Goal: Navigation & Orientation: Find specific page/section

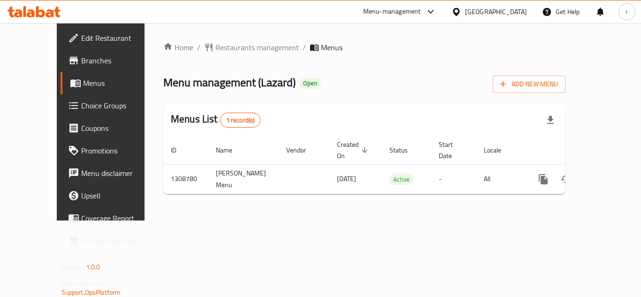
click at [70, 83] on icon at bounding box center [75, 82] width 11 height 11
click at [465, 12] on div at bounding box center [459, 12] width 14 height 10
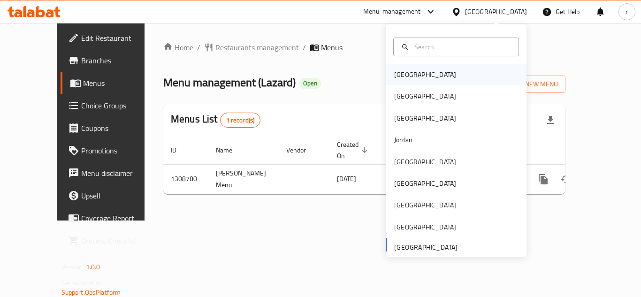
click at [402, 84] on div "[GEOGRAPHIC_DATA]" at bounding box center [425, 75] width 77 height 22
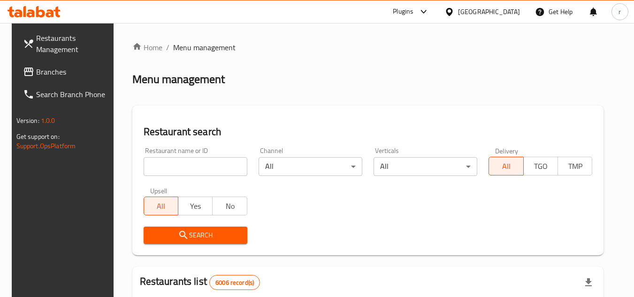
click at [453, 15] on icon at bounding box center [449, 12] width 7 height 8
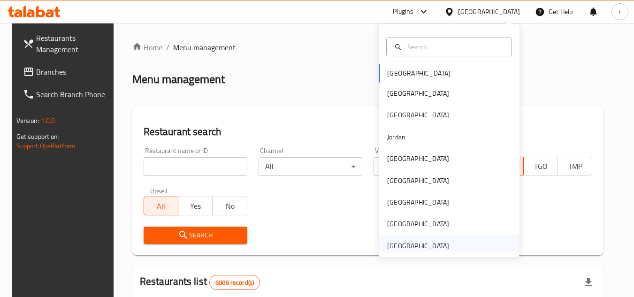
click at [426, 243] on div "[GEOGRAPHIC_DATA]" at bounding box center [418, 246] width 62 height 10
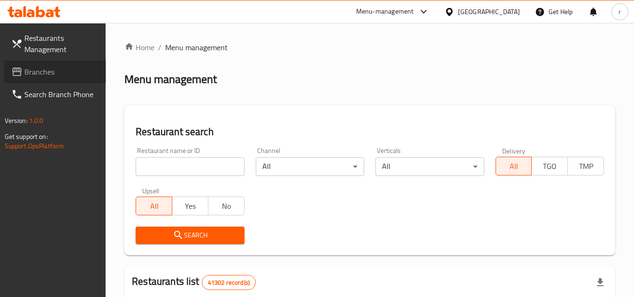
click at [47, 74] on span "Branches" at bounding box center [61, 71] width 74 height 11
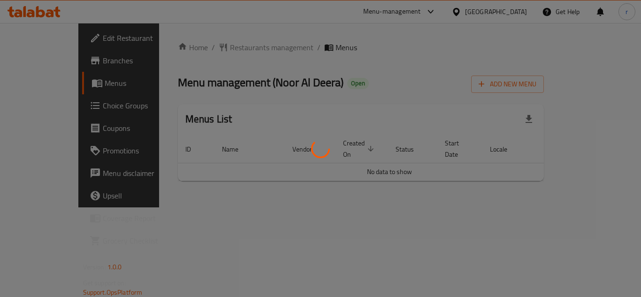
click at [223, 45] on div at bounding box center [320, 148] width 641 height 297
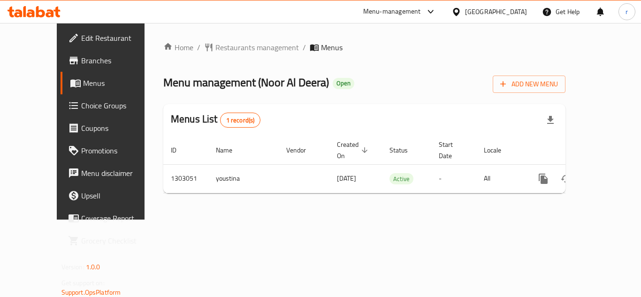
click at [223, 45] on span "Restaurants management" at bounding box center [258, 47] width 84 height 11
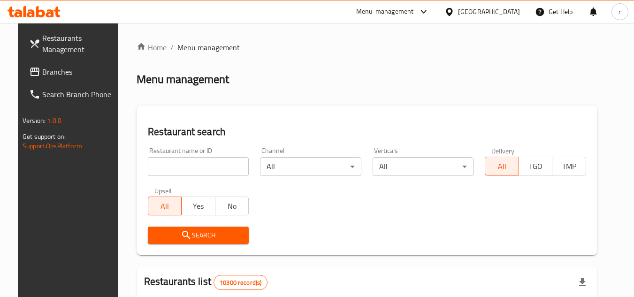
click at [204, 163] on input "search" at bounding box center [198, 166] width 101 height 19
paste input "702639"
type input "702639"
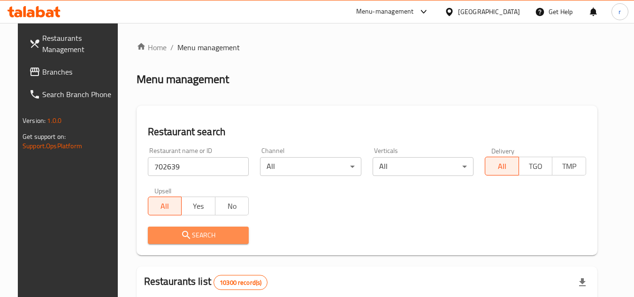
click at [193, 235] on span "Search" at bounding box center [198, 236] width 86 height 12
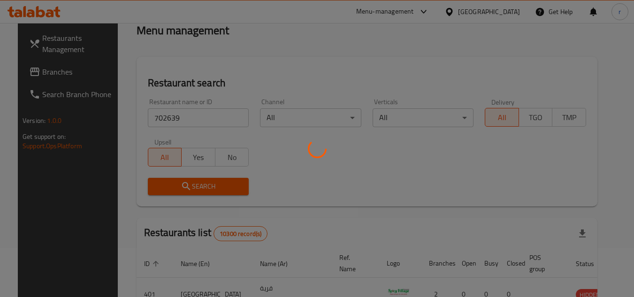
scroll to position [94, 0]
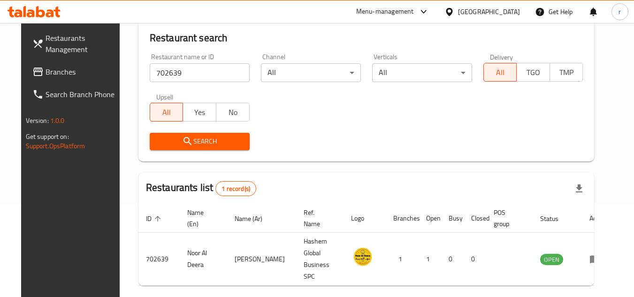
click at [516, 13] on div "[GEOGRAPHIC_DATA]" at bounding box center [489, 12] width 62 height 10
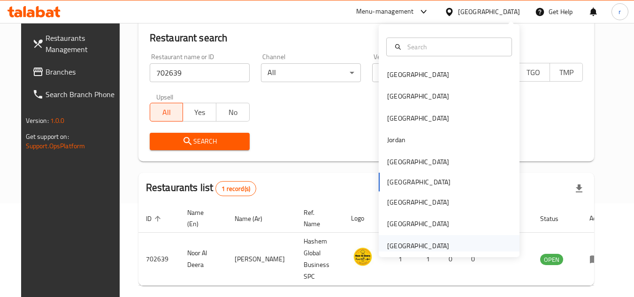
click at [426, 244] on div "[GEOGRAPHIC_DATA]" at bounding box center [418, 246] width 62 height 10
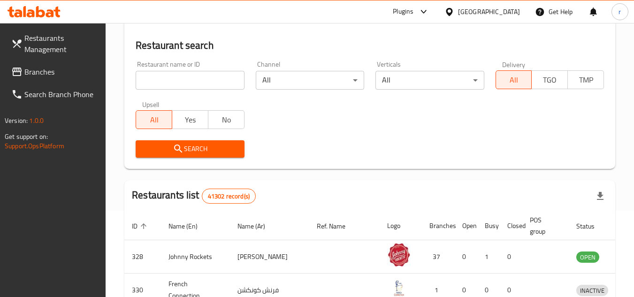
scroll to position [94, 0]
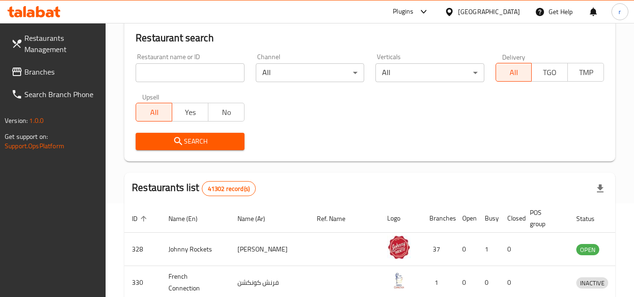
click at [33, 66] on span "Branches" at bounding box center [61, 71] width 74 height 11
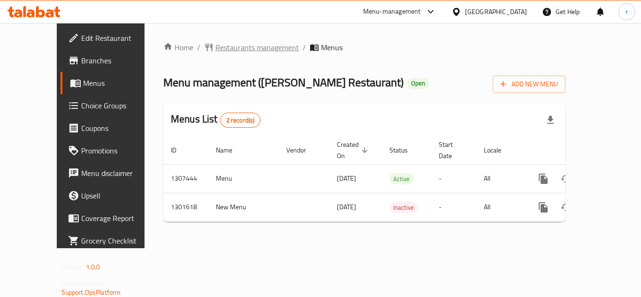
click at [227, 49] on span "Restaurants management" at bounding box center [258, 47] width 84 height 11
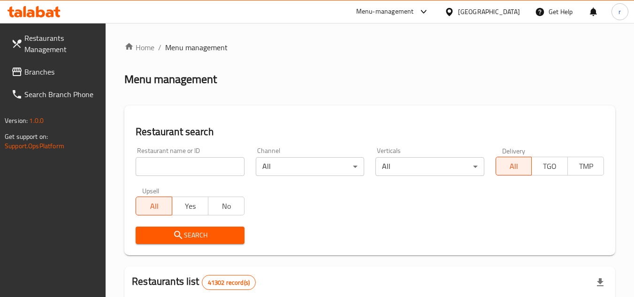
click at [177, 168] on input "search" at bounding box center [190, 166] width 108 height 19
paste input "701708"
type input "701708"
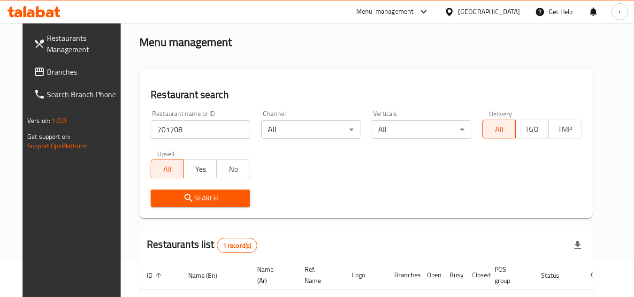
scroll to position [94, 0]
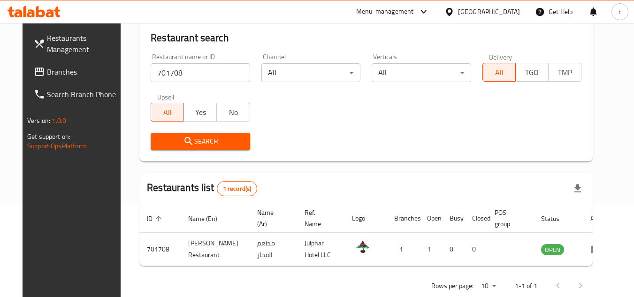
click at [500, 13] on div "[GEOGRAPHIC_DATA]" at bounding box center [489, 12] width 62 height 10
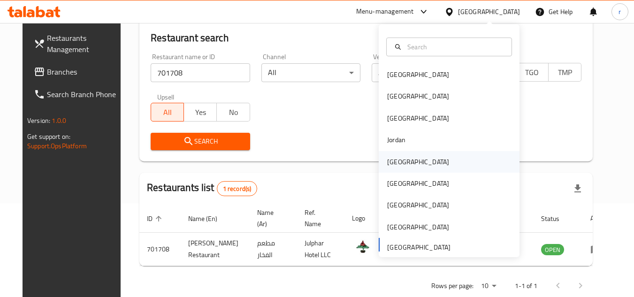
click at [400, 159] on div "[GEOGRAPHIC_DATA]" at bounding box center [418, 162] width 62 height 10
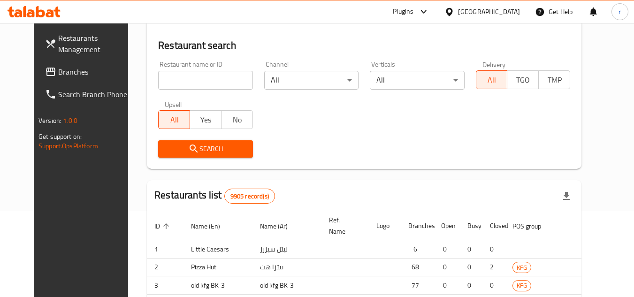
scroll to position [94, 0]
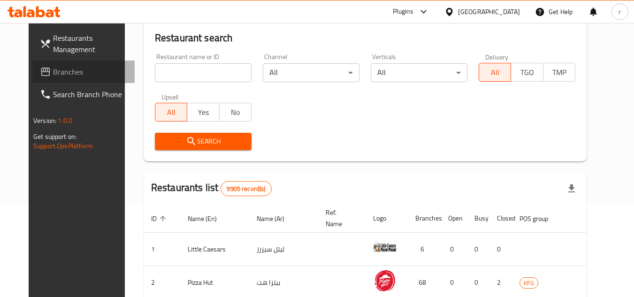
click at [53, 71] on span "Branches" at bounding box center [90, 71] width 74 height 11
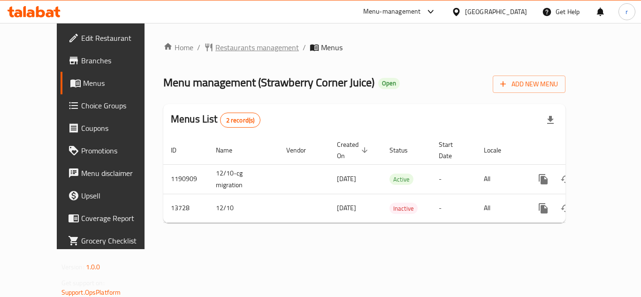
click at [216, 43] on span "Restaurants management" at bounding box center [258, 47] width 84 height 11
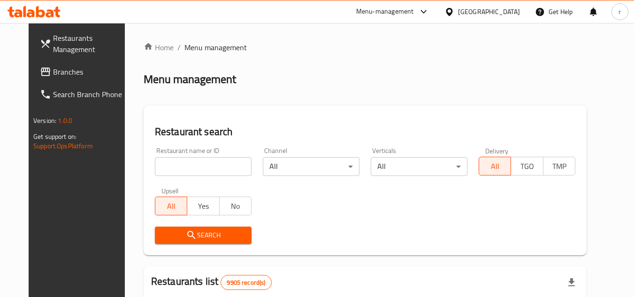
click at [188, 167] on input "search" at bounding box center [203, 166] width 97 height 19
paste input "8349"
type input "8349"
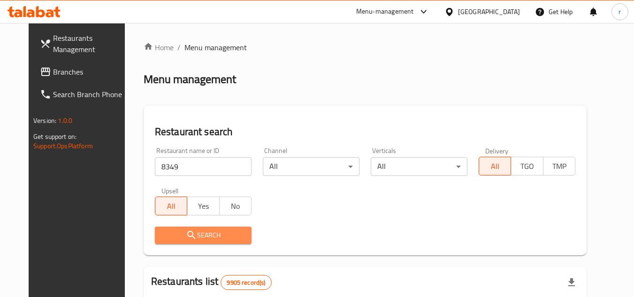
click at [186, 231] on icon "submit" at bounding box center [191, 235] width 11 height 11
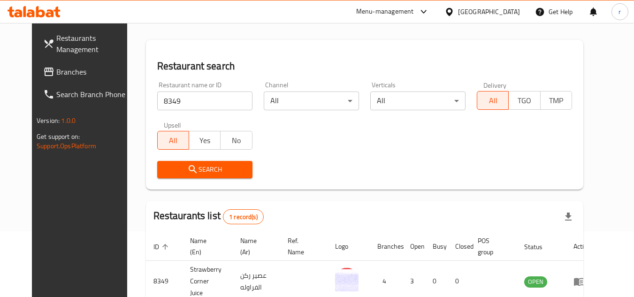
scroll to position [114, 0]
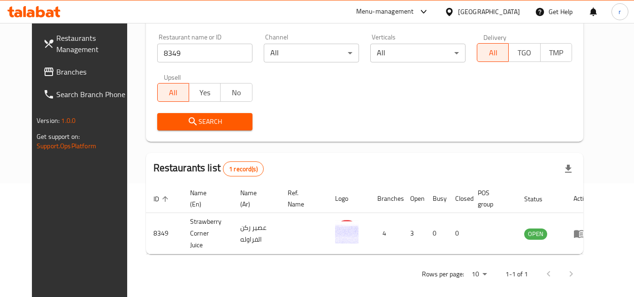
click at [507, 10] on div "[GEOGRAPHIC_DATA]" at bounding box center [489, 12] width 62 height 10
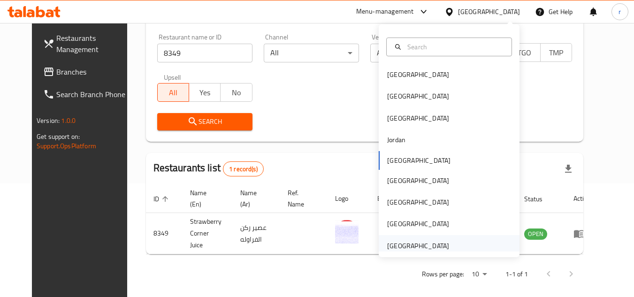
click at [451, 246] on div "[GEOGRAPHIC_DATA]" at bounding box center [449, 246] width 141 height 22
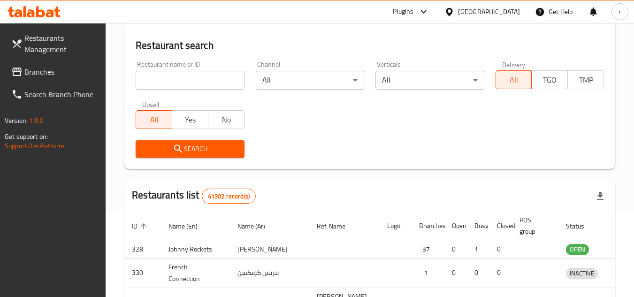
scroll to position [114, 0]
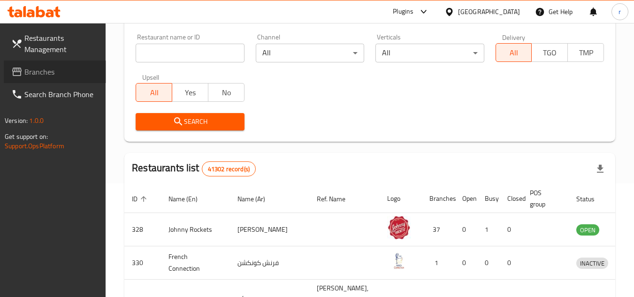
click at [37, 66] on span "Branches" at bounding box center [61, 71] width 74 height 11
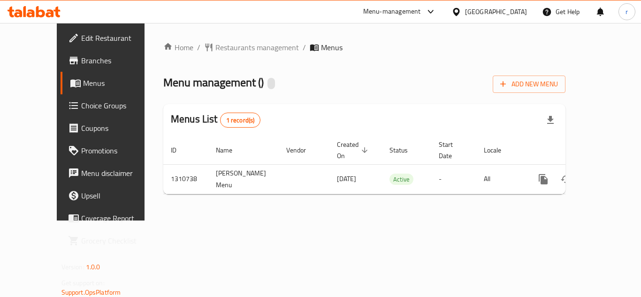
click at [216, 52] on span "Restaurants management" at bounding box center [258, 47] width 84 height 11
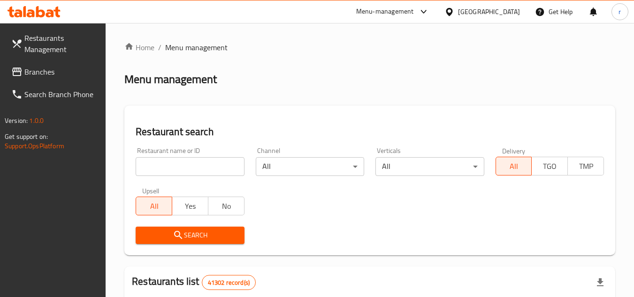
click at [201, 168] on input "search" at bounding box center [190, 166] width 108 height 19
paste input "705594"
type input "705594"
click at [198, 236] on span "Search" at bounding box center [189, 236] width 93 height 12
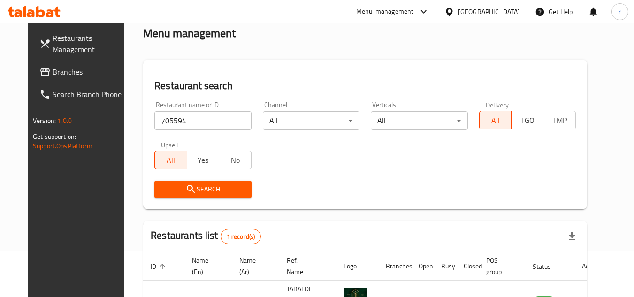
scroll to position [114, 0]
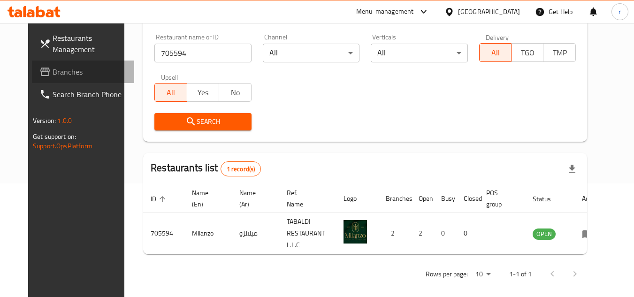
click at [39, 68] on span at bounding box center [45, 71] width 13 height 11
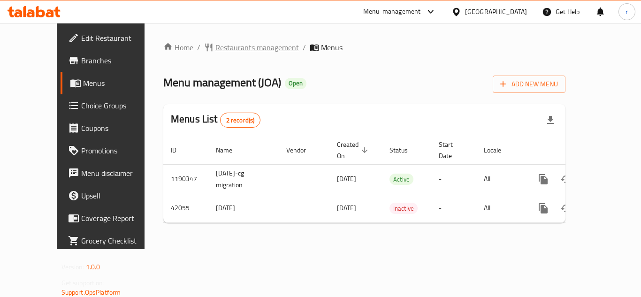
click at [222, 50] on span "Restaurants management" at bounding box center [258, 47] width 84 height 11
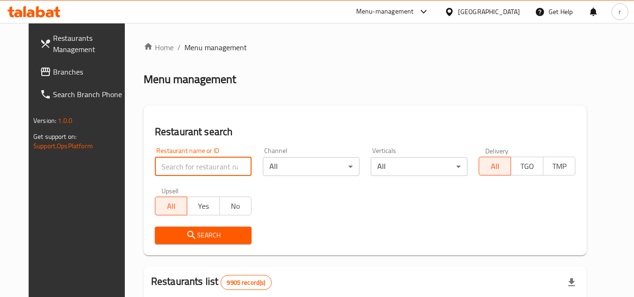
click at [185, 162] on input "search" at bounding box center [203, 166] width 97 height 19
paste input "21941"
type input "21941"
click at [191, 234] on span "Search" at bounding box center [203, 236] width 82 height 12
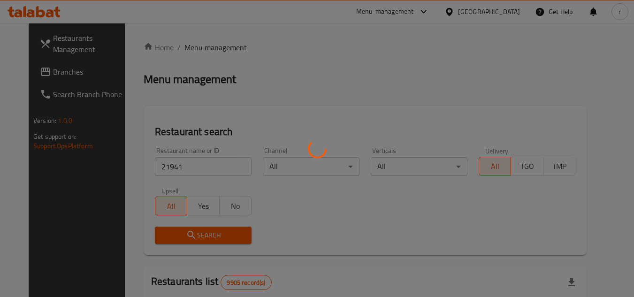
scroll to position [114, 0]
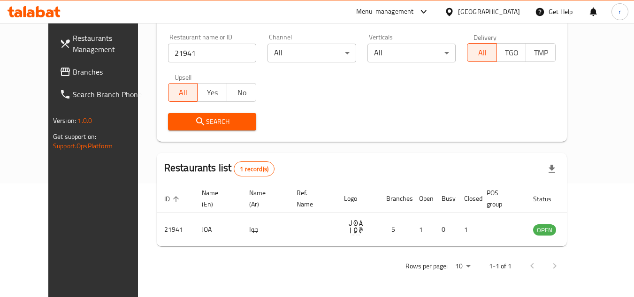
click at [458, 14] on div at bounding box center [452, 12] width 14 height 10
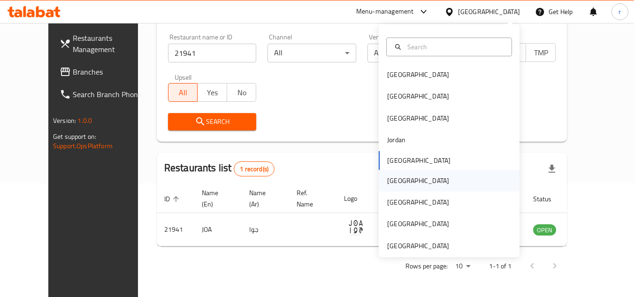
click at [398, 184] on div "[GEOGRAPHIC_DATA]" at bounding box center [418, 181] width 77 height 22
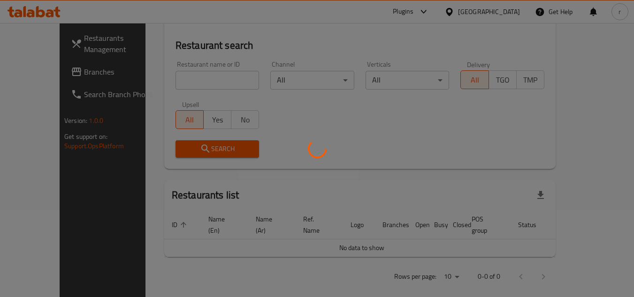
scroll to position [114, 0]
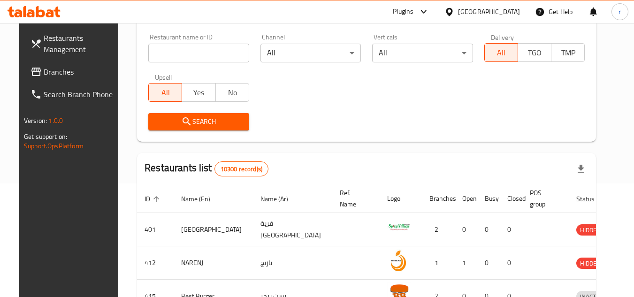
drag, startPoint x: 37, startPoint y: 73, endPoint x: 99, endPoint y: 60, distance: 63.8
click at [44, 73] on span "Branches" at bounding box center [81, 71] width 74 height 11
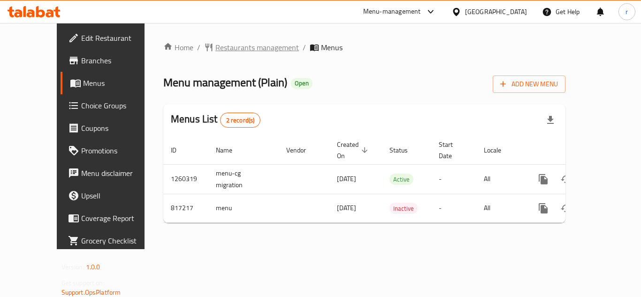
click at [216, 50] on span "Restaurants management" at bounding box center [258, 47] width 84 height 11
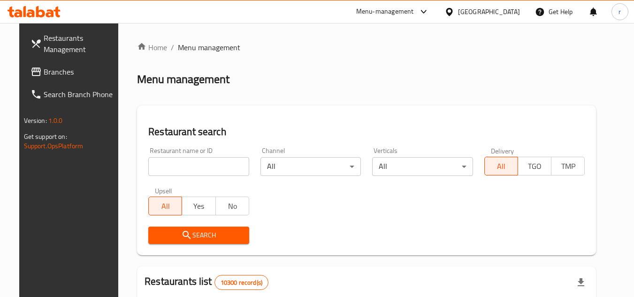
click at [189, 164] on input "search" at bounding box center [198, 166] width 101 height 19
paste input "654911"
type input "654911"
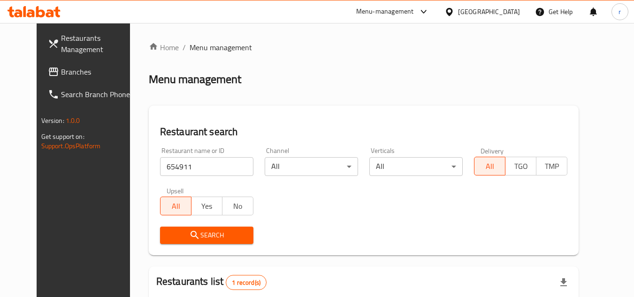
click at [205, 238] on span "Search" at bounding box center [207, 236] width 78 height 12
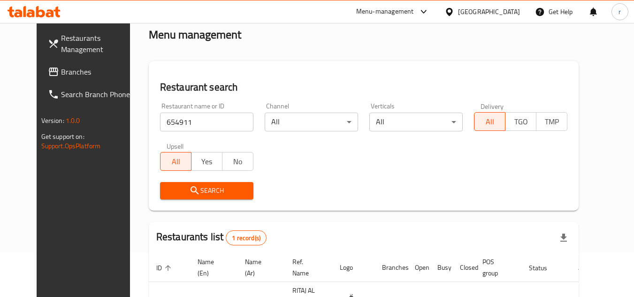
scroll to position [114, 0]
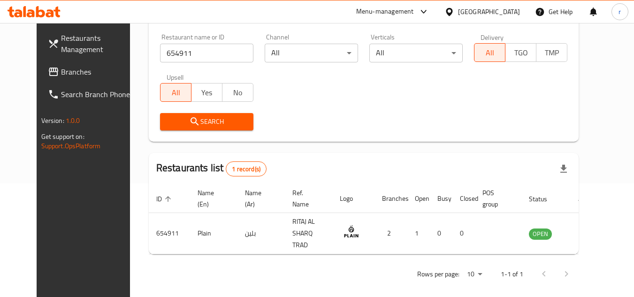
click at [513, 11] on div "[GEOGRAPHIC_DATA]" at bounding box center [489, 12] width 62 height 10
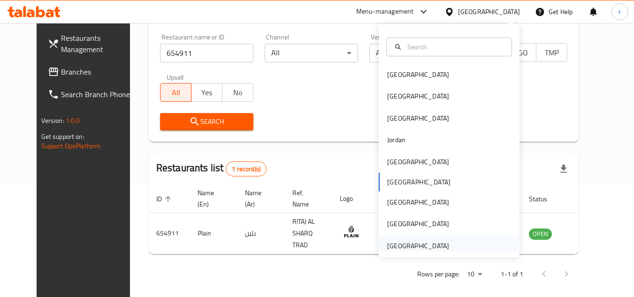
click at [411, 248] on div "[GEOGRAPHIC_DATA]" at bounding box center [418, 246] width 62 height 10
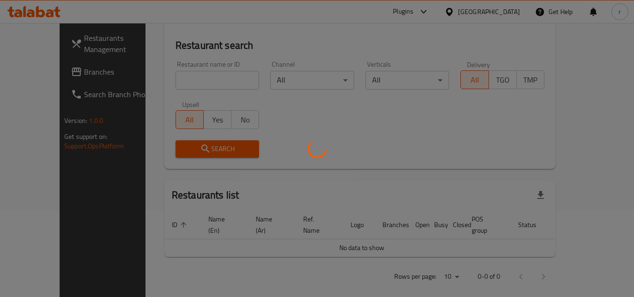
scroll to position [114, 0]
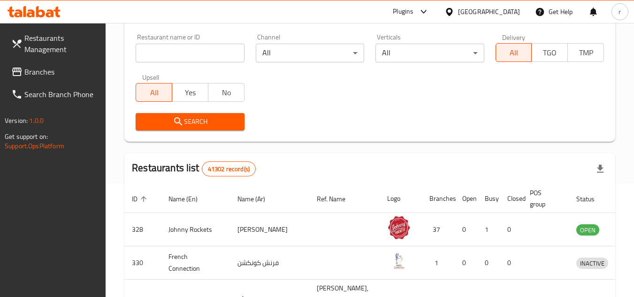
drag, startPoint x: 54, startPoint y: 72, endPoint x: 104, endPoint y: 40, distance: 59.1
click at [54, 72] on span "Branches" at bounding box center [61, 71] width 74 height 11
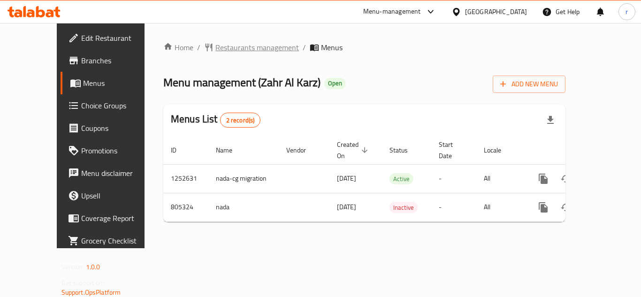
click at [221, 51] on span "Restaurants management" at bounding box center [258, 47] width 84 height 11
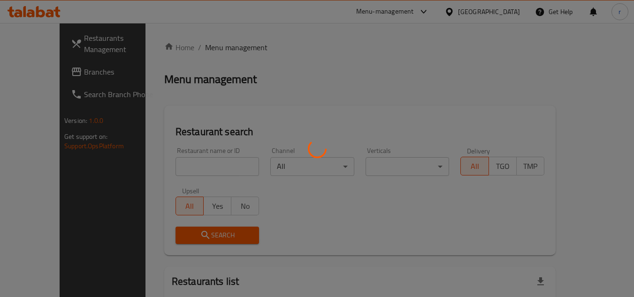
click at [191, 166] on div at bounding box center [317, 148] width 634 height 297
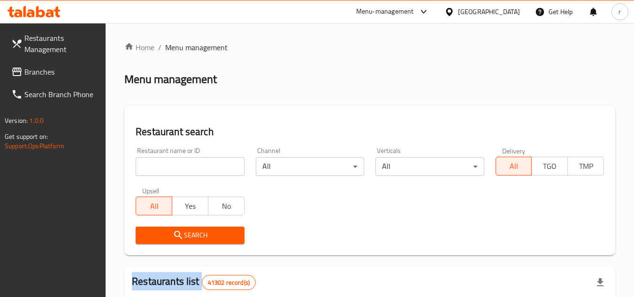
click at [191, 166] on div at bounding box center [317, 148] width 634 height 297
click at [191, 166] on input "search" at bounding box center [190, 166] width 108 height 19
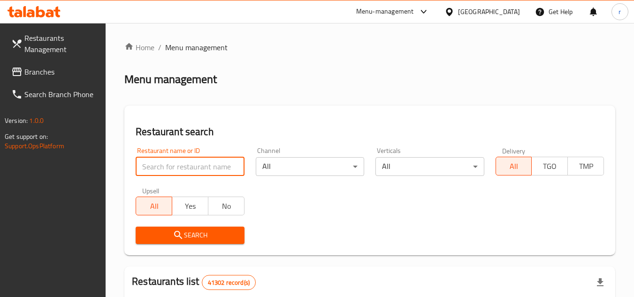
paste input "654114"
type input "654114"
click at [191, 234] on span "Search" at bounding box center [189, 236] width 93 height 12
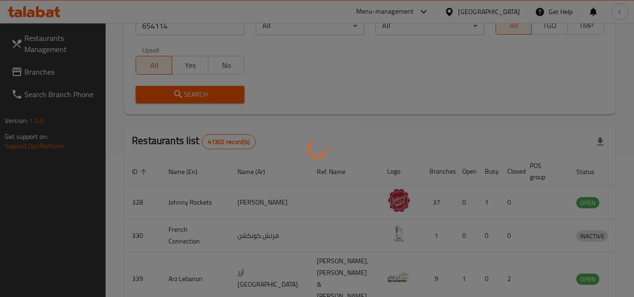
scroll to position [114, 0]
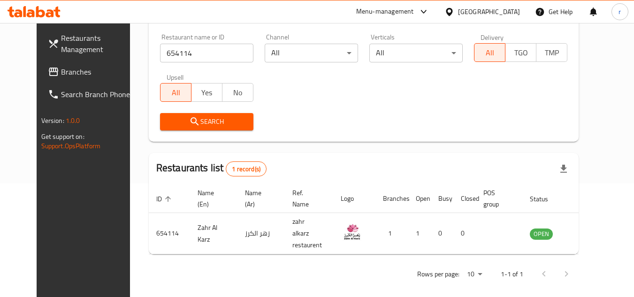
drag, startPoint x: 26, startPoint y: 77, endPoint x: 98, endPoint y: 49, distance: 77.2
click at [61, 77] on span "Branches" at bounding box center [98, 71] width 74 height 11
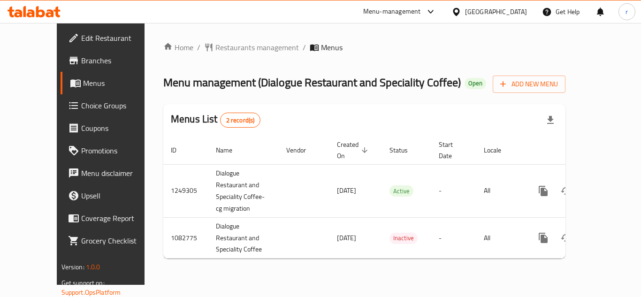
click at [224, 43] on span "Restaurants management" at bounding box center [258, 47] width 84 height 11
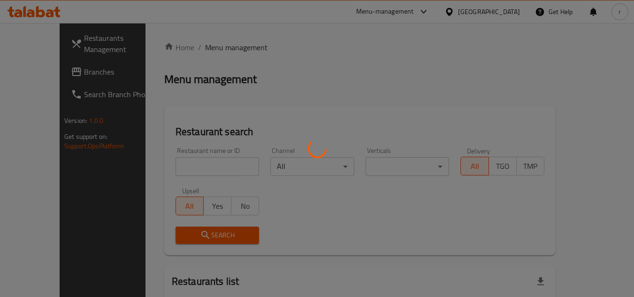
click at [193, 170] on div at bounding box center [317, 148] width 634 height 297
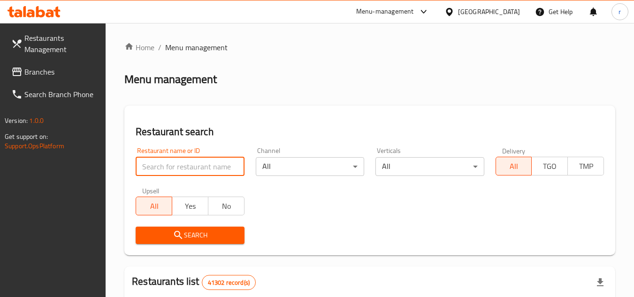
click at [192, 166] on input "search" at bounding box center [190, 166] width 108 height 19
paste input "664367"
type input "664367"
click at [195, 233] on span "Search" at bounding box center [189, 236] width 93 height 12
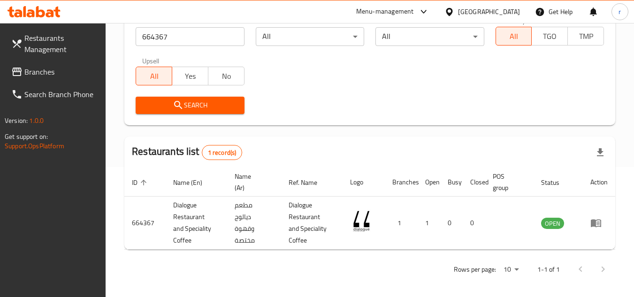
scroll to position [133, 0]
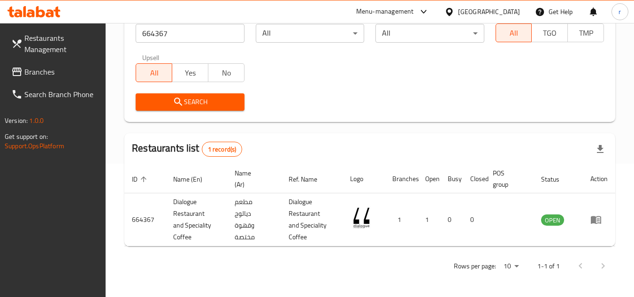
click at [454, 9] on icon at bounding box center [450, 12] width 10 height 10
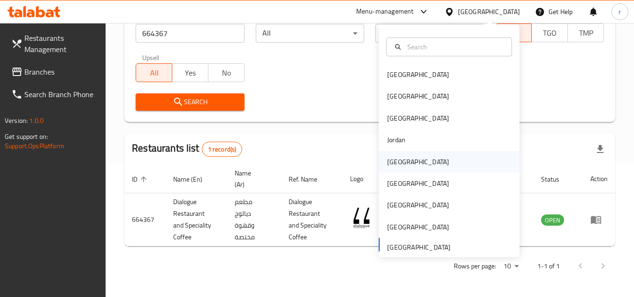
click at [391, 157] on div "[GEOGRAPHIC_DATA]" at bounding box center [418, 162] width 62 height 10
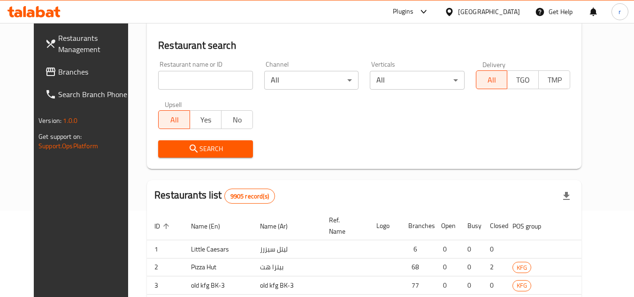
scroll to position [133, 0]
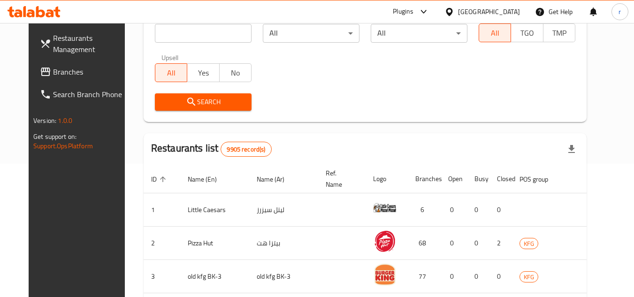
click at [511, 8] on div "[GEOGRAPHIC_DATA]" at bounding box center [489, 12] width 62 height 10
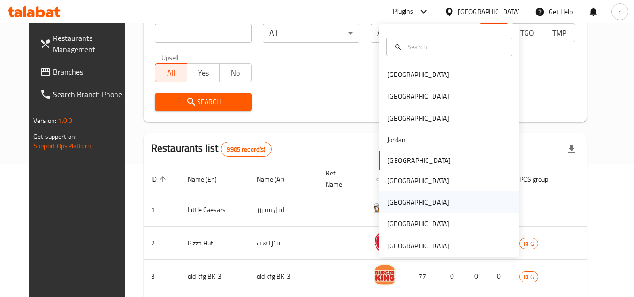
click at [388, 195] on div "[GEOGRAPHIC_DATA]" at bounding box center [418, 203] width 77 height 22
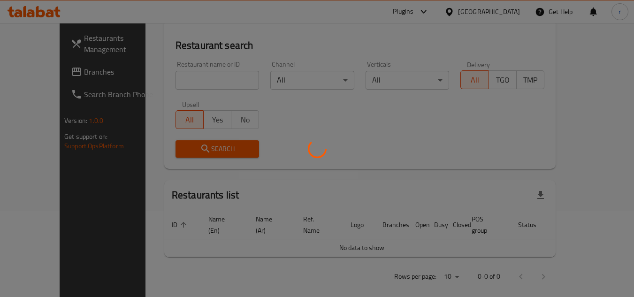
scroll to position [133, 0]
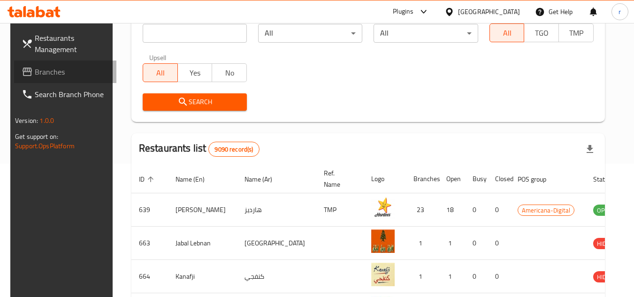
click at [35, 76] on span "Branches" at bounding box center [72, 71] width 74 height 11
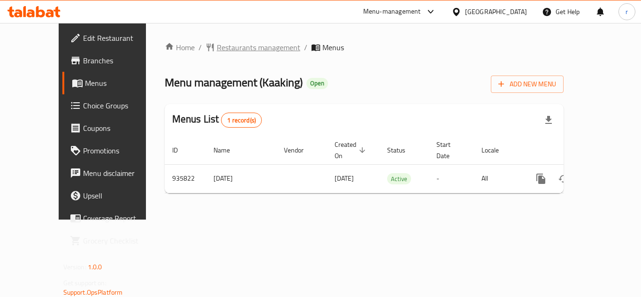
click at [217, 47] on span "Restaurants management" at bounding box center [259, 47] width 84 height 11
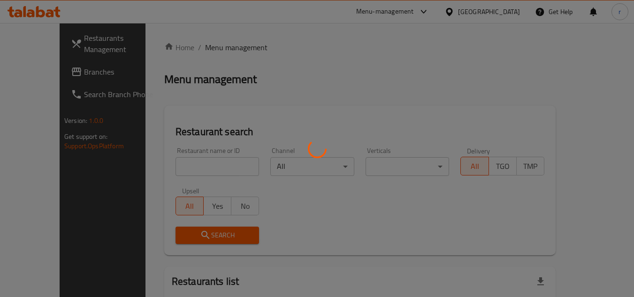
click at [203, 171] on div at bounding box center [317, 148] width 634 height 297
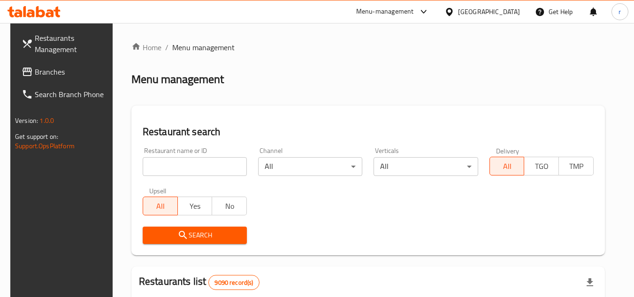
click at [201, 168] on div at bounding box center [317, 148] width 634 height 297
click at [200, 167] on input "search" at bounding box center [195, 166] width 104 height 19
paste input "659044"
type input "659044"
click at [189, 234] on span "Search" at bounding box center [194, 236] width 89 height 12
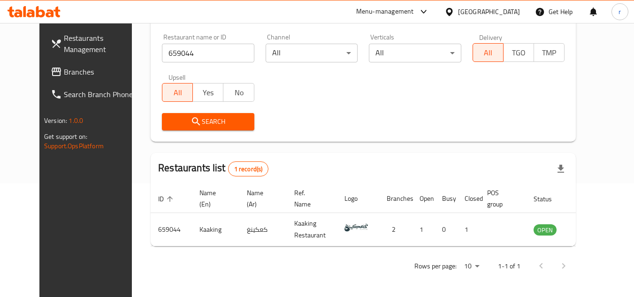
scroll to position [114, 0]
click at [521, 15] on div "[GEOGRAPHIC_DATA]" at bounding box center [482, 11] width 91 height 23
click at [458, 13] on div at bounding box center [452, 12] width 14 height 10
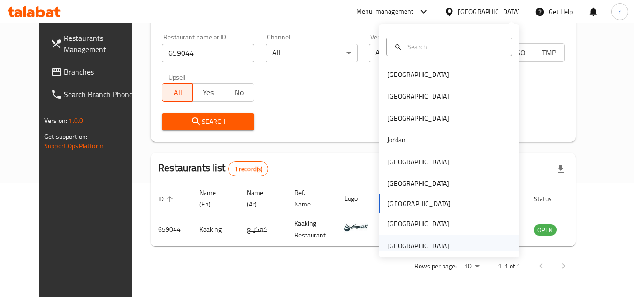
click at [434, 238] on div "[GEOGRAPHIC_DATA]" at bounding box center [418, 246] width 77 height 22
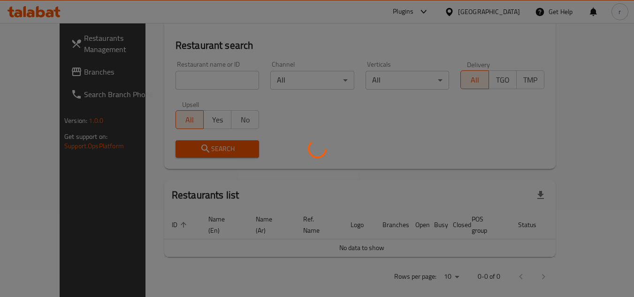
scroll to position [114, 0]
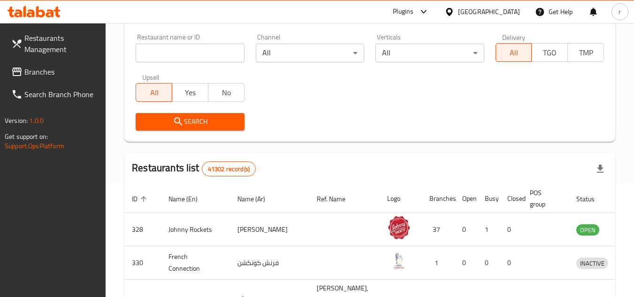
click at [35, 74] on span "Branches" at bounding box center [61, 71] width 74 height 11
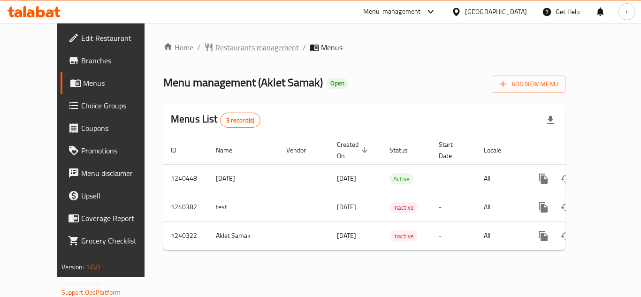
click at [216, 45] on span "Restaurants management" at bounding box center [258, 47] width 84 height 11
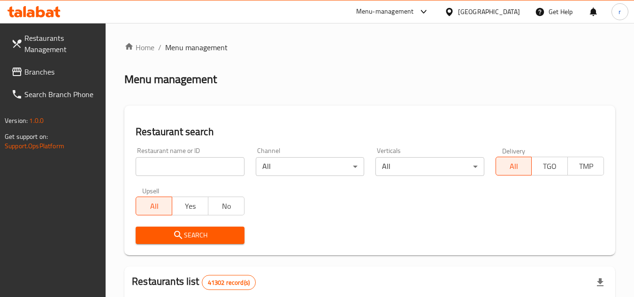
click at [175, 161] on input "search" at bounding box center [190, 166] width 108 height 19
paste input "680313"
type input "680313"
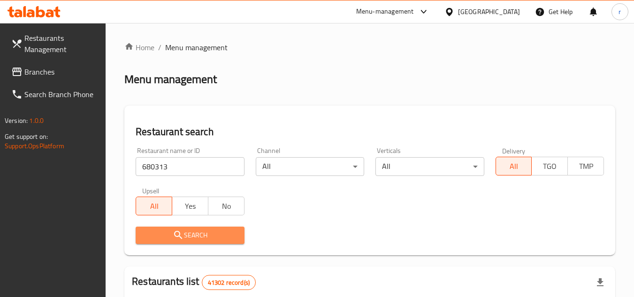
click at [195, 233] on span "Search" at bounding box center [189, 236] width 93 height 12
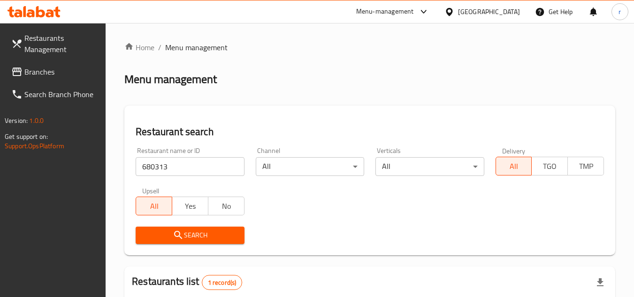
scroll to position [122, 0]
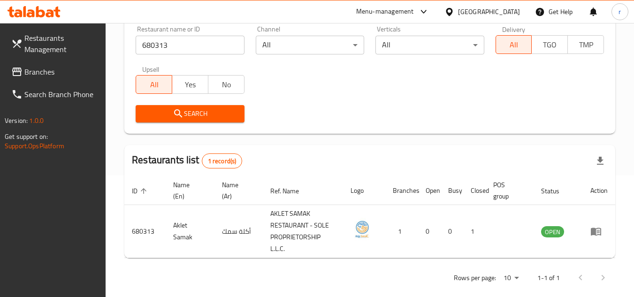
click at [33, 75] on span "Branches" at bounding box center [61, 71] width 74 height 11
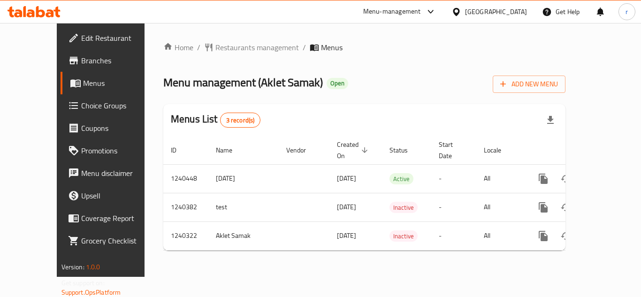
click at [216, 46] on span "Restaurants management" at bounding box center [258, 47] width 84 height 11
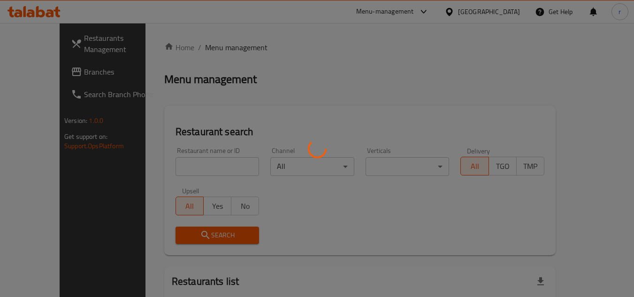
click at [191, 168] on div at bounding box center [317, 148] width 634 height 297
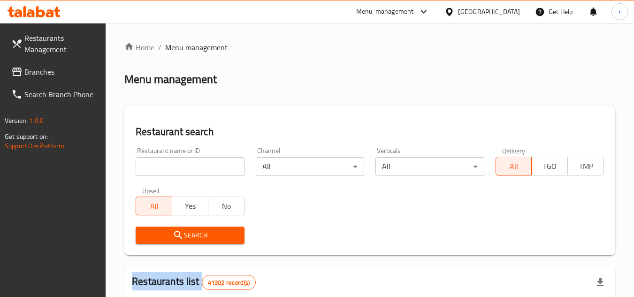
click at [191, 168] on input "search" at bounding box center [190, 166] width 108 height 19
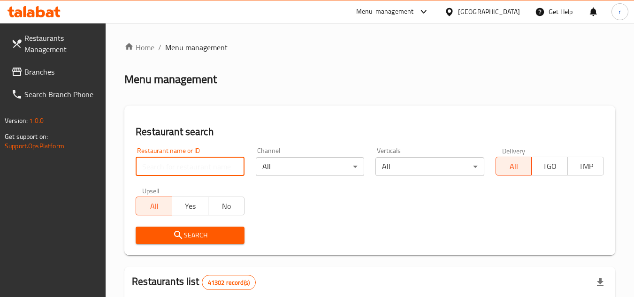
paste input "680313"
type input "680313"
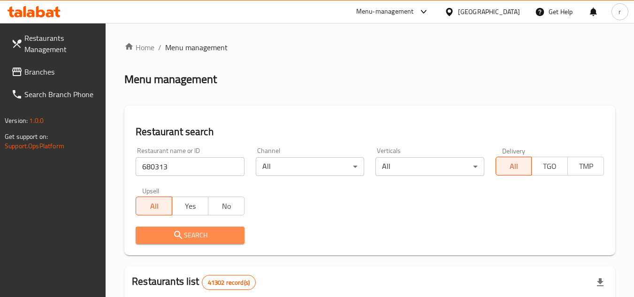
click at [198, 235] on span "Search" at bounding box center [189, 236] width 93 height 12
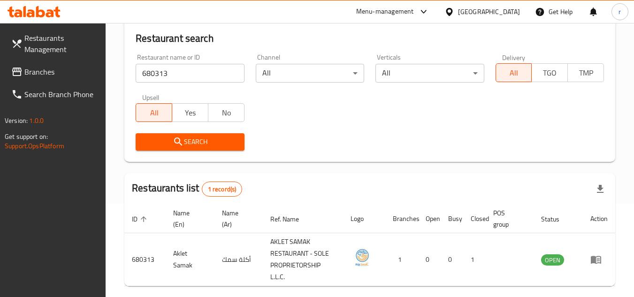
scroll to position [39, 0]
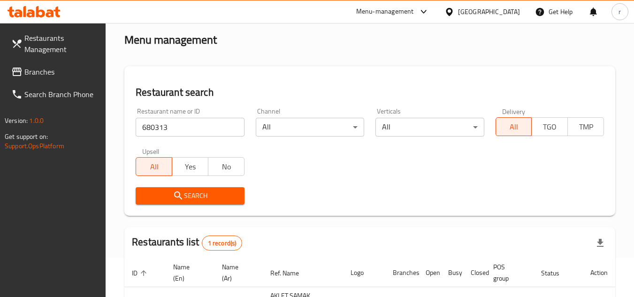
click at [30, 56] on link "Restaurants Management" at bounding box center [55, 44] width 102 height 34
click at [40, 77] on span "Branches" at bounding box center [61, 71] width 74 height 11
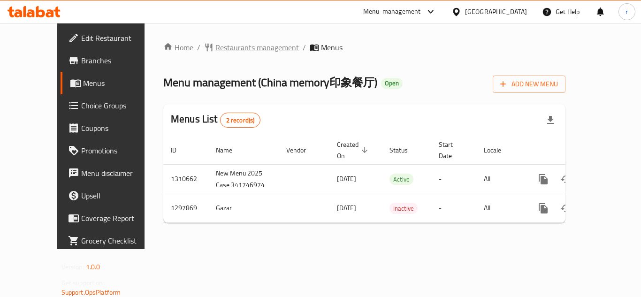
click at [223, 45] on span "Restaurants management" at bounding box center [258, 47] width 84 height 11
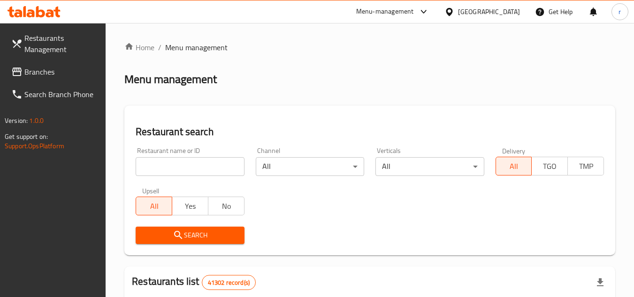
click at [225, 160] on input "search" at bounding box center [190, 166] width 108 height 19
paste input "700688"
type input "700688"
click at [175, 232] on icon "submit" at bounding box center [178, 235] width 11 height 11
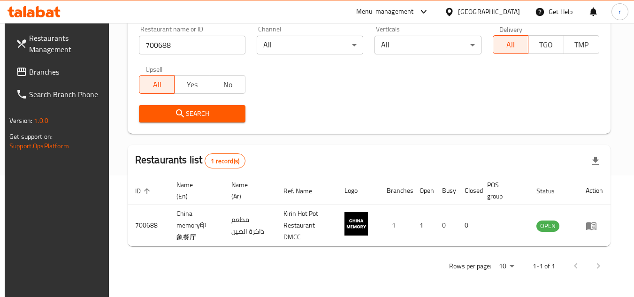
scroll to position [122, 0]
click at [471, 10] on div "[GEOGRAPHIC_DATA]" at bounding box center [489, 12] width 62 height 10
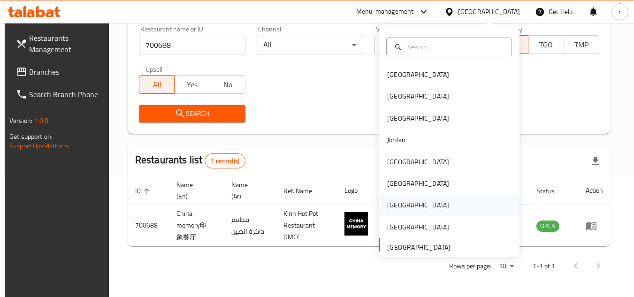
click at [394, 198] on div "[GEOGRAPHIC_DATA]" at bounding box center [418, 205] width 77 height 22
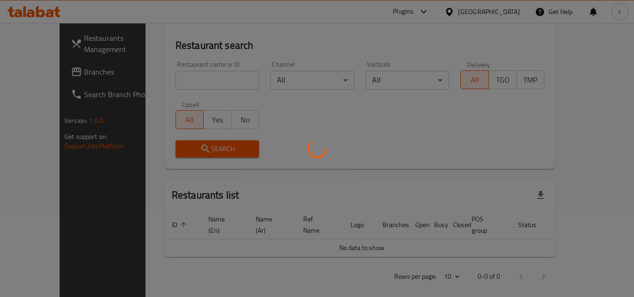
scroll to position [122, 0]
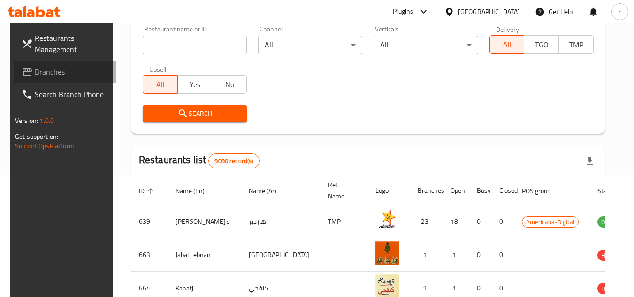
drag, startPoint x: 42, startPoint y: 73, endPoint x: 64, endPoint y: 67, distance: 23.4
click at [42, 73] on span "Branches" at bounding box center [72, 71] width 74 height 11
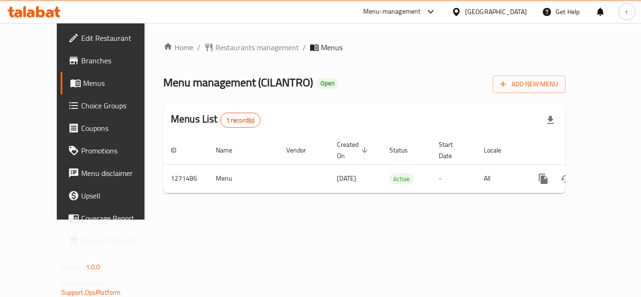
click at [222, 48] on span "Restaurants management" at bounding box center [258, 47] width 84 height 11
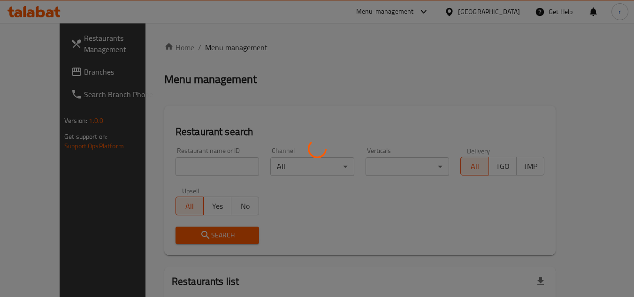
click at [203, 164] on div at bounding box center [317, 148] width 634 height 297
click at [197, 169] on div at bounding box center [317, 148] width 634 height 297
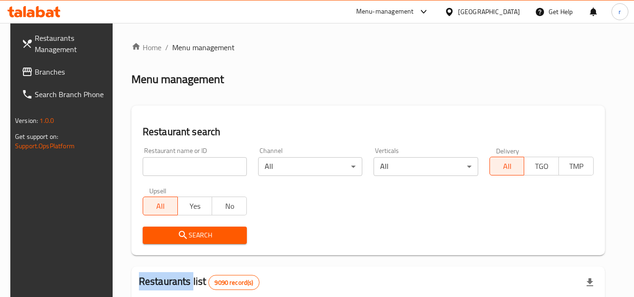
click at [197, 169] on input "search" at bounding box center [195, 166] width 104 height 19
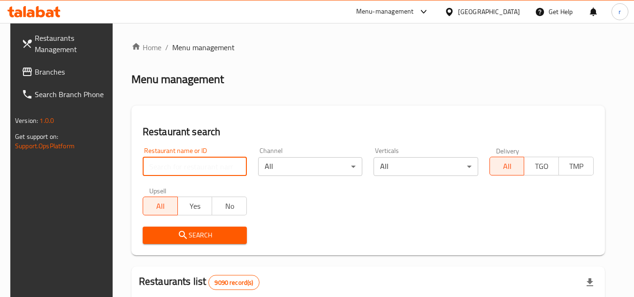
paste input "689759"
type input "689759"
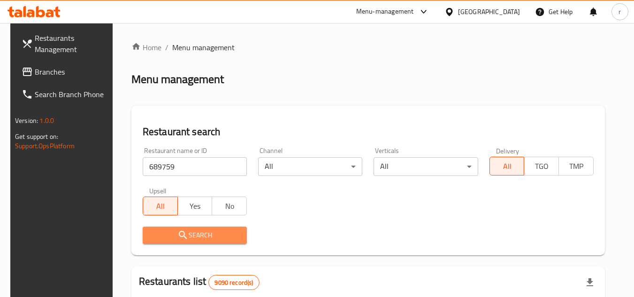
click at [199, 231] on span "Search" at bounding box center [194, 236] width 89 height 12
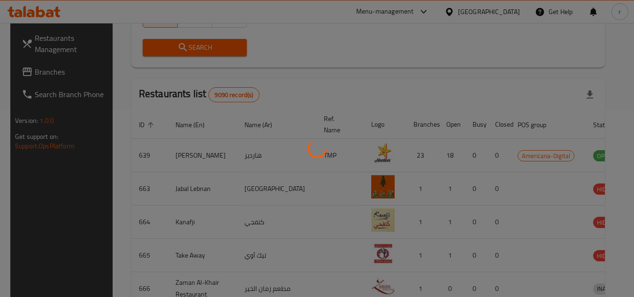
scroll to position [122, 0]
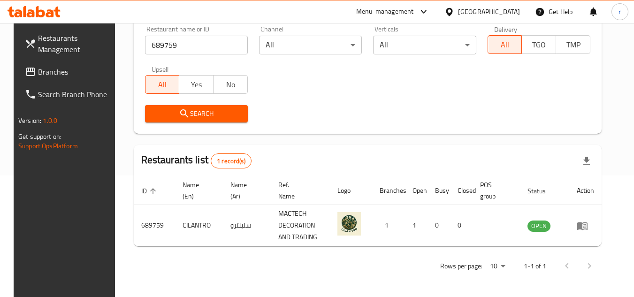
click at [517, 16] on div "[GEOGRAPHIC_DATA]" at bounding box center [489, 12] width 62 height 10
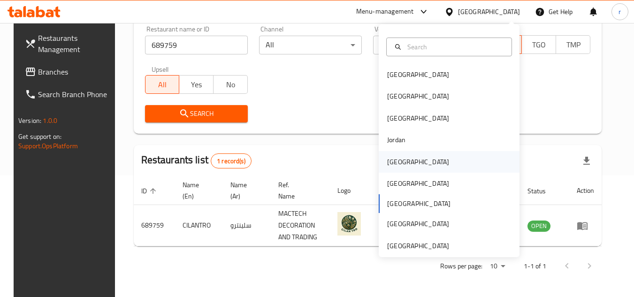
click at [390, 157] on div "[GEOGRAPHIC_DATA]" at bounding box center [418, 162] width 62 height 10
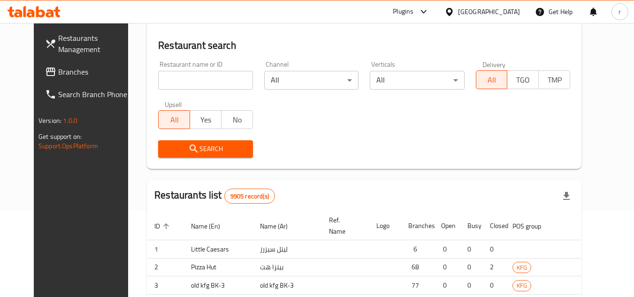
scroll to position [122, 0]
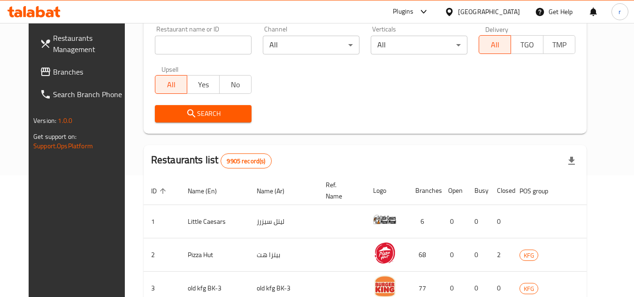
click at [53, 72] on span "Branches" at bounding box center [90, 71] width 74 height 11
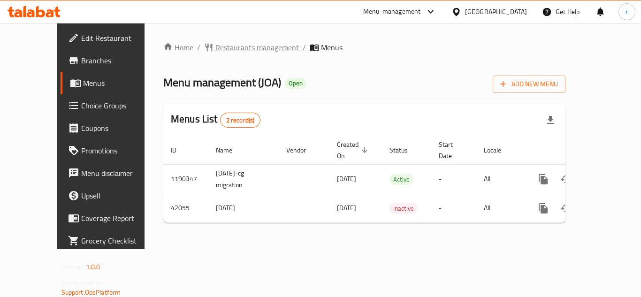
click at [229, 48] on span "Restaurants management" at bounding box center [258, 47] width 84 height 11
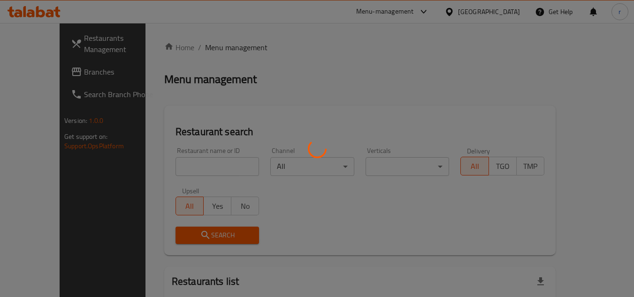
click at [203, 164] on div at bounding box center [317, 148] width 634 height 297
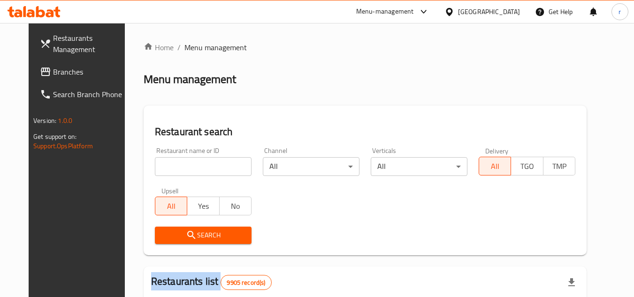
click at [203, 164] on div at bounding box center [317, 148] width 634 height 297
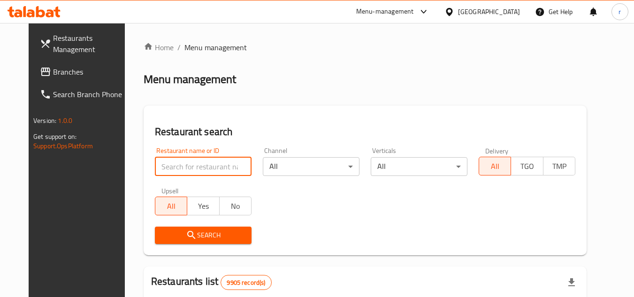
click at [203, 164] on input "search" at bounding box center [203, 166] width 97 height 19
paste input "21941"
type input "21941"
click at [196, 235] on span "Search" at bounding box center [203, 236] width 82 height 12
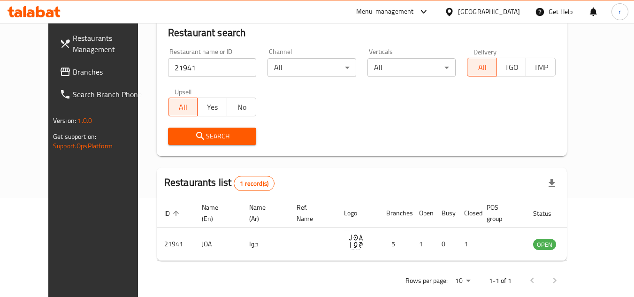
scroll to position [114, 0]
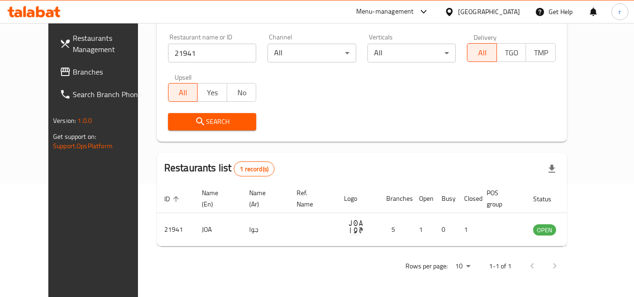
click at [510, 11] on div "[GEOGRAPHIC_DATA]" at bounding box center [489, 12] width 62 height 10
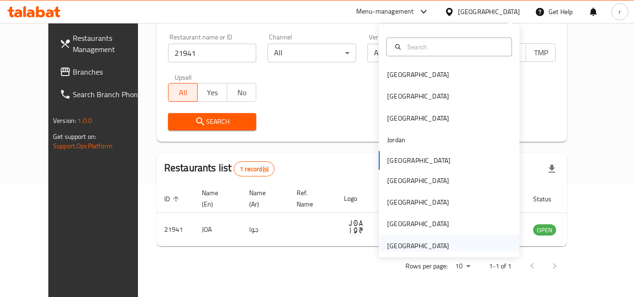
click at [421, 245] on div "[GEOGRAPHIC_DATA]" at bounding box center [418, 246] width 62 height 10
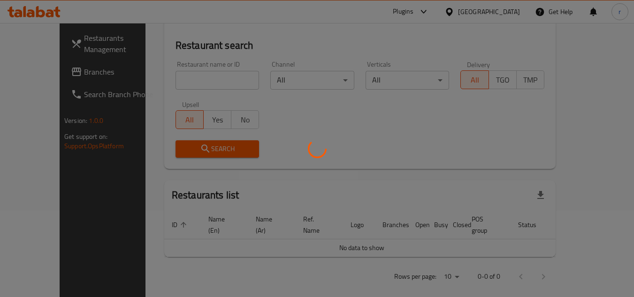
scroll to position [114, 0]
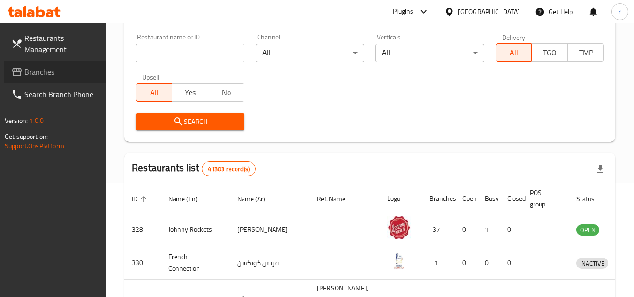
click at [29, 73] on span "Branches" at bounding box center [61, 71] width 74 height 11
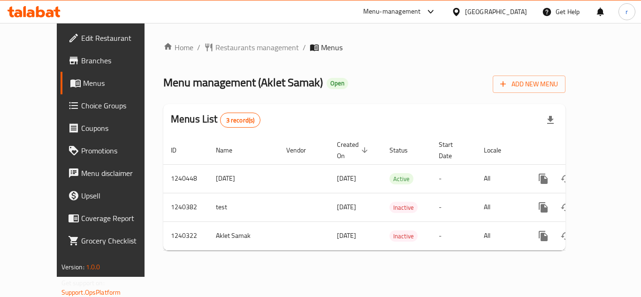
click at [217, 50] on div "Home / Restaurants management / Menus Menu management ( Aklet Samak ) Open Add …" at bounding box center [364, 150] width 402 height 216
click at [216, 48] on span "Restaurants management" at bounding box center [258, 47] width 84 height 11
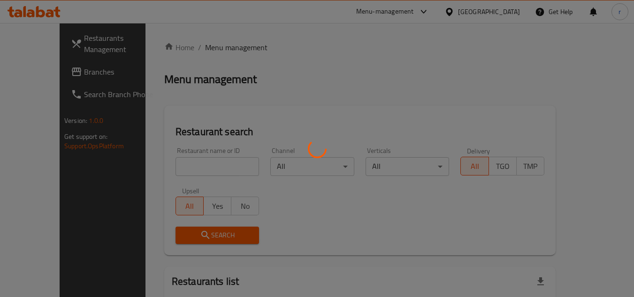
click at [175, 163] on div at bounding box center [317, 148] width 634 height 297
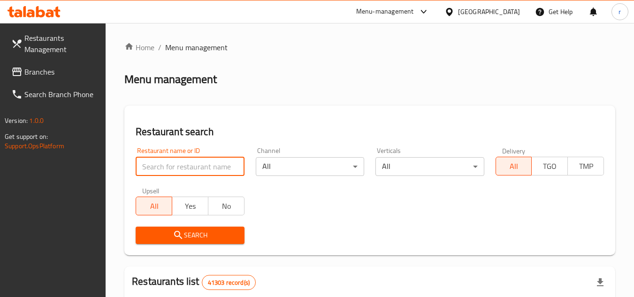
click at [175, 165] on input "search" at bounding box center [190, 166] width 108 height 19
type input "v"
paste input "680313"
type input "680313"
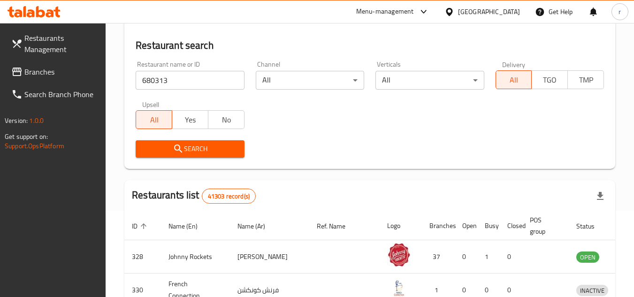
scroll to position [188, 0]
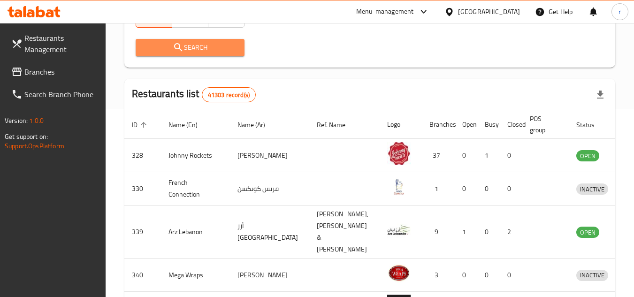
click at [191, 48] on span "Search" at bounding box center [189, 48] width 93 height 12
click at [191, 48] on div at bounding box center [317, 148] width 634 height 297
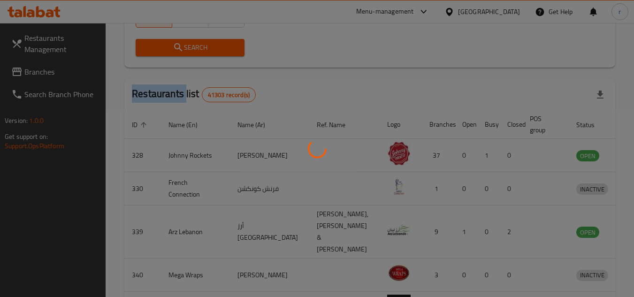
scroll to position [133, 0]
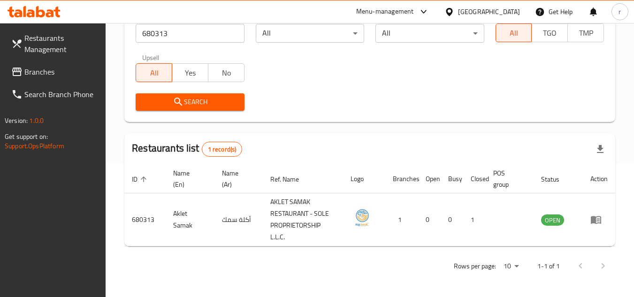
click at [470, 14] on div "[GEOGRAPHIC_DATA]" at bounding box center [489, 12] width 62 height 10
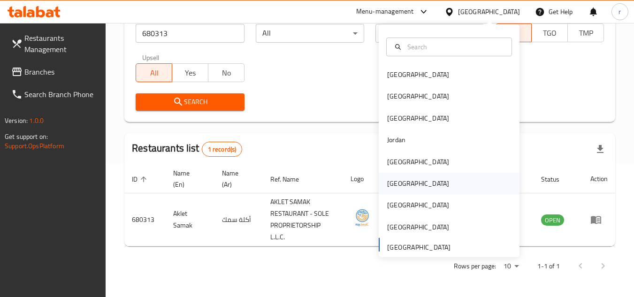
click at [399, 183] on div "[GEOGRAPHIC_DATA]" at bounding box center [418, 184] width 77 height 22
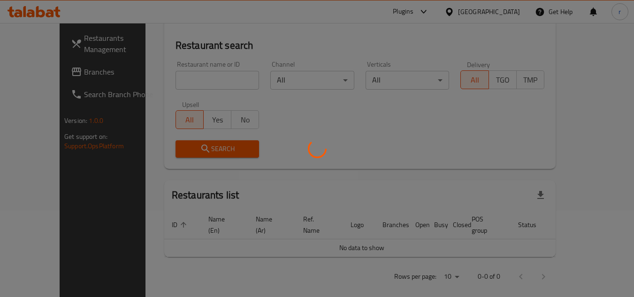
scroll to position [133, 0]
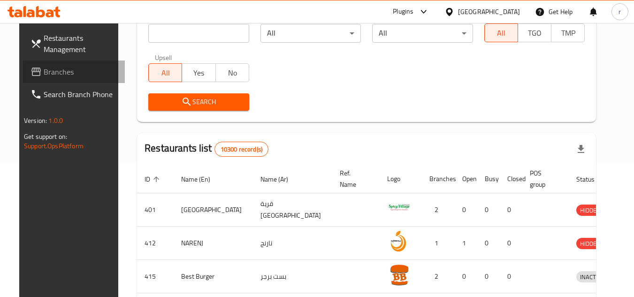
drag, startPoint x: 40, startPoint y: 75, endPoint x: 218, endPoint y: 23, distance: 185.0
click at [44, 74] on span "Branches" at bounding box center [81, 71] width 74 height 11
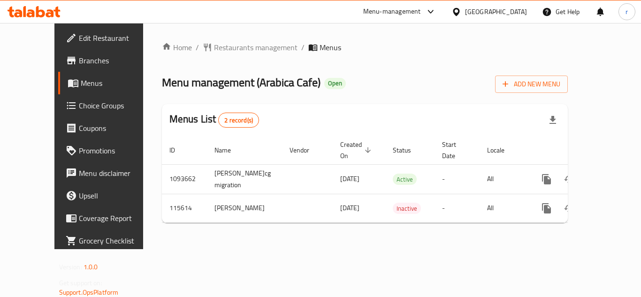
click at [216, 51] on span "Restaurants management" at bounding box center [256, 47] width 84 height 11
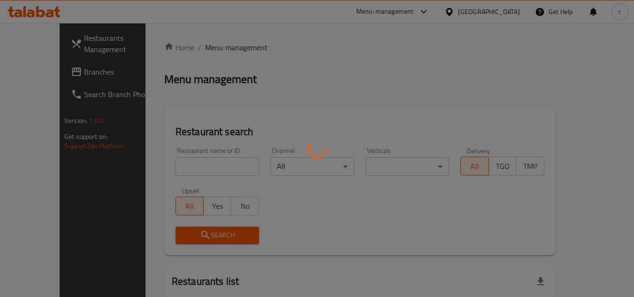
click at [188, 151] on div at bounding box center [317, 148] width 634 height 297
drag, startPoint x: 188, startPoint y: 159, endPoint x: 187, endPoint y: 164, distance: 4.9
click at [188, 160] on div at bounding box center [317, 148] width 634 height 297
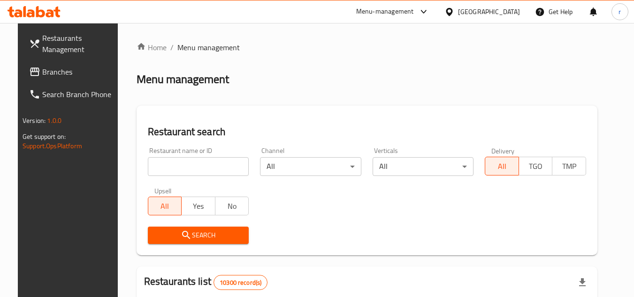
click at [187, 164] on input "search" at bounding box center [198, 166] width 101 height 19
paste input "605718"
type input "605718"
click at [194, 237] on span "Search" at bounding box center [198, 236] width 86 height 12
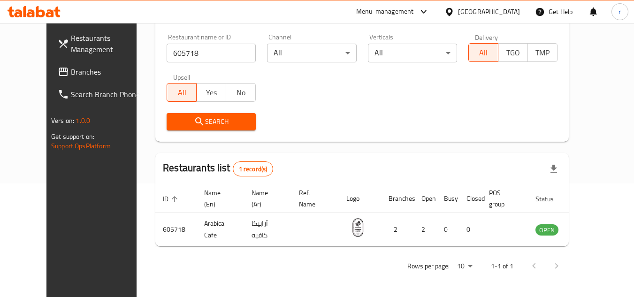
scroll to position [114, 0]
click at [71, 71] on span "Branches" at bounding box center [108, 71] width 74 height 11
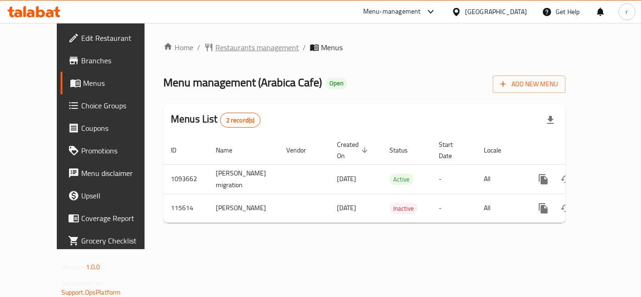
click at [216, 45] on span "Restaurants management" at bounding box center [258, 47] width 84 height 11
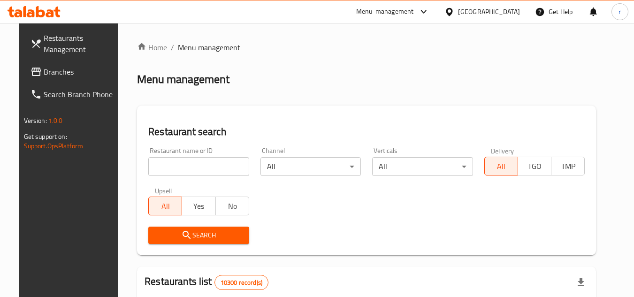
click at [195, 162] on input "search" at bounding box center [198, 166] width 101 height 19
paste input "605718"
type input "605718"
click at [192, 239] on span "Search" at bounding box center [199, 236] width 86 height 12
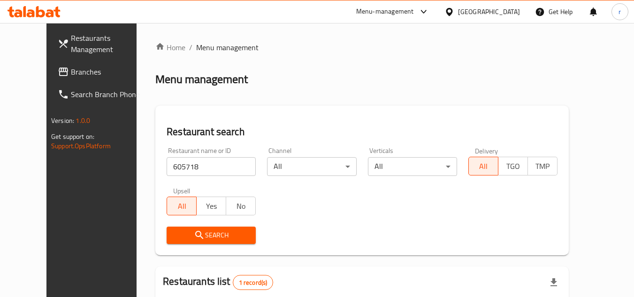
click at [458, 9] on div at bounding box center [452, 12] width 14 height 10
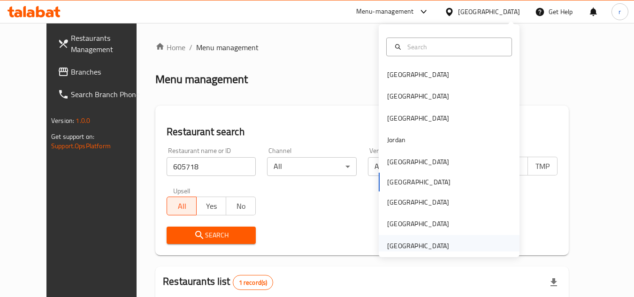
click at [423, 238] on div "[GEOGRAPHIC_DATA]" at bounding box center [418, 246] width 77 height 22
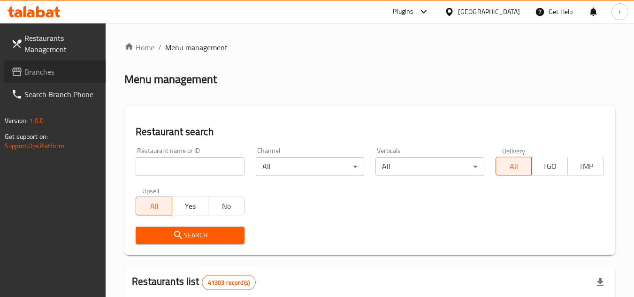
click at [20, 74] on icon at bounding box center [16, 71] width 11 height 11
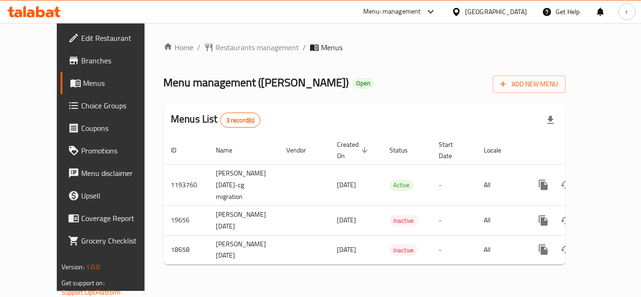
click at [216, 46] on span "Restaurants management" at bounding box center [258, 47] width 84 height 11
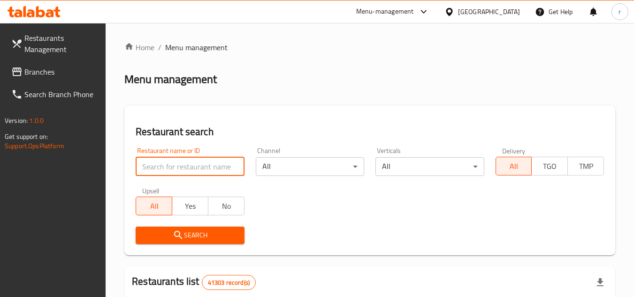
click at [197, 166] on input "search" at bounding box center [190, 166] width 108 height 19
paste input "9921"
type input "9921"
click at [203, 239] on span "Search" at bounding box center [189, 236] width 93 height 12
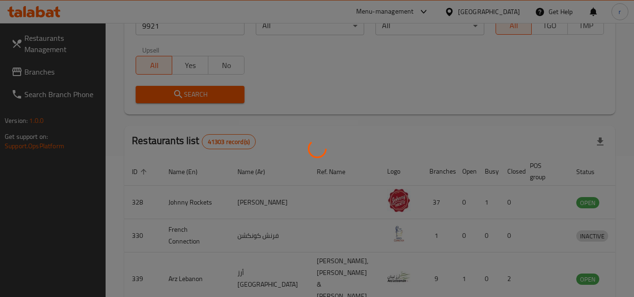
scroll to position [114, 0]
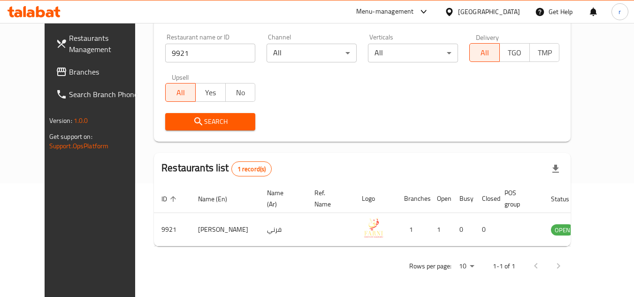
click at [505, 12] on div "[GEOGRAPHIC_DATA]" at bounding box center [489, 12] width 62 height 10
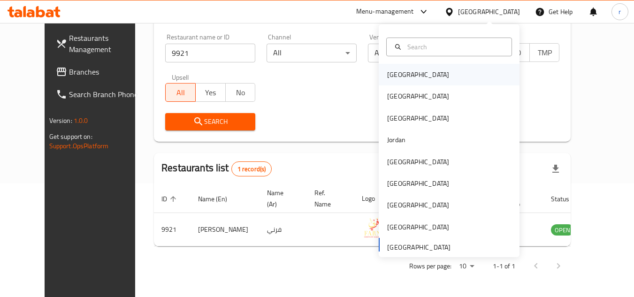
click at [391, 70] on div "[GEOGRAPHIC_DATA]" at bounding box center [418, 75] width 62 height 10
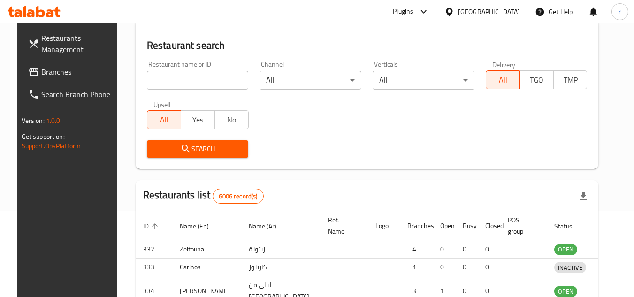
scroll to position [114, 0]
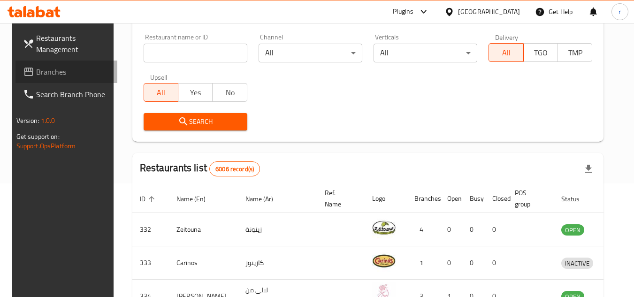
click at [36, 76] on span "Branches" at bounding box center [73, 71] width 74 height 11
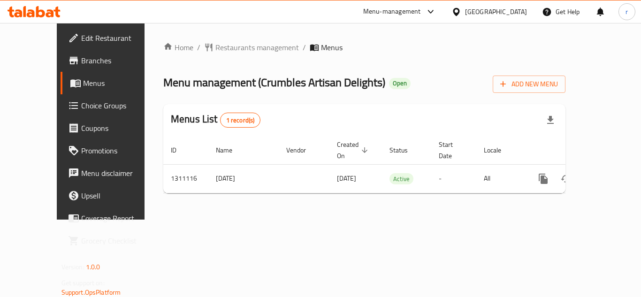
click at [217, 48] on span "Restaurants management" at bounding box center [258, 47] width 84 height 11
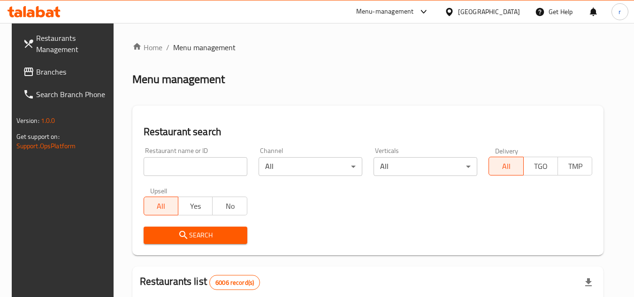
click at [192, 164] on input "search" at bounding box center [196, 166] width 104 height 19
paste input "705713"
type input "705713"
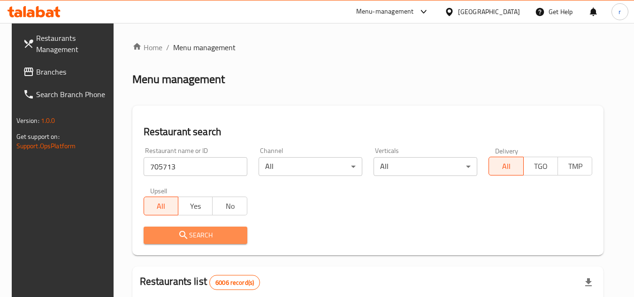
click at [194, 234] on span "Search" at bounding box center [195, 236] width 89 height 12
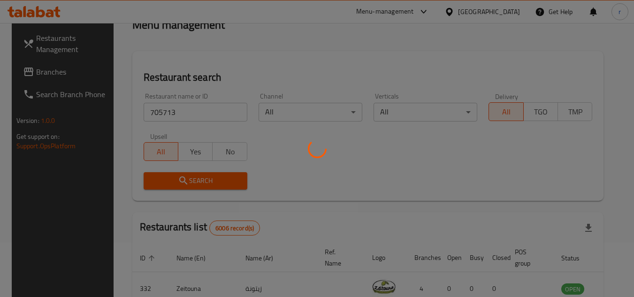
scroll to position [122, 0]
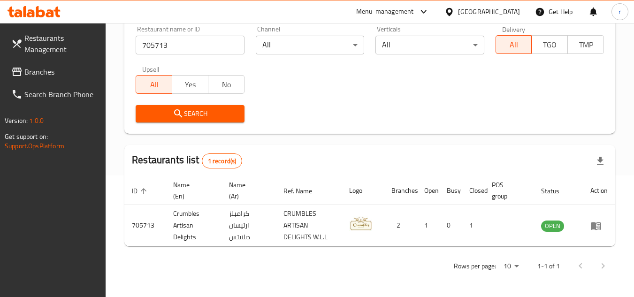
click at [515, 13] on div "[GEOGRAPHIC_DATA]" at bounding box center [489, 12] width 62 height 10
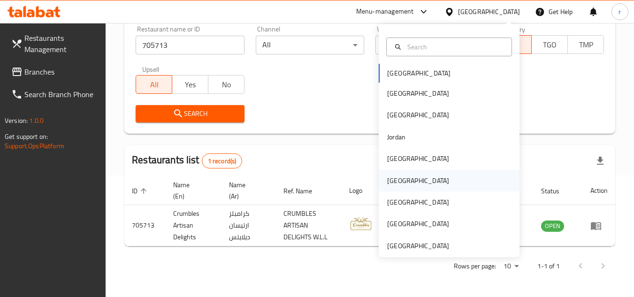
click at [395, 188] on div "[GEOGRAPHIC_DATA]" at bounding box center [418, 181] width 77 height 22
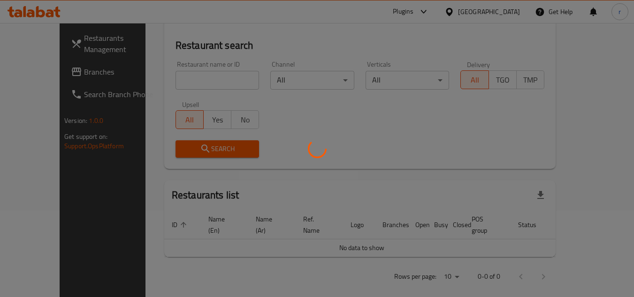
scroll to position [122, 0]
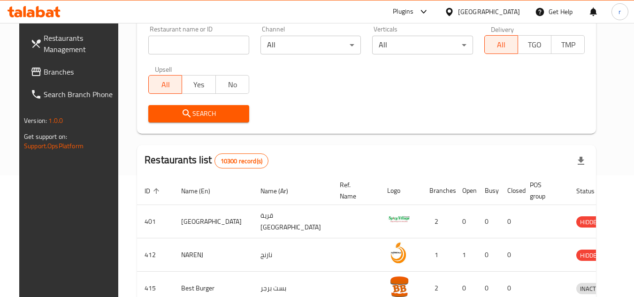
click at [44, 72] on span "Branches" at bounding box center [81, 71] width 74 height 11
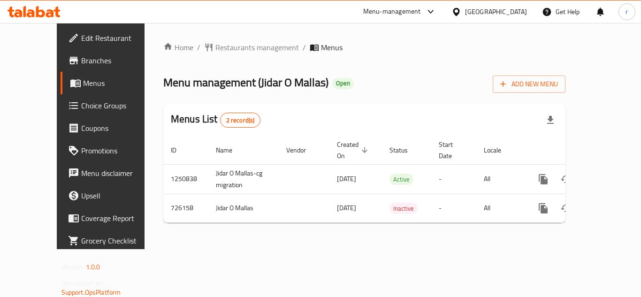
click at [225, 49] on span "Restaurants management" at bounding box center [258, 47] width 84 height 11
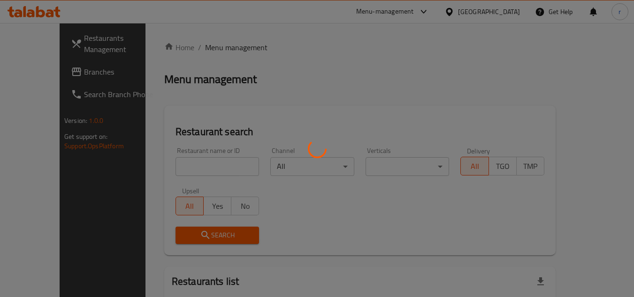
click at [177, 168] on div at bounding box center [317, 148] width 634 height 297
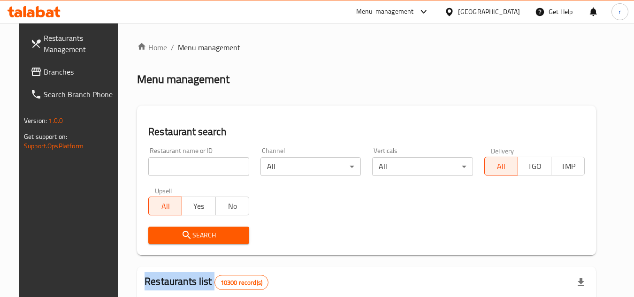
click at [177, 168] on input "search" at bounding box center [198, 166] width 101 height 19
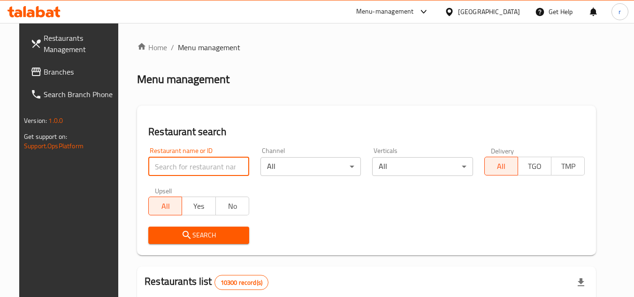
paste input "646193"
type input "646193"
click at [191, 232] on span "Search" at bounding box center [199, 236] width 86 height 12
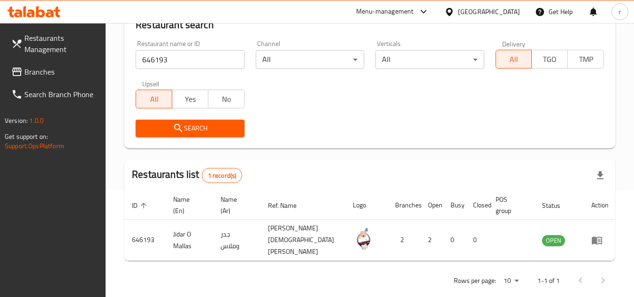
scroll to position [114, 0]
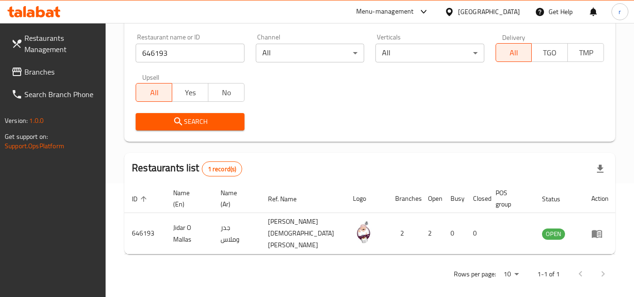
click at [496, 6] on div "[GEOGRAPHIC_DATA]" at bounding box center [482, 11] width 91 height 23
click at [458, 15] on div at bounding box center [452, 12] width 14 height 10
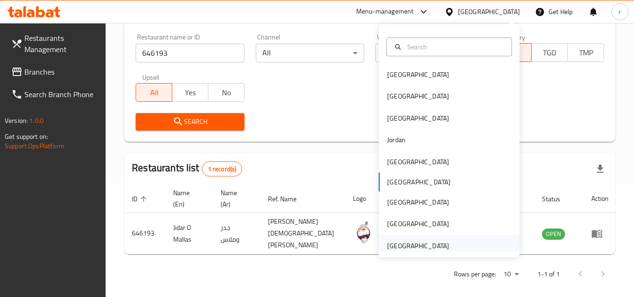
click at [419, 242] on div "[GEOGRAPHIC_DATA]" at bounding box center [418, 246] width 62 height 10
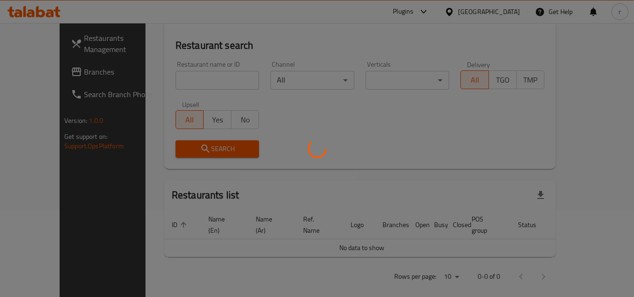
scroll to position [114, 0]
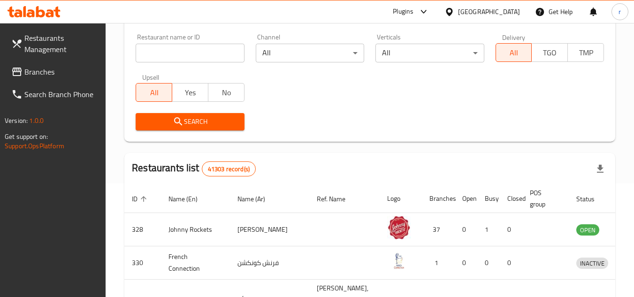
click at [190, 40] on div "Restaurant name or ID Restaurant name or ID" at bounding box center [190, 48] width 108 height 29
click at [48, 74] on span "Branches" at bounding box center [61, 71] width 74 height 11
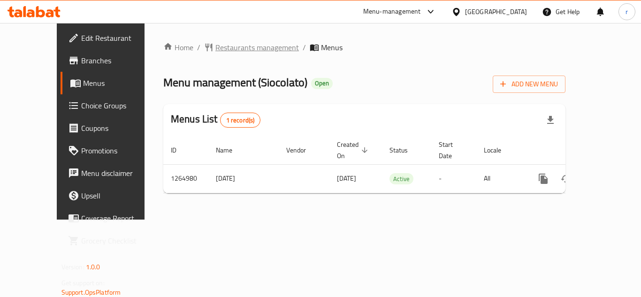
click at [216, 51] on span "Restaurants management" at bounding box center [258, 47] width 84 height 11
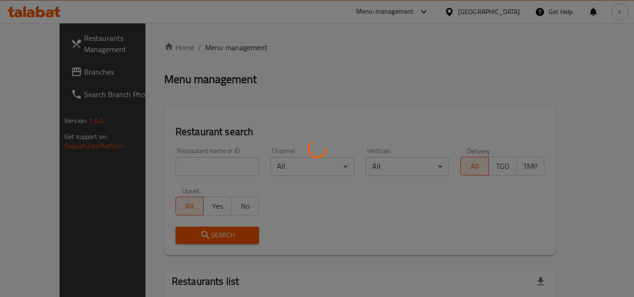
click at [194, 163] on div at bounding box center [317, 148] width 634 height 297
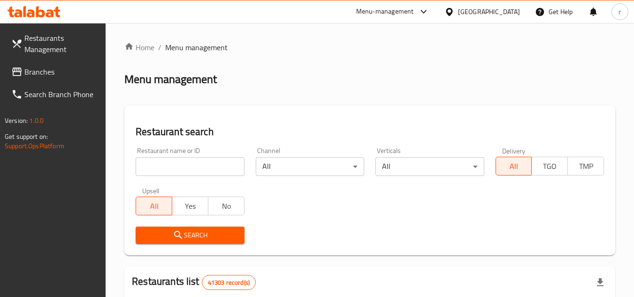
click at [194, 163] on input "search" at bounding box center [190, 166] width 108 height 19
paste input "686571"
type input "686571"
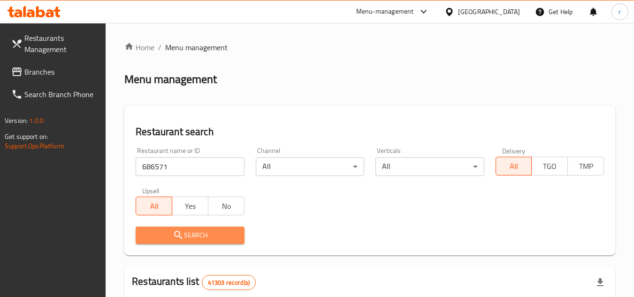
click at [191, 239] on span "Search" at bounding box center [189, 236] width 93 height 12
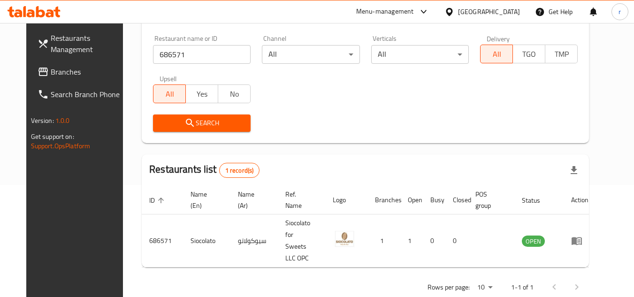
scroll to position [114, 0]
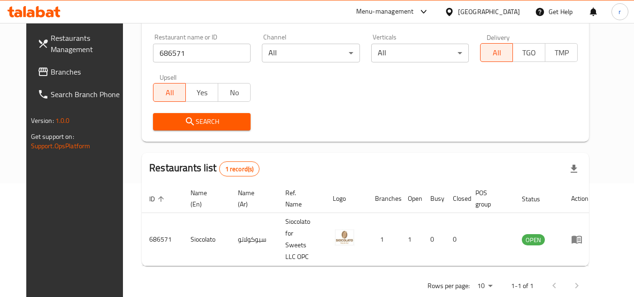
click at [502, 8] on div "[GEOGRAPHIC_DATA]" at bounding box center [489, 12] width 62 height 10
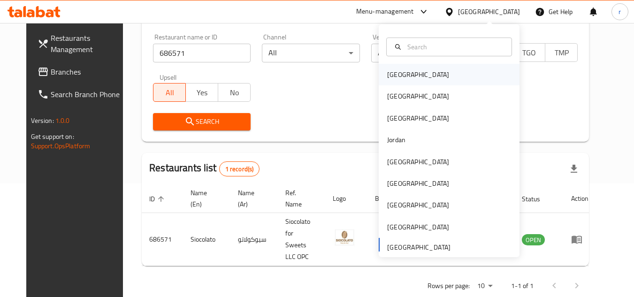
click at [418, 71] on div "[GEOGRAPHIC_DATA]" at bounding box center [449, 75] width 141 height 22
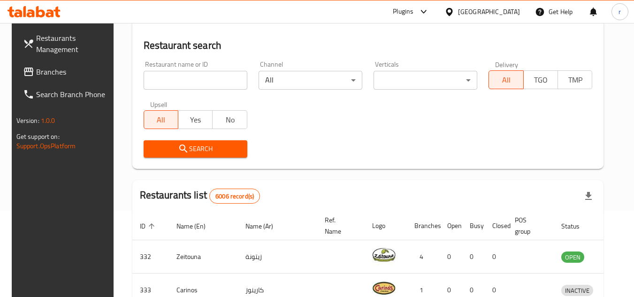
scroll to position [114, 0]
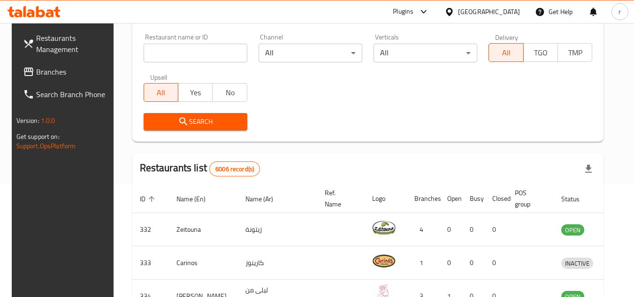
click at [36, 76] on span "Branches" at bounding box center [73, 71] width 74 height 11
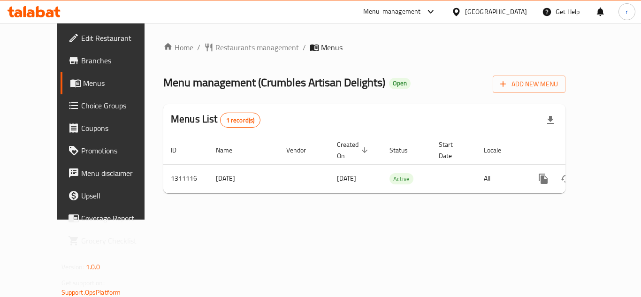
click at [216, 51] on span "Restaurants management" at bounding box center [258, 47] width 84 height 11
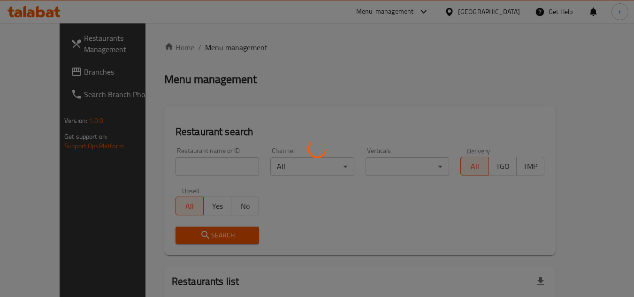
click at [175, 162] on div at bounding box center [317, 148] width 634 height 297
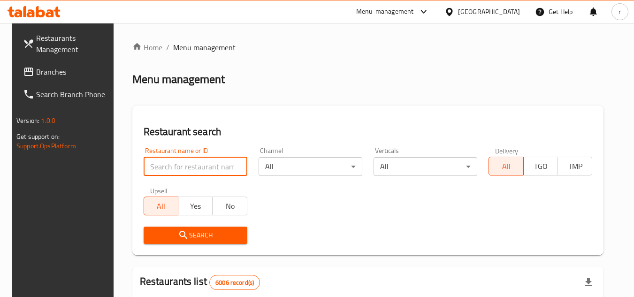
click at [175, 162] on input "search" at bounding box center [196, 166] width 104 height 19
paste input "705713"
type input "705713"
click at [195, 237] on span "Search" at bounding box center [195, 236] width 89 height 12
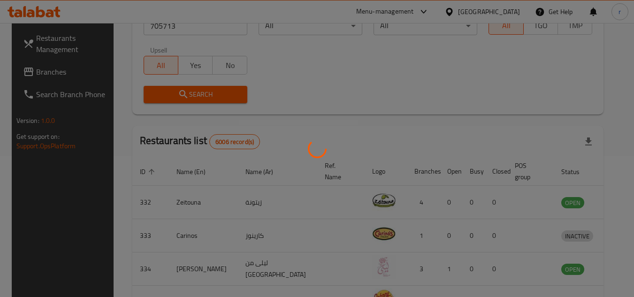
scroll to position [122, 0]
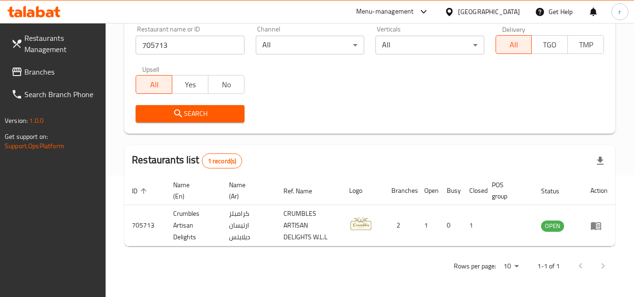
click at [503, 19] on div "[GEOGRAPHIC_DATA]" at bounding box center [482, 11] width 91 height 23
click at [505, 6] on div "[GEOGRAPHIC_DATA]" at bounding box center [482, 11] width 91 height 23
click at [501, 16] on div "[GEOGRAPHIC_DATA]" at bounding box center [489, 12] width 62 height 10
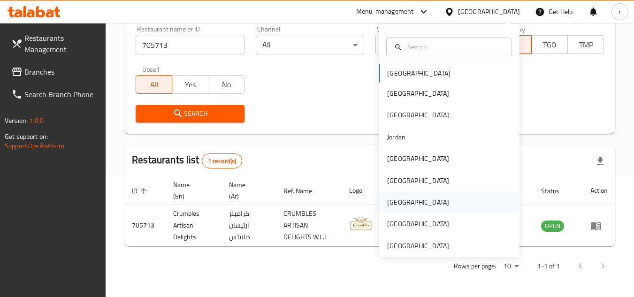
click at [388, 200] on div "[GEOGRAPHIC_DATA]" at bounding box center [418, 202] width 62 height 10
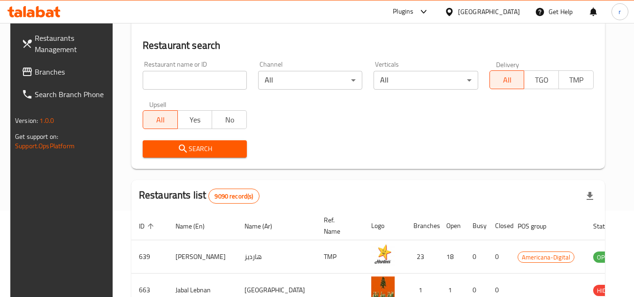
scroll to position [122, 0]
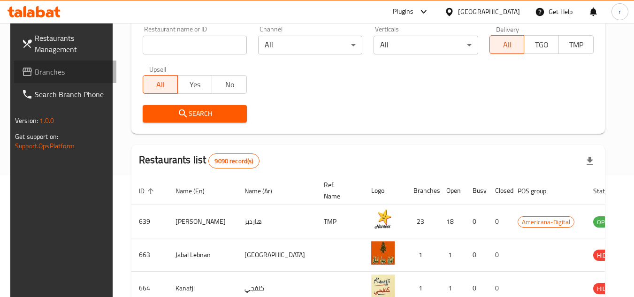
click at [37, 72] on span "Branches" at bounding box center [72, 71] width 74 height 11
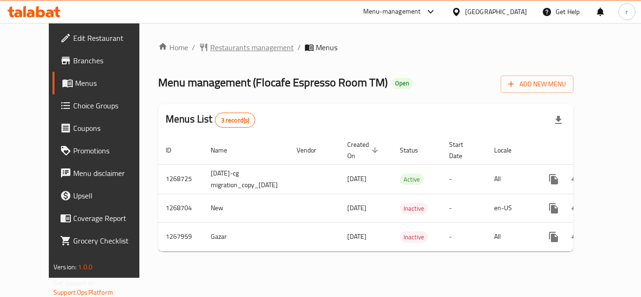
click at [218, 46] on span "Restaurants management" at bounding box center [252, 47] width 84 height 11
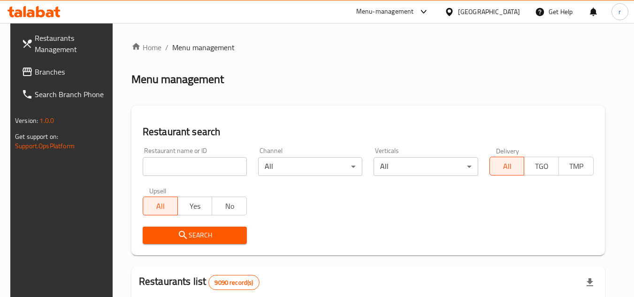
click at [193, 161] on input "search" at bounding box center [195, 166] width 104 height 19
paste input "687878"
type input "687878"
click at [191, 239] on span "Search" at bounding box center [194, 236] width 89 height 12
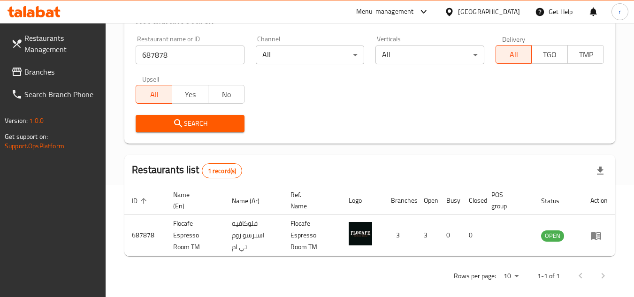
scroll to position [122, 0]
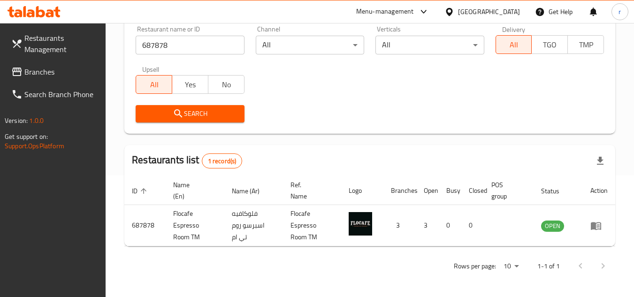
click at [522, 11] on div "[GEOGRAPHIC_DATA]" at bounding box center [482, 11] width 91 height 23
click at [504, 11] on div "[GEOGRAPHIC_DATA]" at bounding box center [489, 12] width 62 height 10
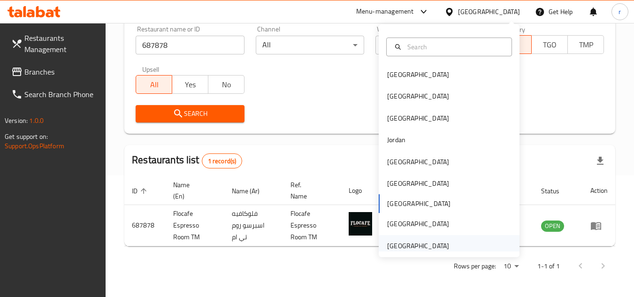
click at [422, 249] on div "[GEOGRAPHIC_DATA]" at bounding box center [418, 246] width 62 height 10
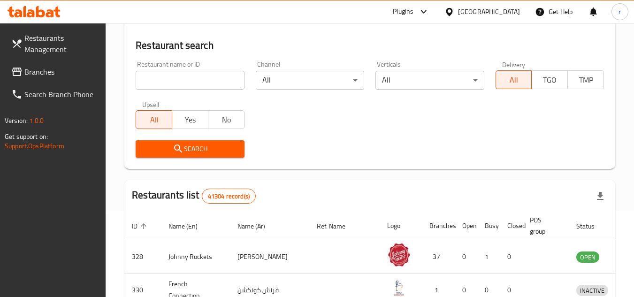
scroll to position [122, 0]
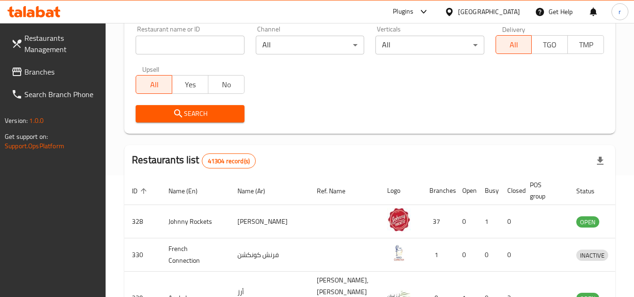
click at [49, 71] on span "Branches" at bounding box center [61, 71] width 74 height 11
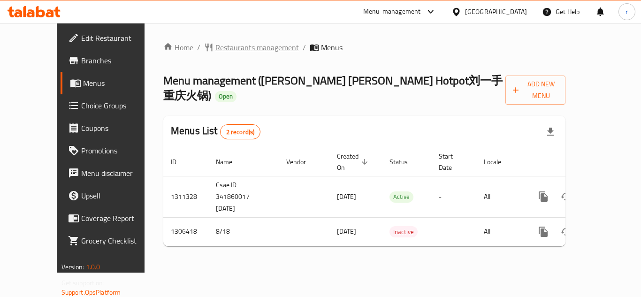
click at [224, 50] on span "Restaurants management" at bounding box center [258, 47] width 84 height 11
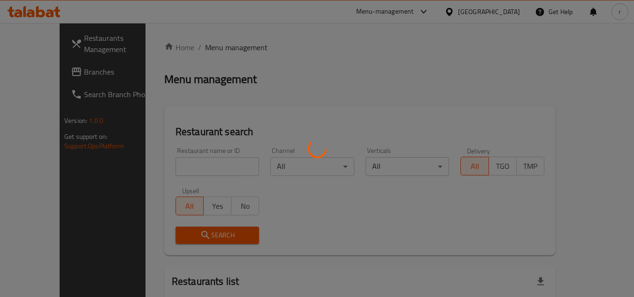
click at [202, 167] on div at bounding box center [317, 148] width 634 height 297
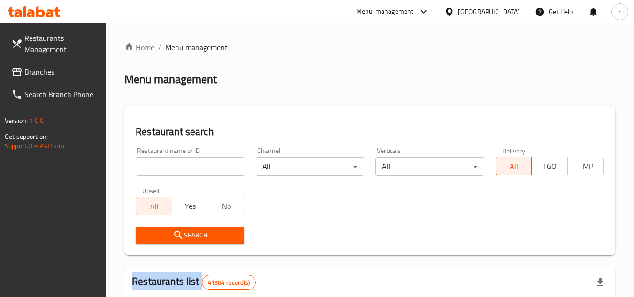
click at [202, 167] on input "search" at bounding box center [190, 166] width 108 height 19
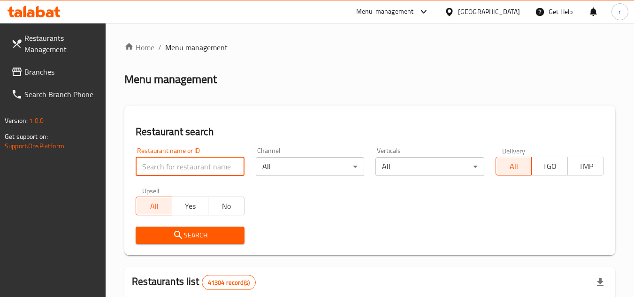
paste input "704079"
type input "704079"
click at [197, 240] on span "Search" at bounding box center [189, 236] width 93 height 12
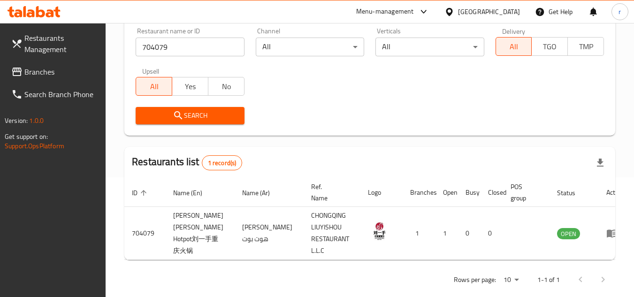
scroll to position [133, 0]
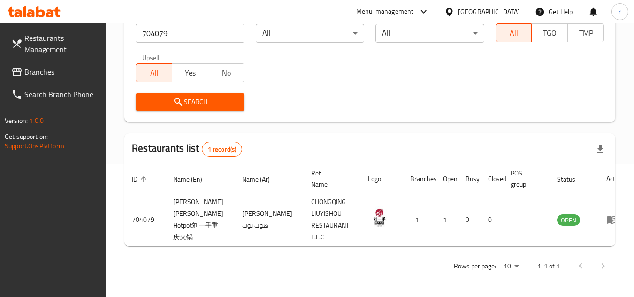
click at [499, 12] on div "[GEOGRAPHIC_DATA]" at bounding box center [489, 12] width 62 height 10
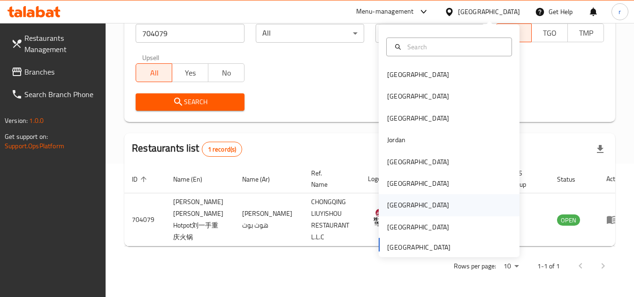
click at [387, 200] on div "[GEOGRAPHIC_DATA]" at bounding box center [418, 205] width 62 height 10
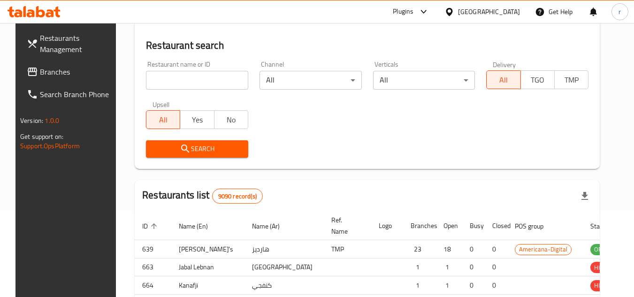
scroll to position [133, 0]
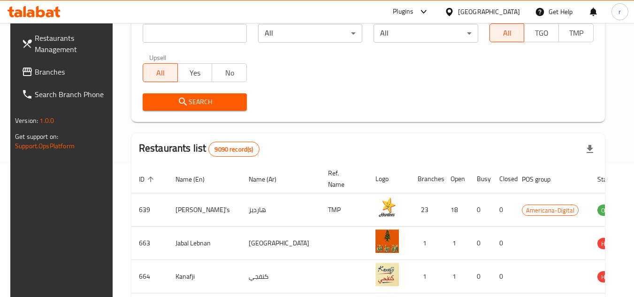
click at [35, 66] on span "Branches" at bounding box center [72, 71] width 74 height 11
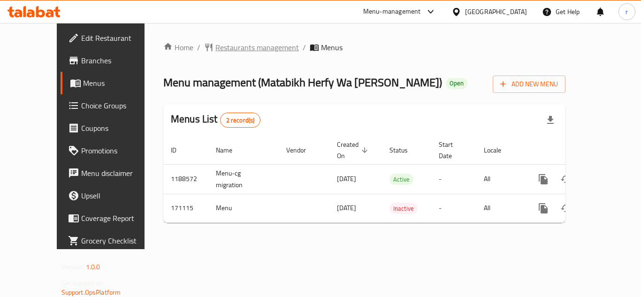
click at [226, 45] on span "Restaurants management" at bounding box center [258, 47] width 84 height 11
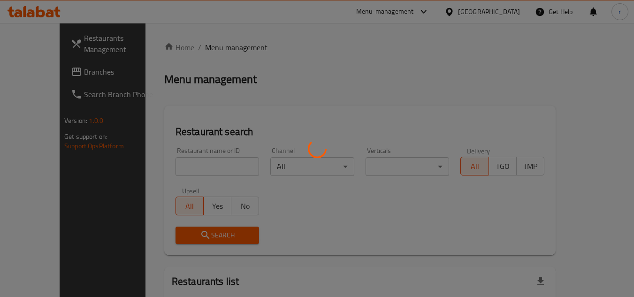
click at [193, 162] on div at bounding box center [317, 148] width 634 height 297
click at [175, 166] on div at bounding box center [317, 148] width 634 height 297
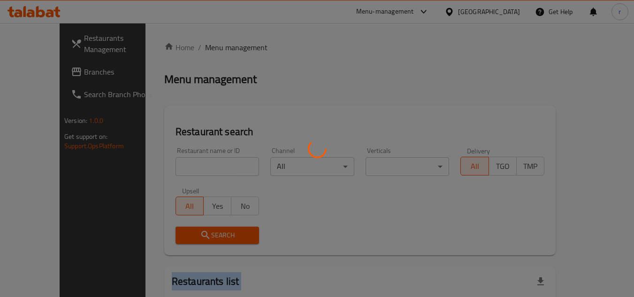
click at [175, 166] on div at bounding box center [317, 148] width 634 height 297
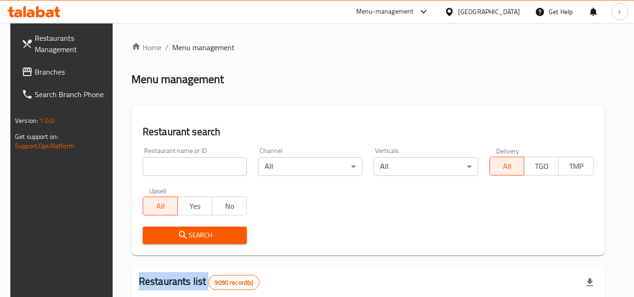
click at [175, 166] on div at bounding box center [317, 148] width 634 height 297
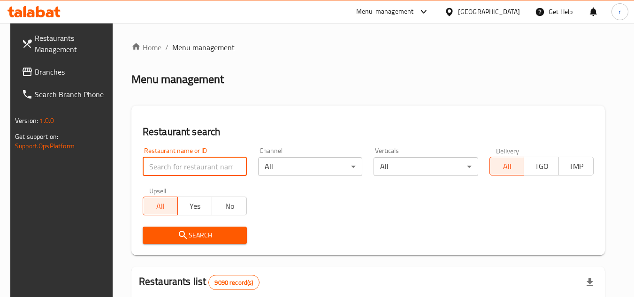
click at [175, 166] on input "search" at bounding box center [195, 166] width 104 height 19
paste input "616760"
type input "616760"
click at [193, 235] on span "Search" at bounding box center [194, 236] width 89 height 12
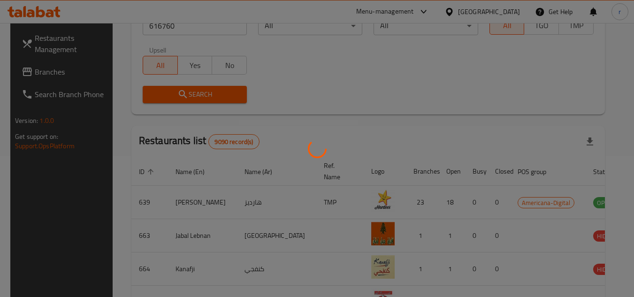
scroll to position [122, 0]
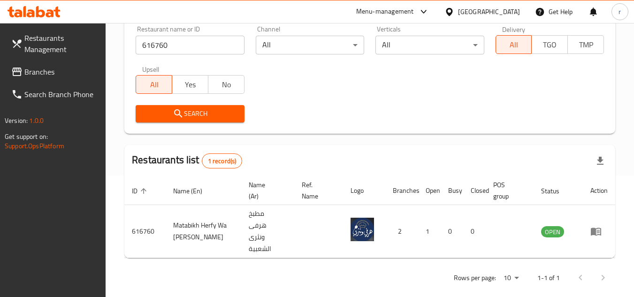
click at [513, 8] on div "[GEOGRAPHIC_DATA]" at bounding box center [489, 12] width 62 height 10
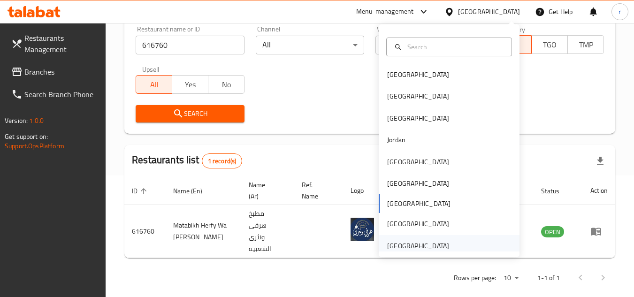
click at [403, 239] on div "[GEOGRAPHIC_DATA]" at bounding box center [418, 246] width 77 height 22
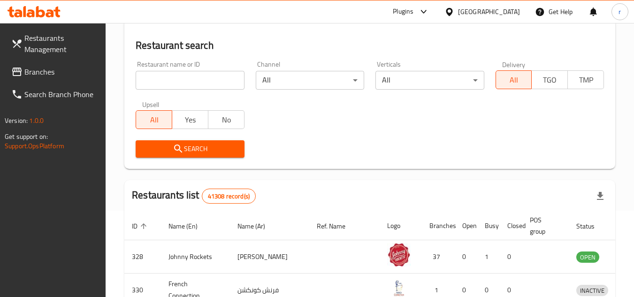
scroll to position [122, 0]
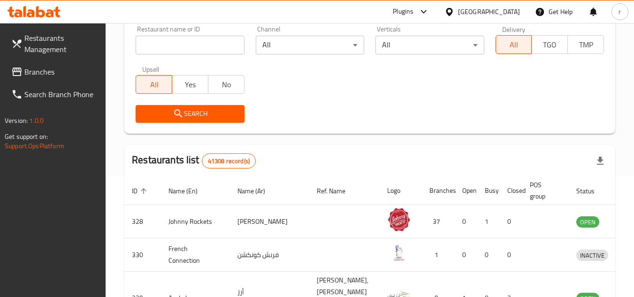
click at [47, 66] on span "Branches" at bounding box center [61, 71] width 74 height 11
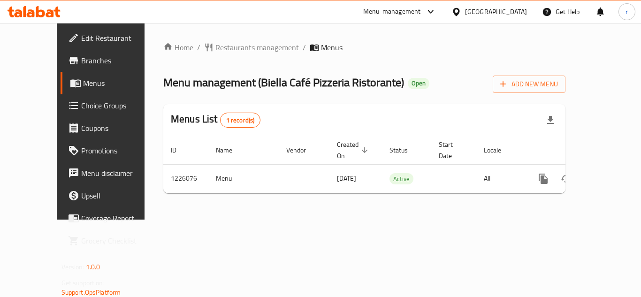
click at [216, 47] on span "Restaurants management" at bounding box center [258, 47] width 84 height 11
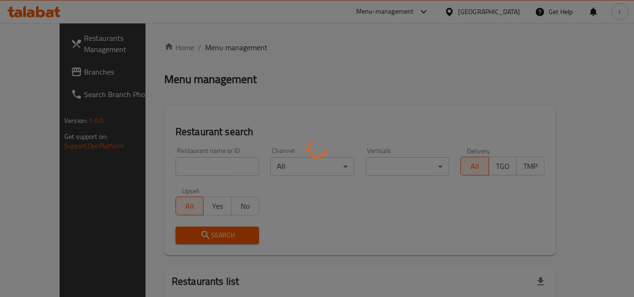
click at [200, 164] on div at bounding box center [317, 148] width 634 height 297
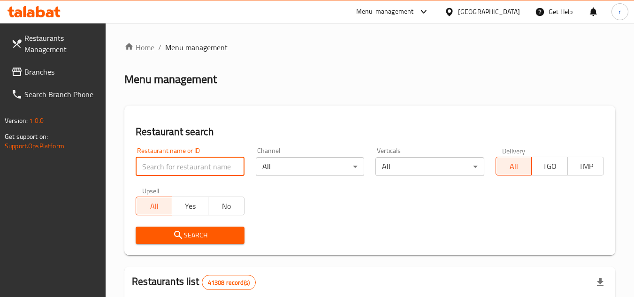
click at [191, 165] on input "search" at bounding box center [190, 166] width 108 height 19
paste input "675509"
type input "675509"
click at [189, 229] on button "Search" at bounding box center [190, 235] width 108 height 17
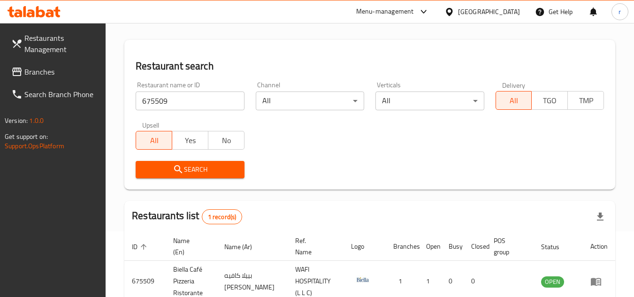
scroll to position [122, 0]
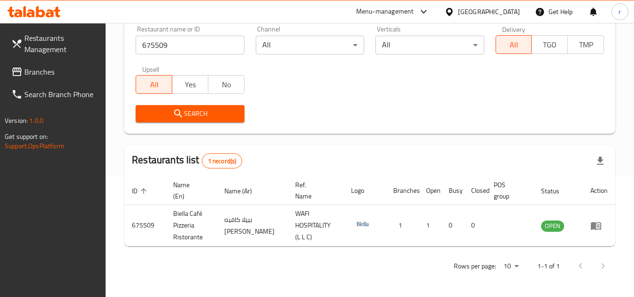
click at [463, 10] on div "[GEOGRAPHIC_DATA]" at bounding box center [489, 12] width 62 height 10
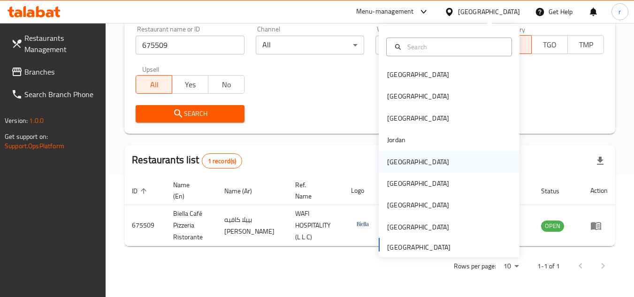
click at [395, 166] on div "[GEOGRAPHIC_DATA]" at bounding box center [418, 162] width 62 height 10
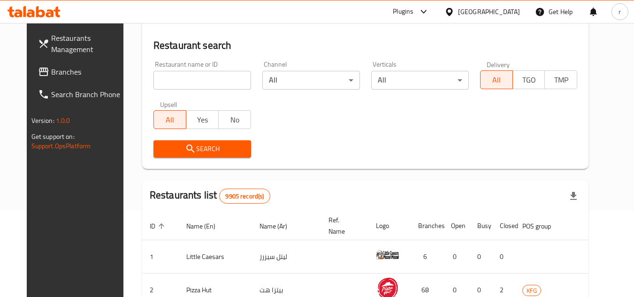
scroll to position [122, 0]
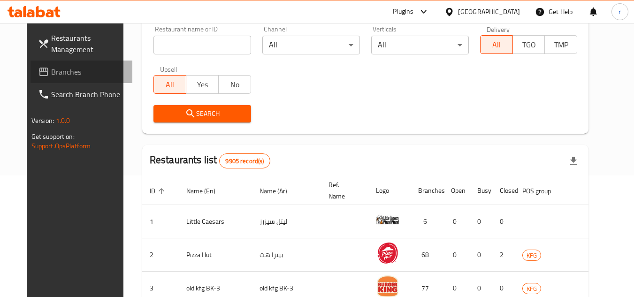
click at [51, 72] on span "Branches" at bounding box center [88, 71] width 74 height 11
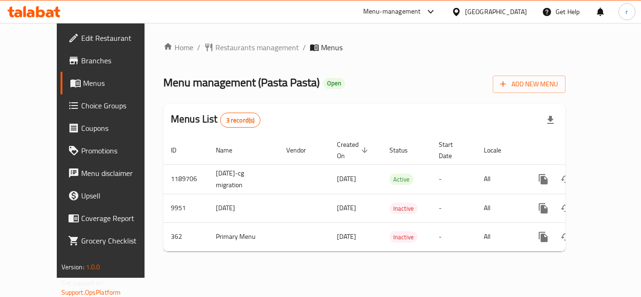
click at [219, 50] on span "Restaurants management" at bounding box center [258, 47] width 84 height 11
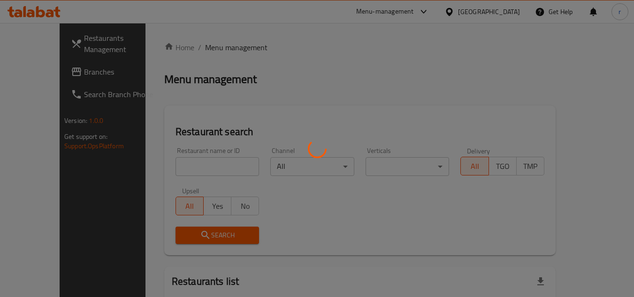
click at [185, 162] on div at bounding box center [317, 148] width 634 height 297
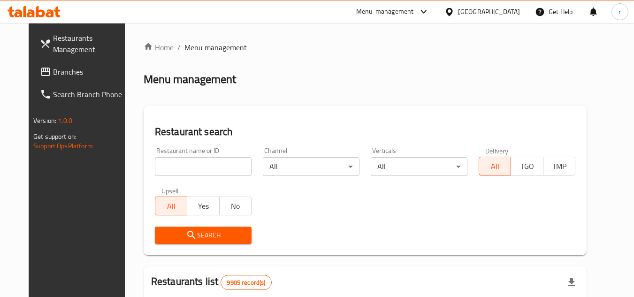
click at [183, 163] on input "search" at bounding box center [203, 166] width 97 height 19
paste input "317"
type input "317"
click at [192, 231] on span "Search" at bounding box center [203, 236] width 82 height 12
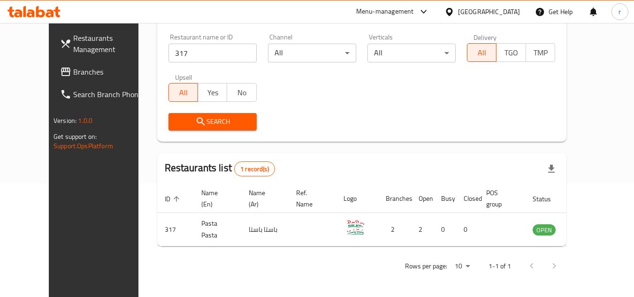
scroll to position [20, 0]
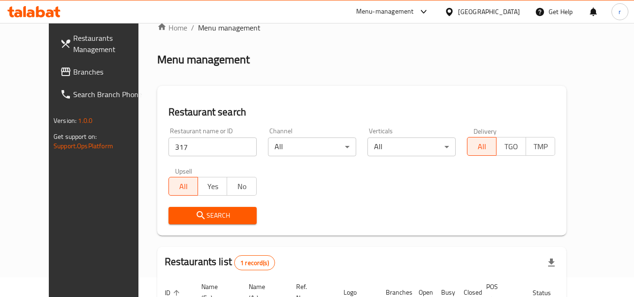
click at [503, 13] on div "[GEOGRAPHIC_DATA]" at bounding box center [489, 12] width 62 height 10
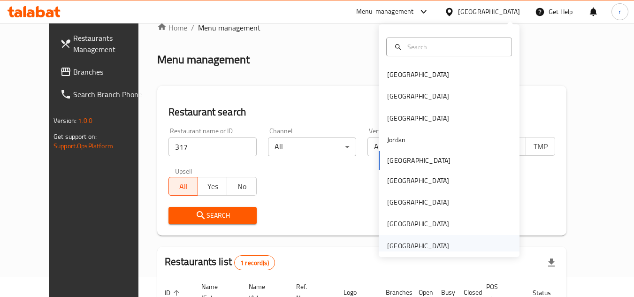
click at [465, 239] on div "[GEOGRAPHIC_DATA]" at bounding box center [449, 246] width 141 height 22
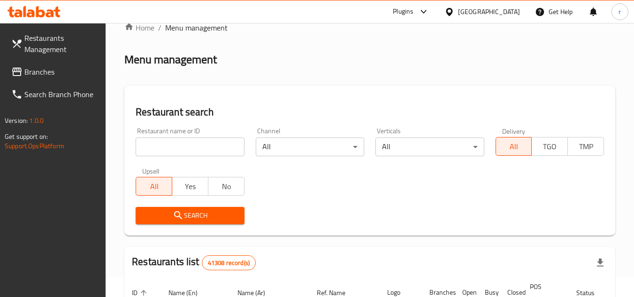
drag, startPoint x: 12, startPoint y: 77, endPoint x: 17, endPoint y: 75, distance: 5.7
click at [12, 77] on icon at bounding box center [16, 71] width 11 height 11
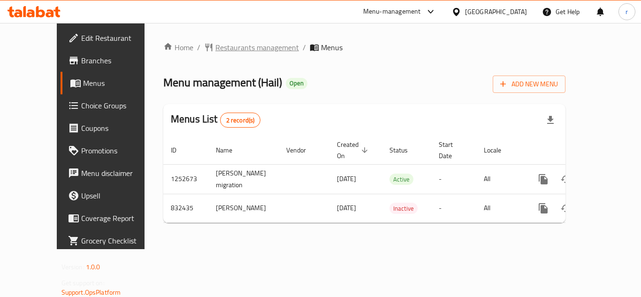
click at [227, 45] on span "Restaurants management" at bounding box center [258, 47] width 84 height 11
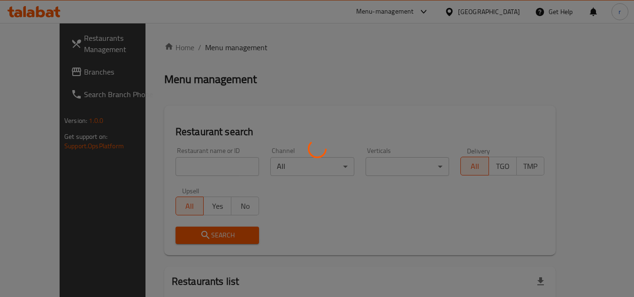
click at [189, 161] on div at bounding box center [317, 148] width 634 height 297
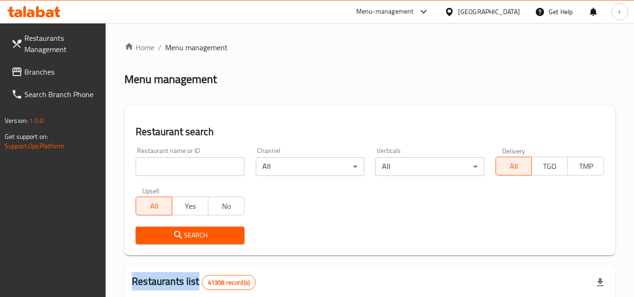
click at [189, 161] on div at bounding box center [317, 148] width 634 height 297
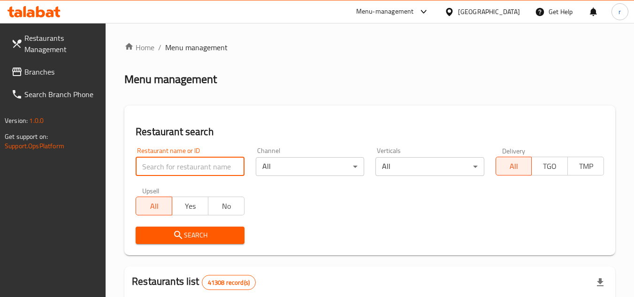
click at [189, 161] on input "search" at bounding box center [190, 166] width 108 height 19
paste input "655741"
type input "655741"
click at [193, 230] on span "Search" at bounding box center [189, 236] width 93 height 12
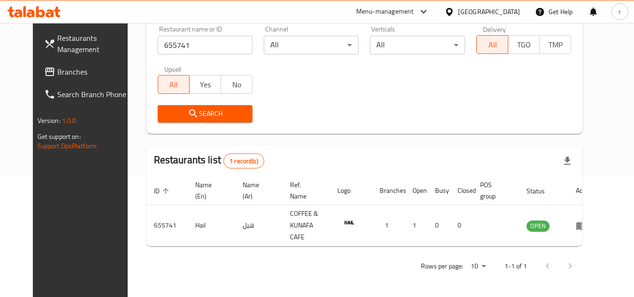
scroll to position [114, 0]
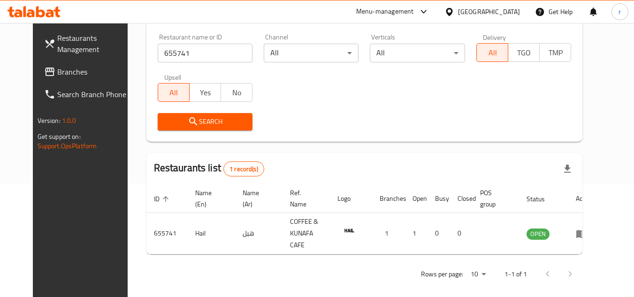
drag, startPoint x: 67, startPoint y: 77, endPoint x: 85, endPoint y: 57, distance: 26.6
click at [66, 77] on span "Branches" at bounding box center [94, 71] width 74 height 11
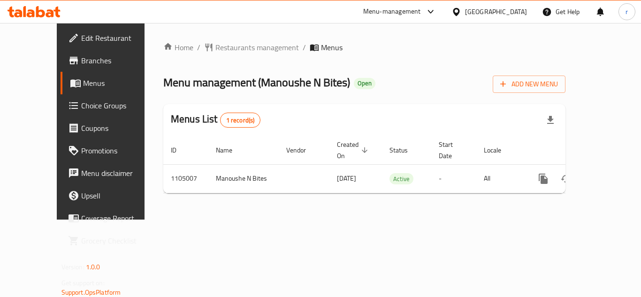
click at [216, 48] on span "Restaurants management" at bounding box center [258, 47] width 84 height 11
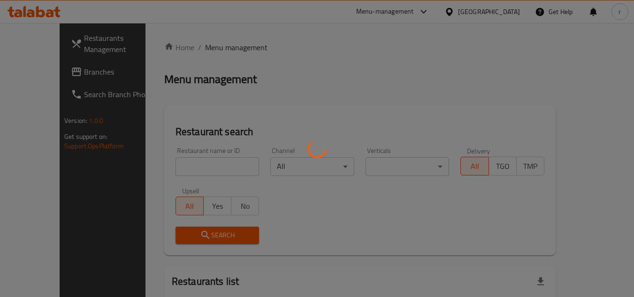
click at [182, 163] on div at bounding box center [317, 148] width 634 height 297
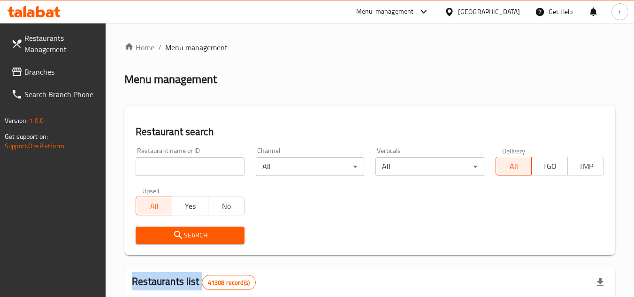
click at [182, 163] on div at bounding box center [317, 148] width 634 height 297
click at [182, 163] on input "search" at bounding box center [190, 166] width 108 height 19
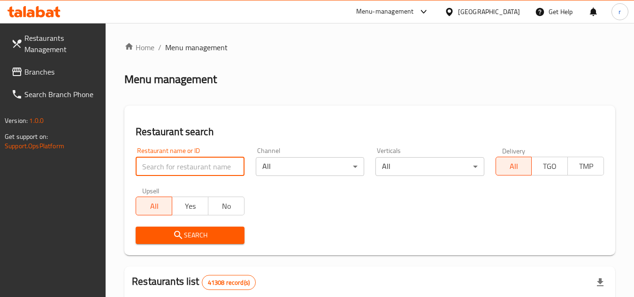
paste input "665351"
type input "665351"
click at [202, 231] on span "Search" at bounding box center [189, 236] width 93 height 12
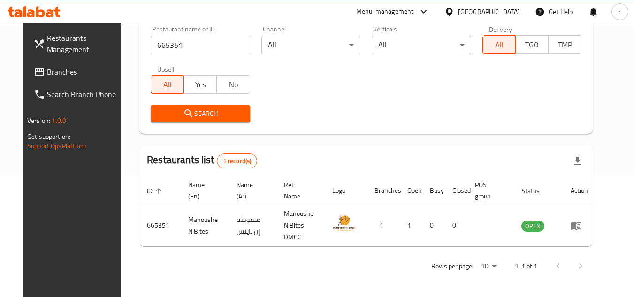
scroll to position [114, 0]
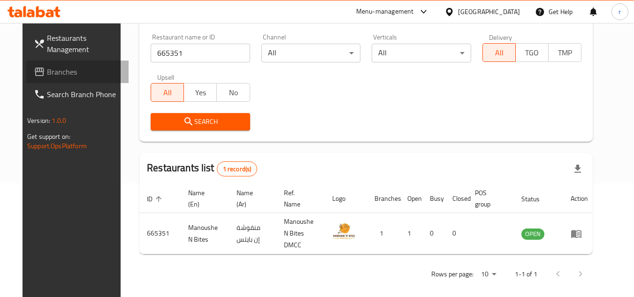
click at [47, 75] on span "Branches" at bounding box center [84, 71] width 74 height 11
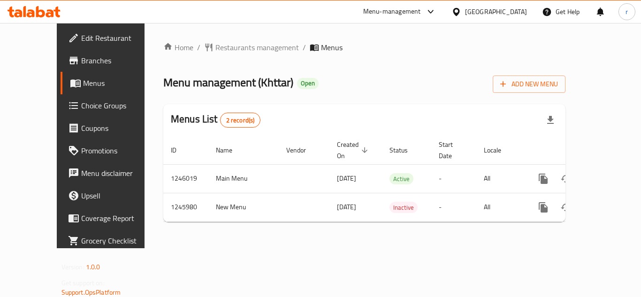
click at [223, 46] on span "Restaurants management" at bounding box center [258, 47] width 84 height 11
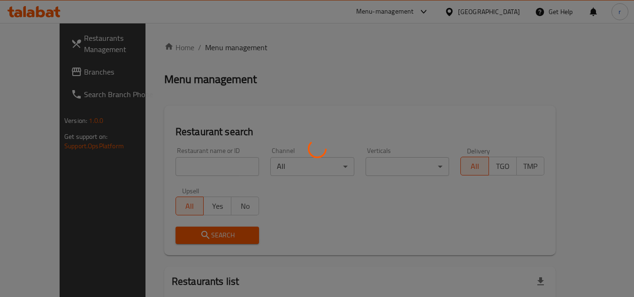
click at [185, 163] on div at bounding box center [317, 148] width 634 height 297
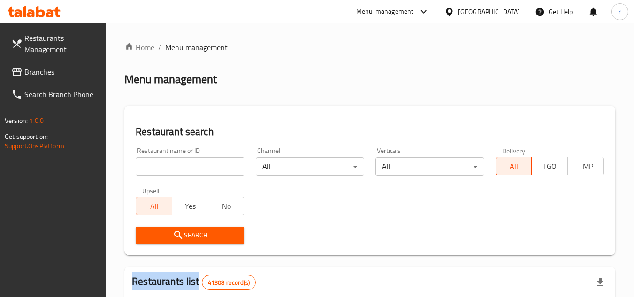
click at [185, 163] on div at bounding box center [317, 148] width 634 height 297
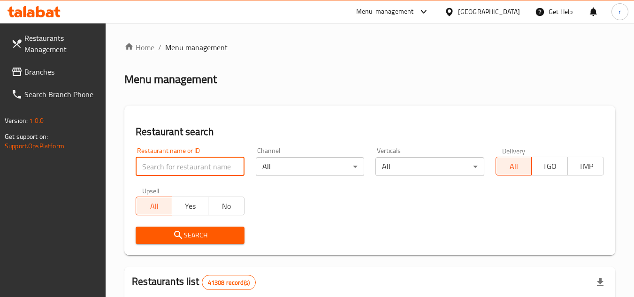
click at [185, 163] on input "search" at bounding box center [190, 166] width 108 height 19
paste input "682822"
type input "682822"
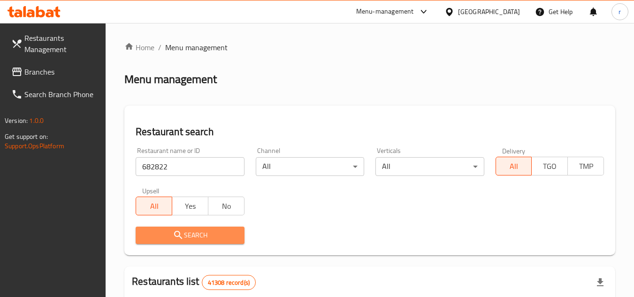
click at [196, 240] on span "Search" at bounding box center [189, 236] width 93 height 12
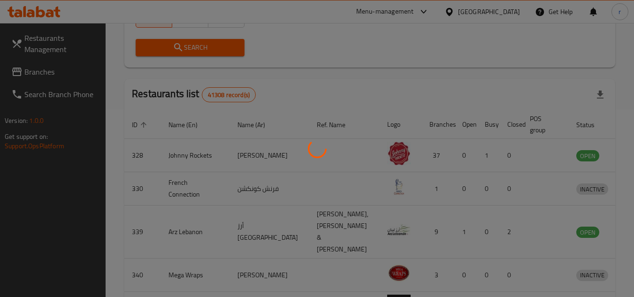
scroll to position [114, 0]
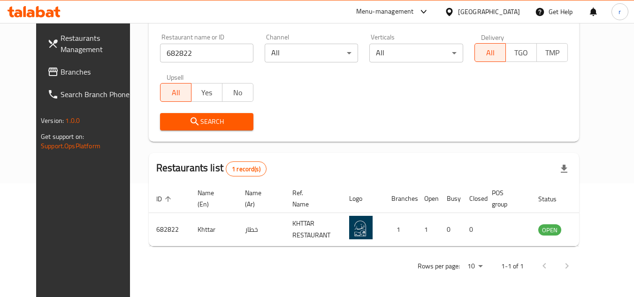
click at [61, 74] on span "Branches" at bounding box center [98, 71] width 74 height 11
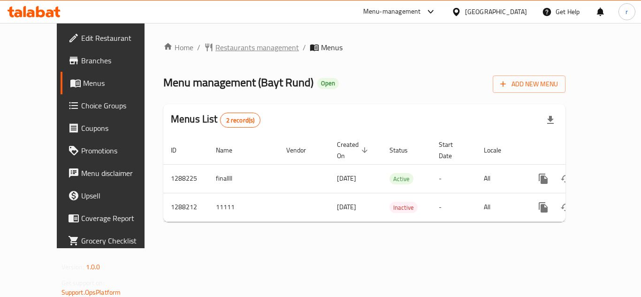
click at [216, 50] on span "Restaurants management" at bounding box center [258, 47] width 84 height 11
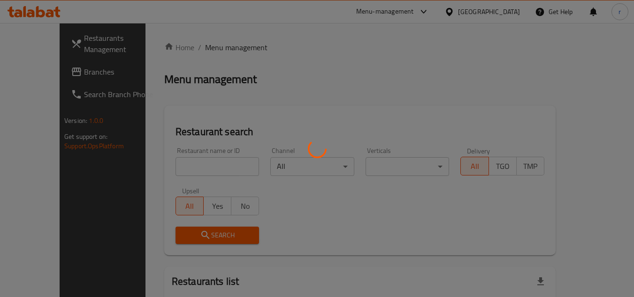
click at [195, 164] on div at bounding box center [317, 148] width 634 height 297
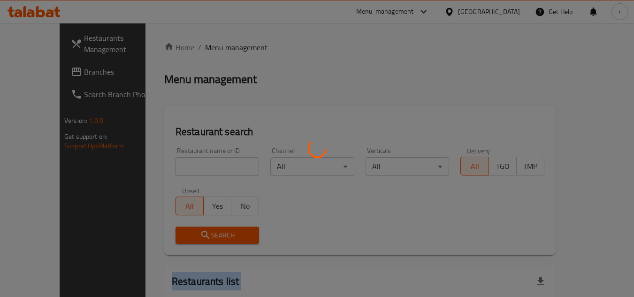
click at [195, 164] on div at bounding box center [317, 148] width 634 height 297
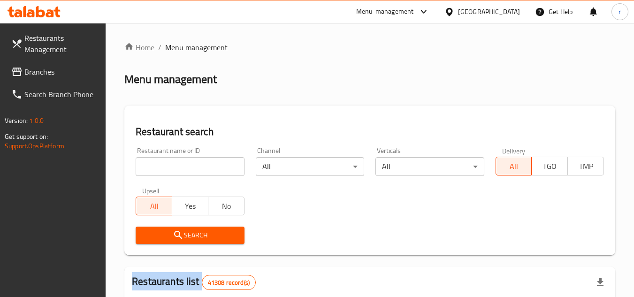
click at [195, 164] on input "search" at bounding box center [190, 166] width 108 height 19
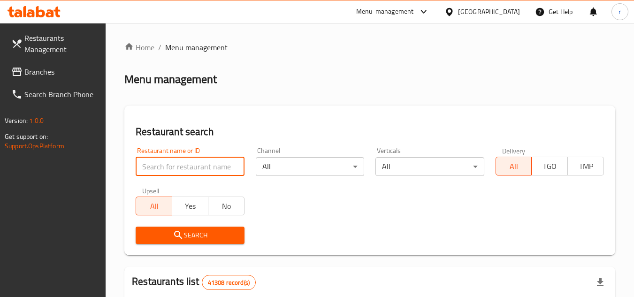
paste input "696893"
type input "696893"
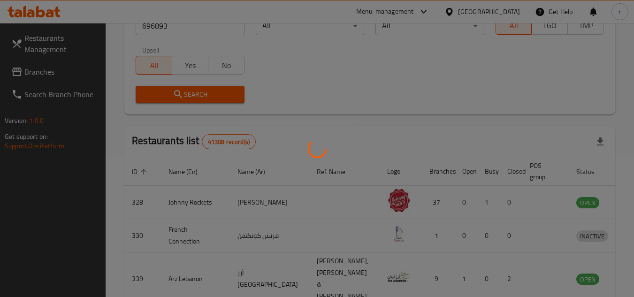
scroll to position [122, 0]
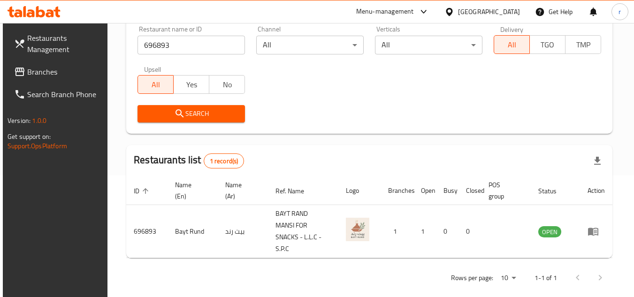
click at [49, 76] on span "Branches" at bounding box center [64, 71] width 74 height 11
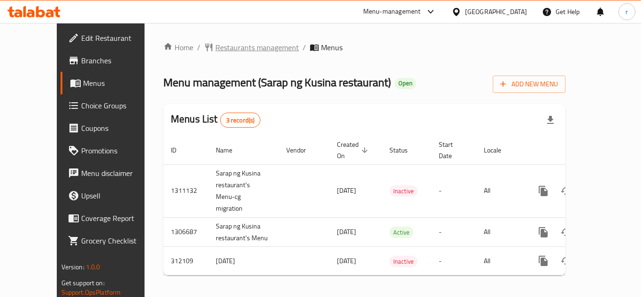
click at [224, 46] on span "Restaurants management" at bounding box center [258, 47] width 84 height 11
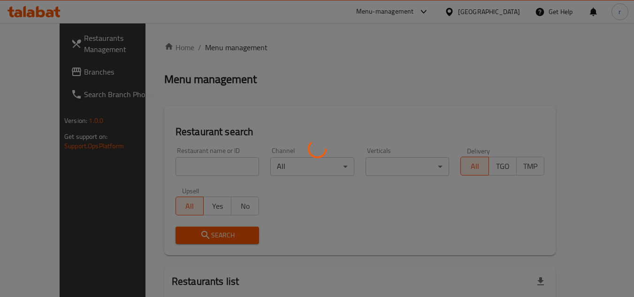
click at [188, 170] on div at bounding box center [317, 148] width 634 height 297
click at [193, 165] on div at bounding box center [317, 148] width 634 height 297
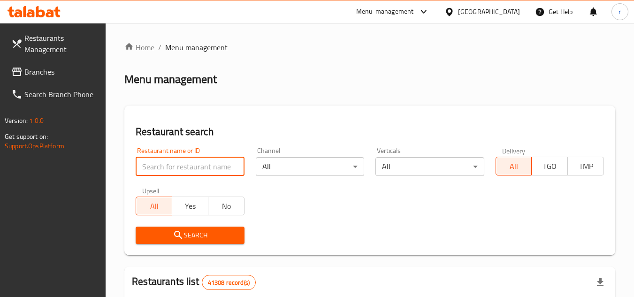
click at [193, 165] on input "search" at bounding box center [190, 166] width 108 height 19
paste input "627400"
type input "627400"
click at [193, 238] on span "Search" at bounding box center [189, 236] width 93 height 12
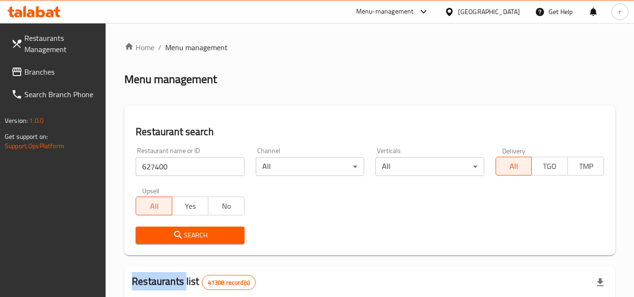
click at [193, 238] on div at bounding box center [317, 148] width 634 height 297
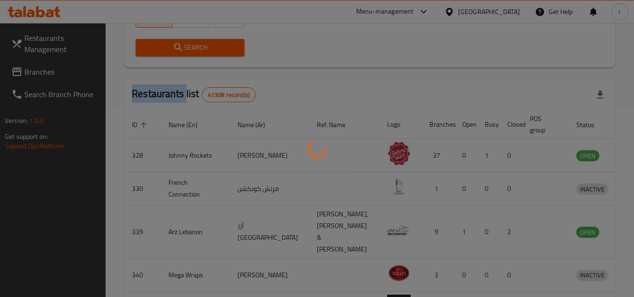
scroll to position [122, 0]
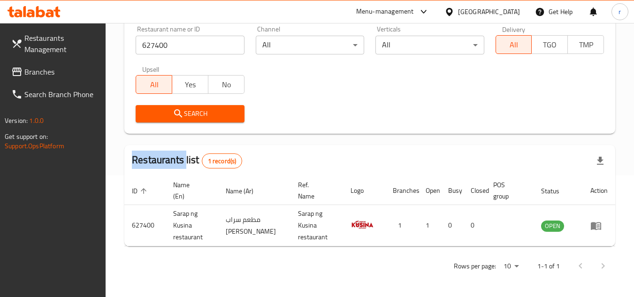
drag, startPoint x: 18, startPoint y: 74, endPoint x: 26, endPoint y: 68, distance: 9.8
click at [18, 74] on icon at bounding box center [16, 71] width 11 height 11
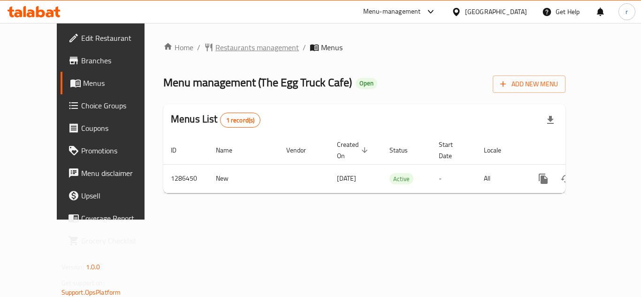
click at [216, 45] on span "Restaurants management" at bounding box center [258, 47] width 84 height 11
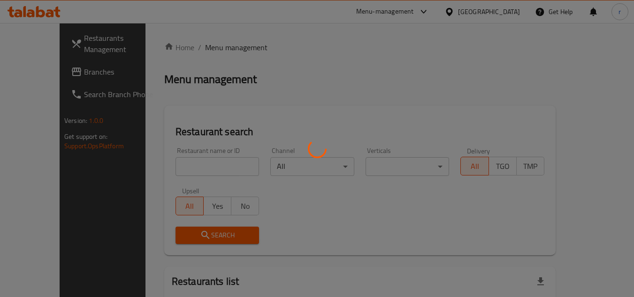
click at [173, 171] on div at bounding box center [317, 148] width 634 height 297
click at [172, 164] on div at bounding box center [317, 148] width 634 height 297
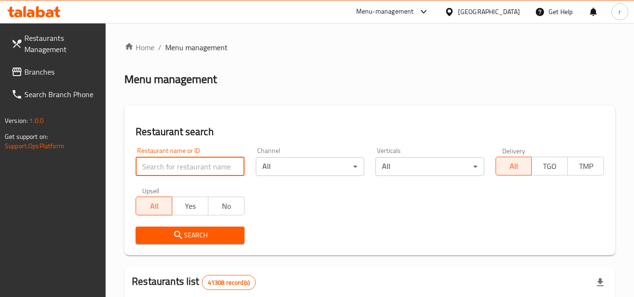
click at [172, 164] on input "search" at bounding box center [190, 166] width 108 height 19
paste input "696275"
type input "696275"
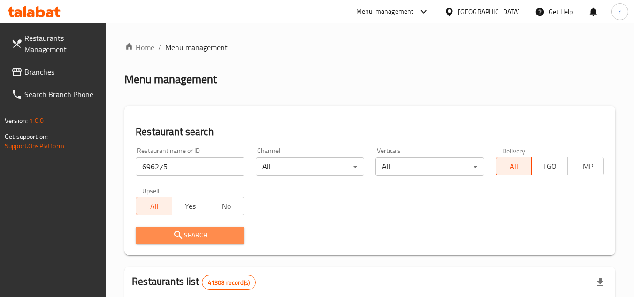
click at [193, 237] on span "Search" at bounding box center [189, 236] width 93 height 12
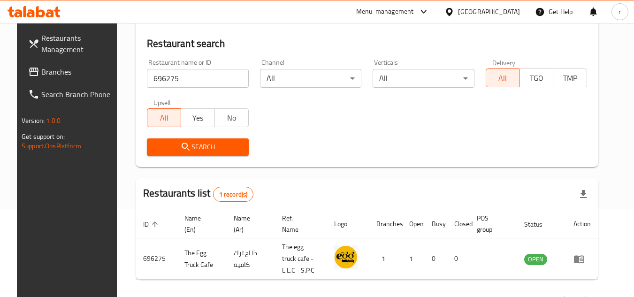
scroll to position [122, 0]
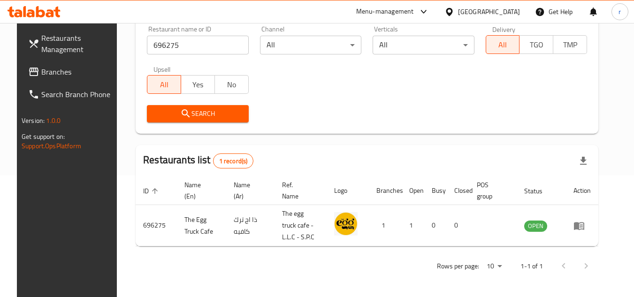
drag, startPoint x: 38, startPoint y: 70, endPoint x: 75, endPoint y: 58, distance: 38.6
click at [41, 70] on span "Branches" at bounding box center [78, 71] width 74 height 11
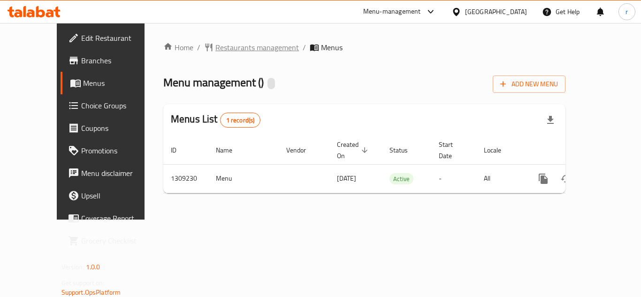
click at [216, 50] on span "Restaurants management" at bounding box center [258, 47] width 84 height 11
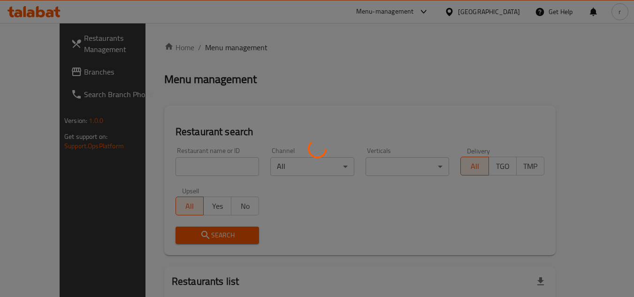
click at [196, 170] on div at bounding box center [317, 148] width 634 height 297
click at [195, 167] on div at bounding box center [317, 148] width 634 height 297
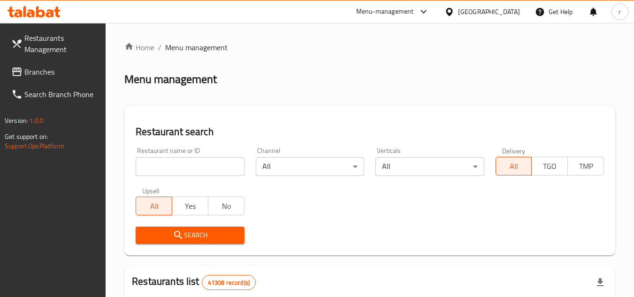
click at [195, 167] on input "search" at bounding box center [190, 166] width 108 height 19
paste input "705178"
type input "705178"
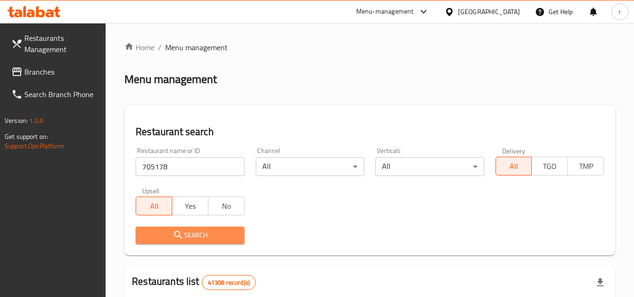
click at [203, 232] on span "Search" at bounding box center [189, 236] width 93 height 12
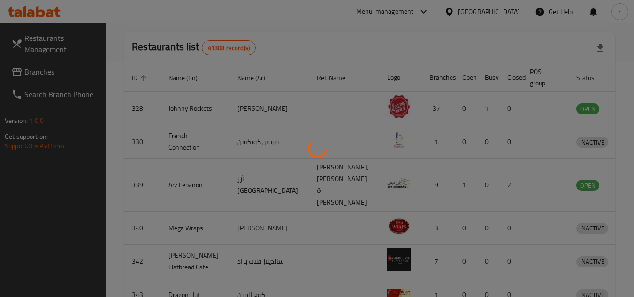
scroll to position [114, 0]
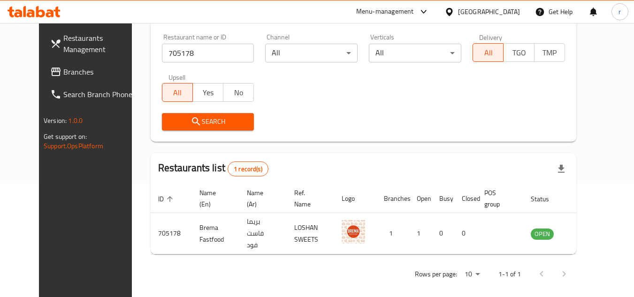
drag, startPoint x: 50, startPoint y: 66, endPoint x: 66, endPoint y: 60, distance: 17.1
click at [63, 66] on span "Branches" at bounding box center [100, 71] width 74 height 11
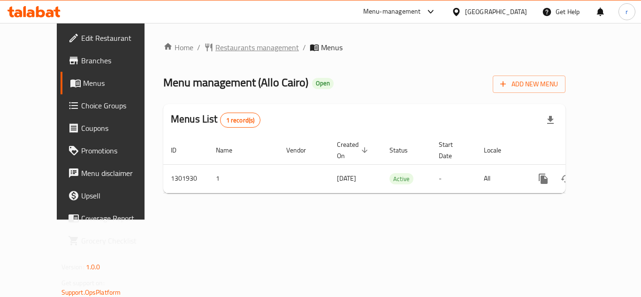
click at [216, 51] on span "Restaurants management" at bounding box center [258, 47] width 84 height 11
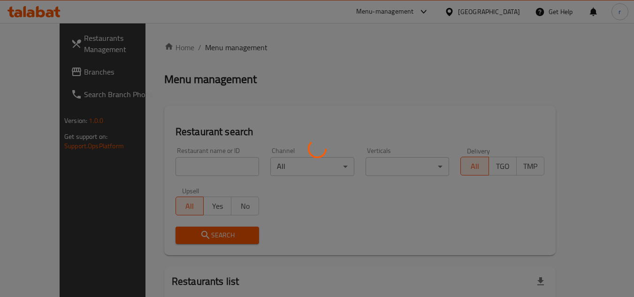
click at [190, 167] on div at bounding box center [317, 148] width 634 height 297
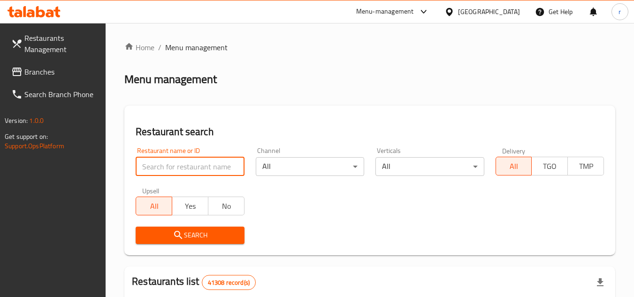
click at [190, 167] on input "search" at bounding box center [190, 166] width 108 height 19
paste input "702221"
type input "702221"
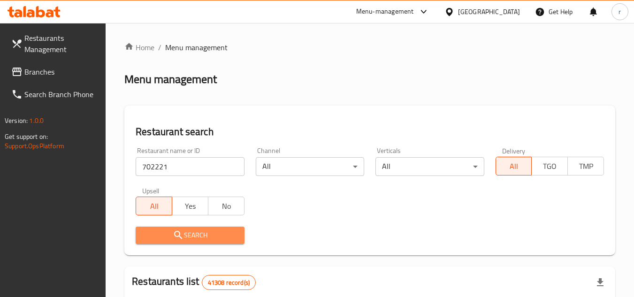
click at [205, 228] on button "Search" at bounding box center [190, 235] width 108 height 17
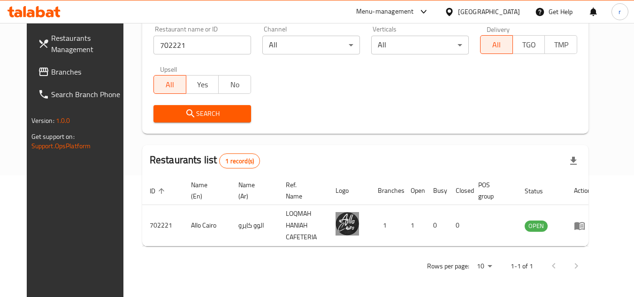
scroll to position [114, 0]
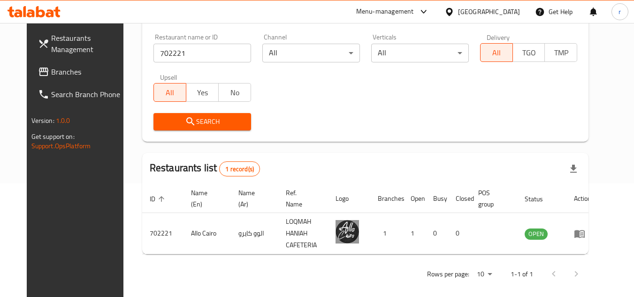
click at [51, 76] on span "Branches" at bounding box center [88, 71] width 74 height 11
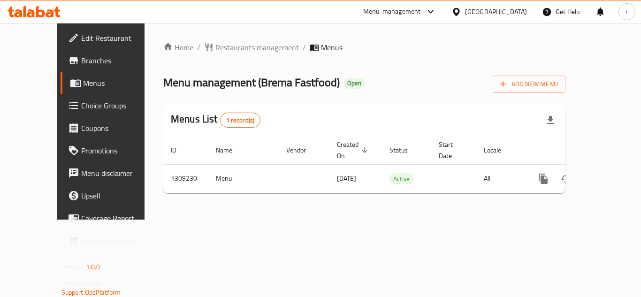
click at [496, 12] on div "[GEOGRAPHIC_DATA]" at bounding box center [496, 12] width 62 height 10
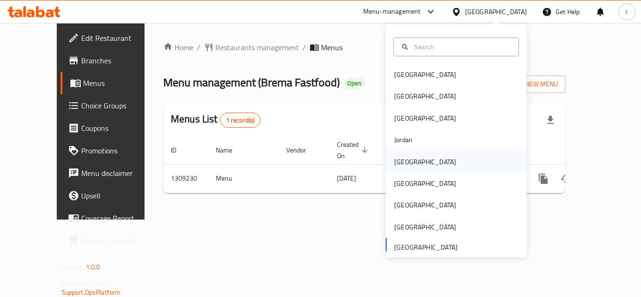
click at [396, 164] on div "[GEOGRAPHIC_DATA]" at bounding box center [425, 162] width 62 height 10
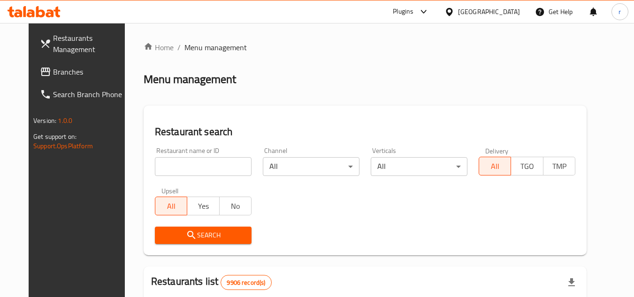
drag, startPoint x: 34, startPoint y: 75, endPoint x: 51, endPoint y: 68, distance: 18.3
click at [53, 74] on span "Branches" at bounding box center [90, 71] width 74 height 11
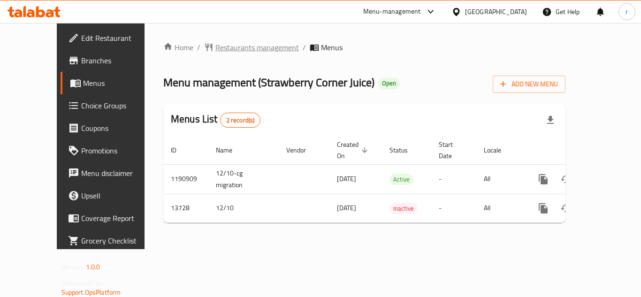
click at [216, 50] on span "Restaurants management" at bounding box center [258, 47] width 84 height 11
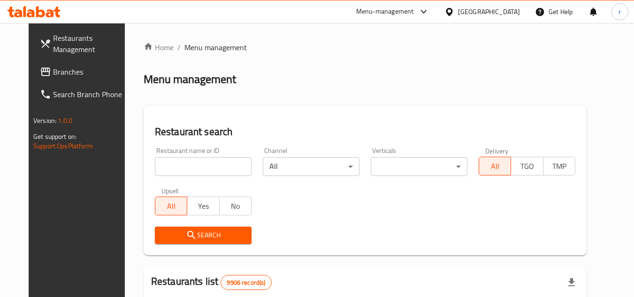
click at [176, 169] on input "search" at bounding box center [203, 166] width 97 height 19
paste input "8349"
type input "8349"
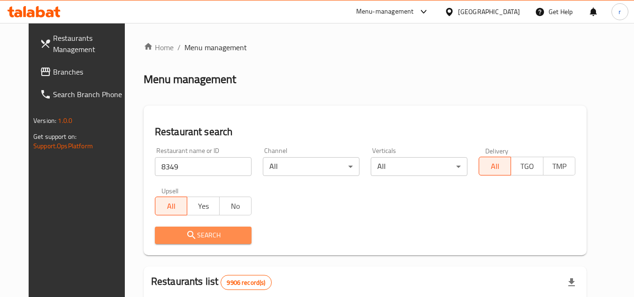
click at [191, 238] on span "Search" at bounding box center [203, 236] width 82 height 12
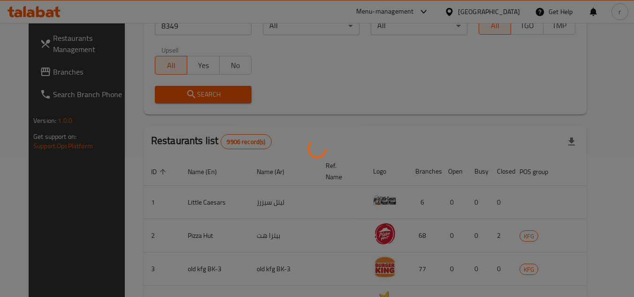
scroll to position [114, 0]
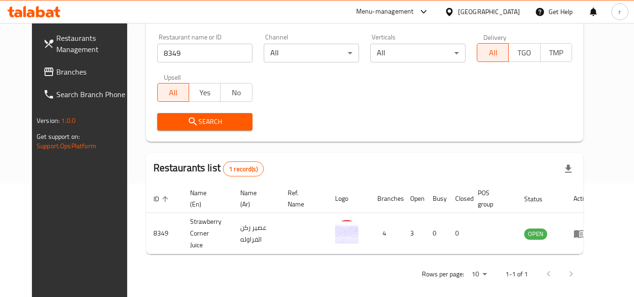
click at [509, 8] on div "Kuwait" at bounding box center [489, 12] width 62 height 10
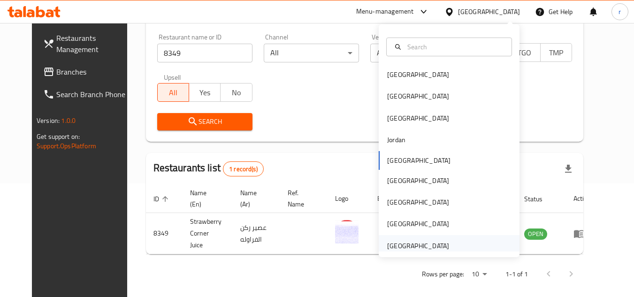
click at [420, 243] on div "United Arab Emirates" at bounding box center [418, 246] width 62 height 10
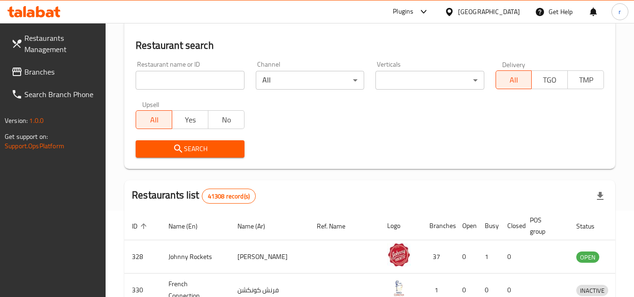
scroll to position [114, 0]
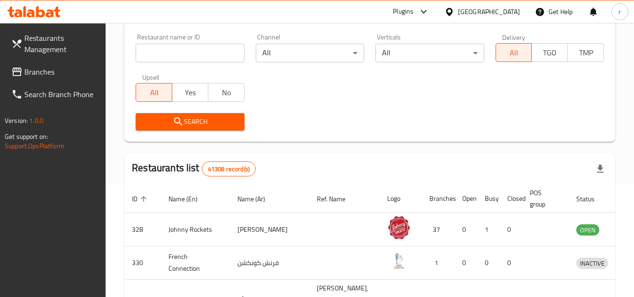
click at [49, 70] on span "Branches" at bounding box center [61, 71] width 74 height 11
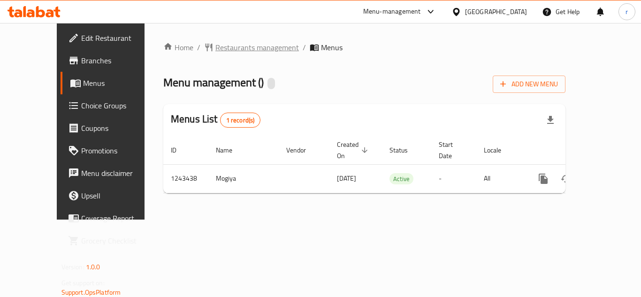
click at [229, 46] on span "Restaurants management" at bounding box center [258, 47] width 84 height 11
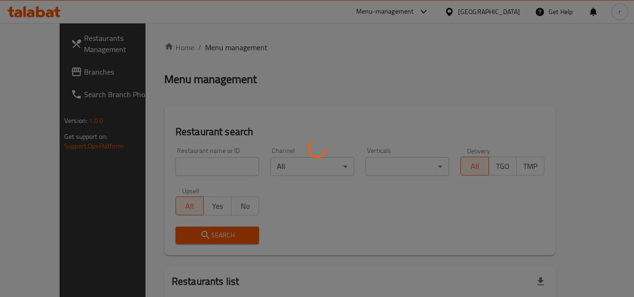
click at [180, 164] on div at bounding box center [317, 148] width 634 height 297
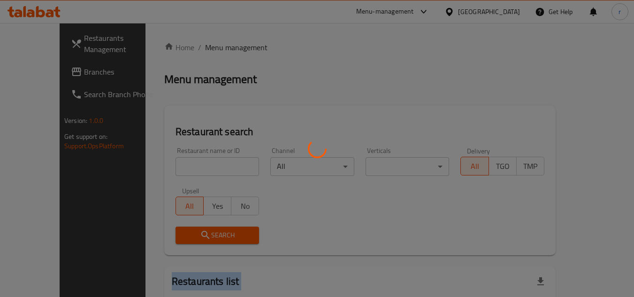
click at [180, 164] on div at bounding box center [317, 148] width 634 height 297
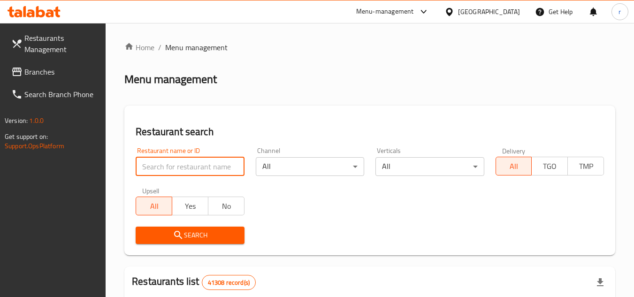
click at [180, 164] on input "search" at bounding box center [190, 166] width 108 height 19
paste input "681624"
type input "681624"
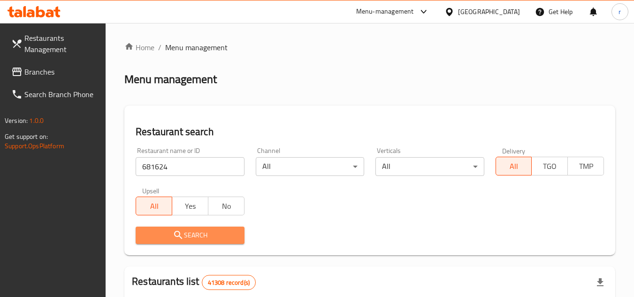
click at [193, 232] on span "Search" at bounding box center [189, 236] width 93 height 12
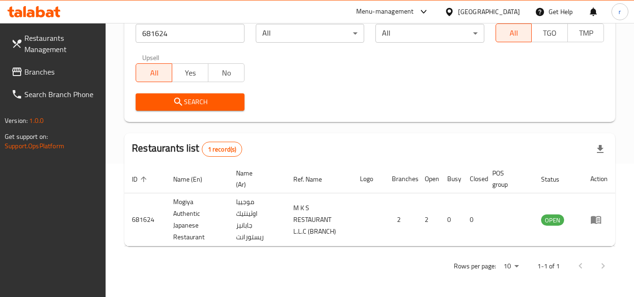
scroll to position [133, 0]
click at [50, 69] on span "Branches" at bounding box center [61, 71] width 74 height 11
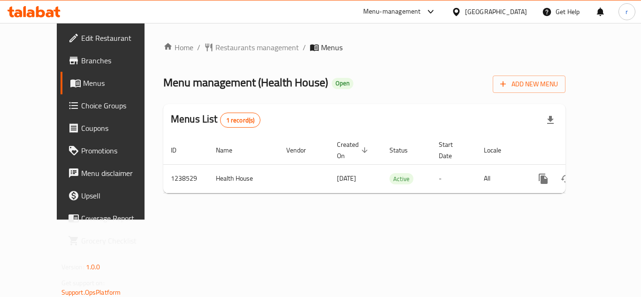
click at [223, 49] on span "Restaurants management" at bounding box center [258, 47] width 84 height 11
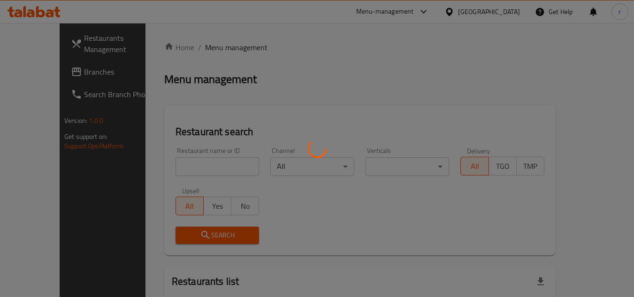
click at [173, 165] on div at bounding box center [317, 148] width 634 height 297
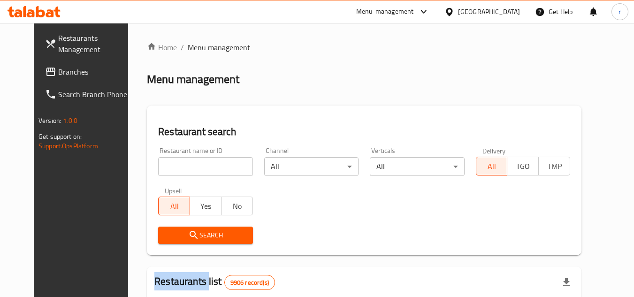
click at [173, 165] on div at bounding box center [317, 148] width 634 height 297
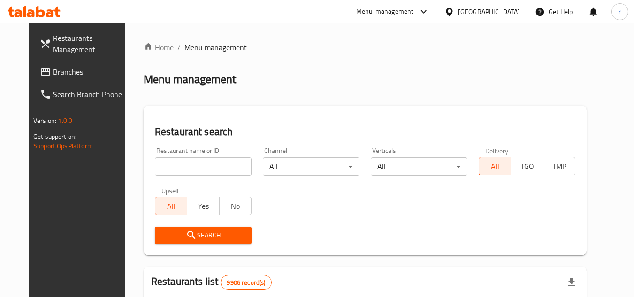
click at [173, 165] on input "search" at bounding box center [203, 166] width 97 height 19
paste input "679754"
type input "679754"
click at [177, 226] on div "Search" at bounding box center [203, 235] width 108 height 29
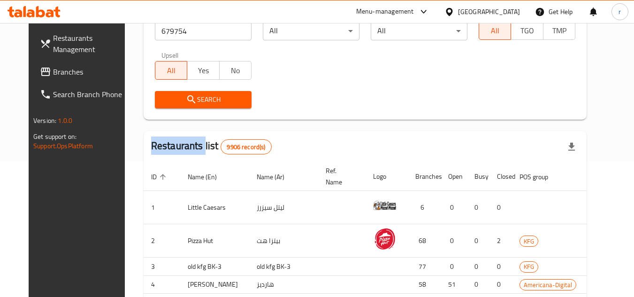
scroll to position [141, 0]
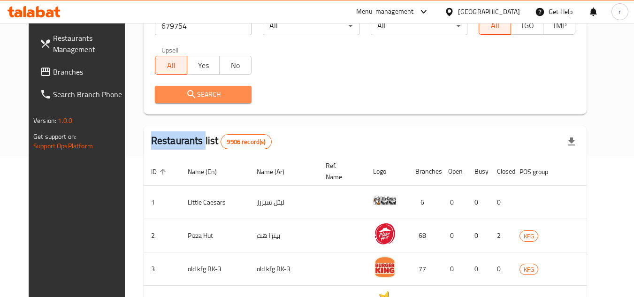
click at [213, 97] on span "Search" at bounding box center [203, 95] width 82 height 12
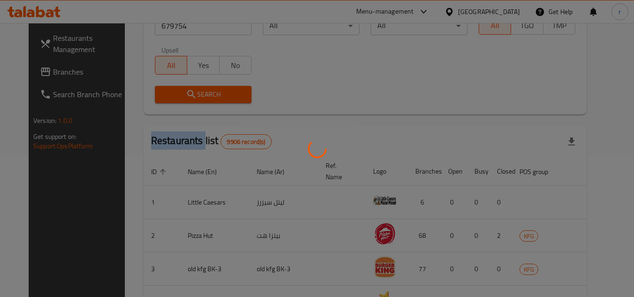
click at [213, 97] on div at bounding box center [317, 148] width 634 height 297
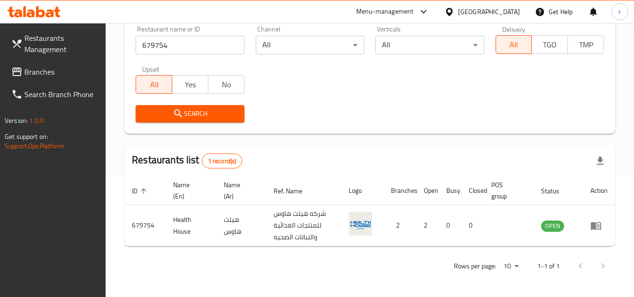
click at [505, 9] on div "[GEOGRAPHIC_DATA]" at bounding box center [489, 12] width 62 height 10
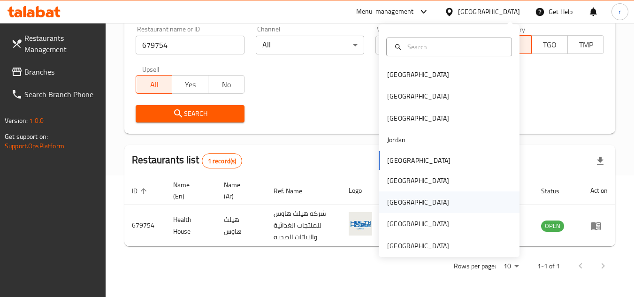
click at [395, 199] on div "[GEOGRAPHIC_DATA]" at bounding box center [418, 202] width 62 height 10
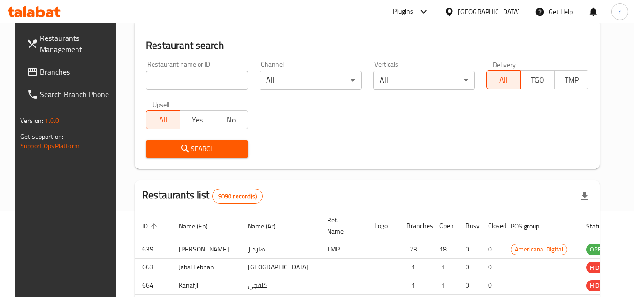
scroll to position [122, 0]
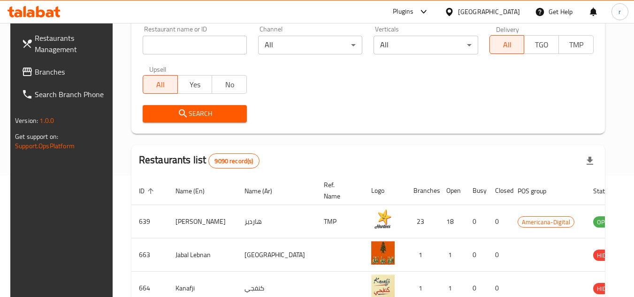
click at [49, 69] on span "Branches" at bounding box center [72, 71] width 74 height 11
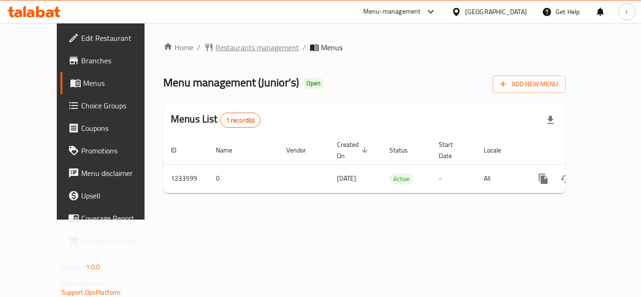
click at [216, 45] on span "Restaurants management" at bounding box center [258, 47] width 84 height 11
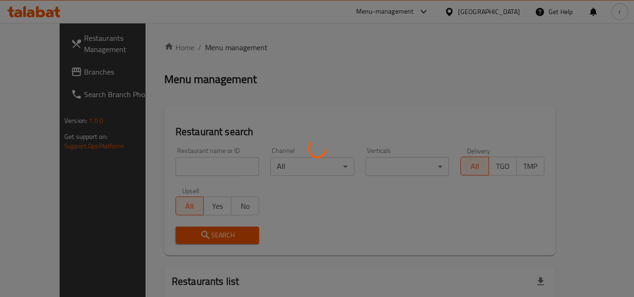
click at [202, 169] on div at bounding box center [317, 148] width 634 height 297
click at [198, 166] on div at bounding box center [317, 148] width 634 height 297
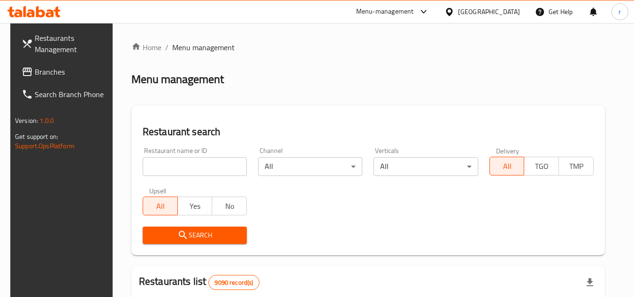
click at [198, 166] on input "search" at bounding box center [195, 166] width 104 height 19
paste input "678193"
type input "678193"
click at [187, 237] on span "Search" at bounding box center [194, 236] width 89 height 12
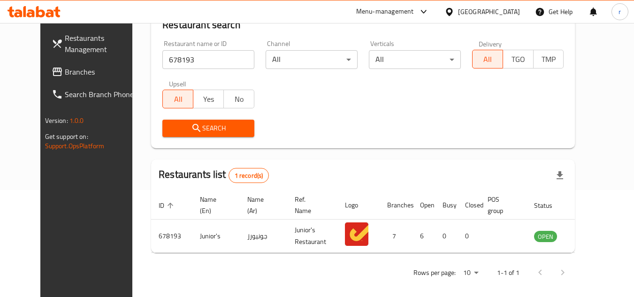
scroll to position [114, 0]
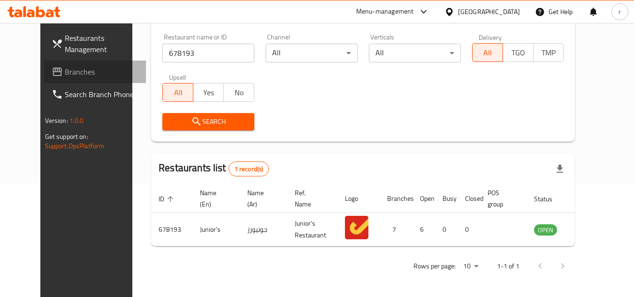
click at [51, 79] on link "Branches" at bounding box center [95, 72] width 102 height 23
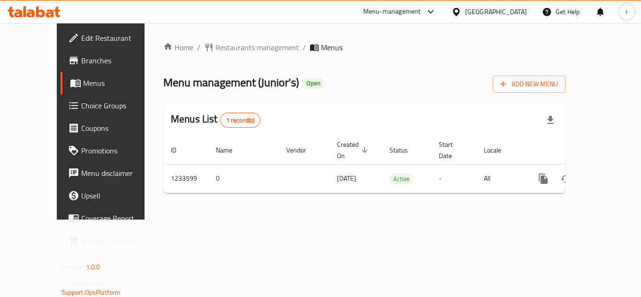
click at [210, 54] on div "Home / Restaurants management / Menus Menu management ( Junior's ) Open Add New…" at bounding box center [364, 121] width 402 height 159
click at [216, 49] on span "Restaurants management" at bounding box center [258, 47] width 84 height 11
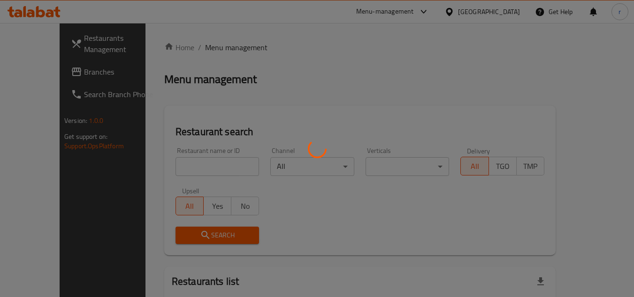
click at [209, 166] on div at bounding box center [317, 148] width 634 height 297
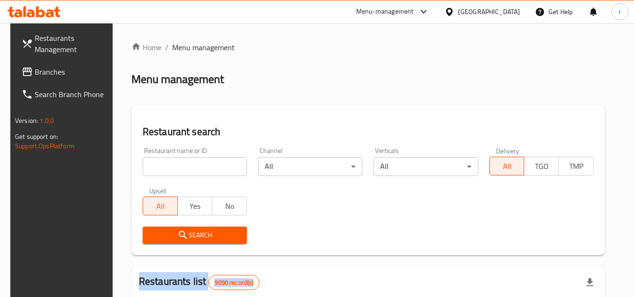
click at [209, 166] on div at bounding box center [317, 148] width 634 height 297
click at [209, 166] on input "search" at bounding box center [195, 166] width 104 height 19
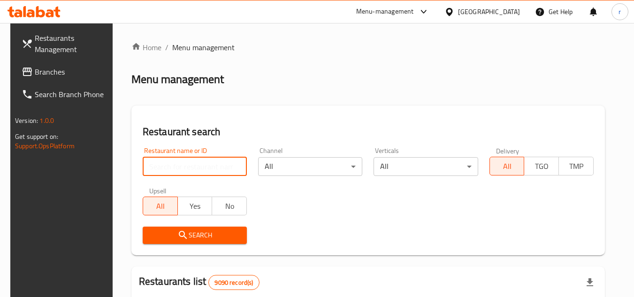
paste input "678193"
type input "678193"
click at [204, 228] on button "Search" at bounding box center [195, 235] width 104 height 17
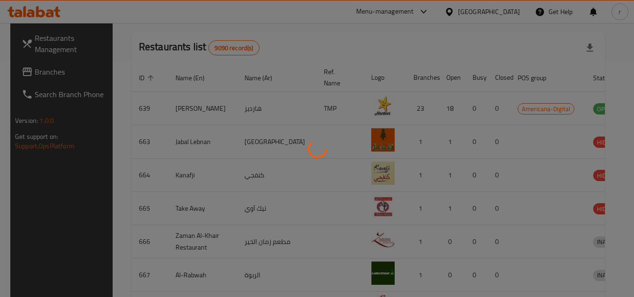
scroll to position [114, 0]
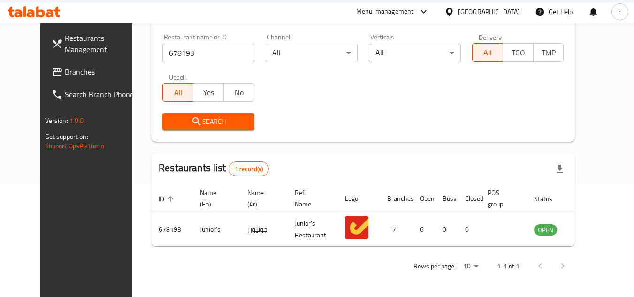
click at [513, 15] on div "[GEOGRAPHIC_DATA]" at bounding box center [489, 12] width 62 height 10
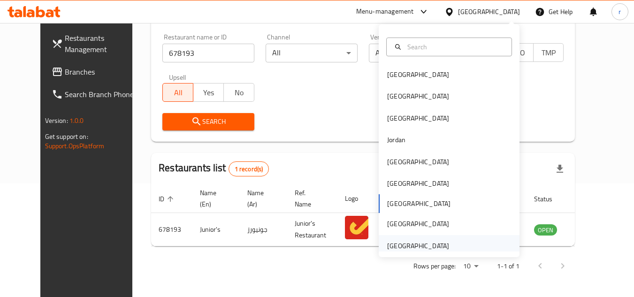
click at [431, 251] on div "[GEOGRAPHIC_DATA]" at bounding box center [418, 246] width 62 height 10
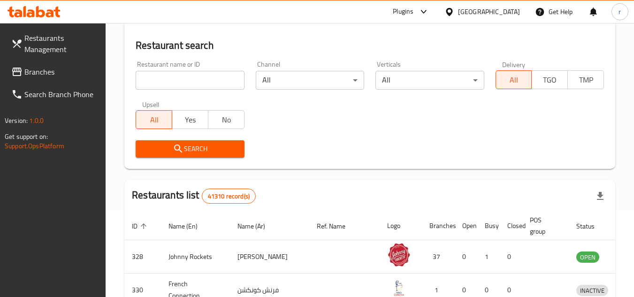
scroll to position [114, 0]
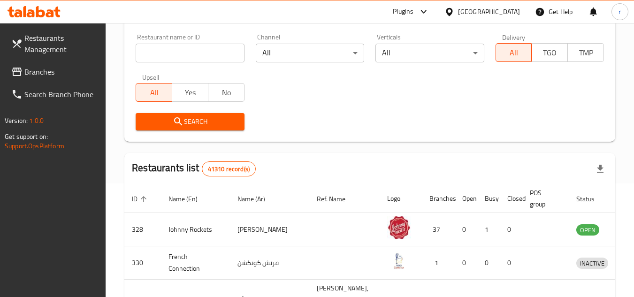
click at [45, 69] on span "Branches" at bounding box center [61, 71] width 74 height 11
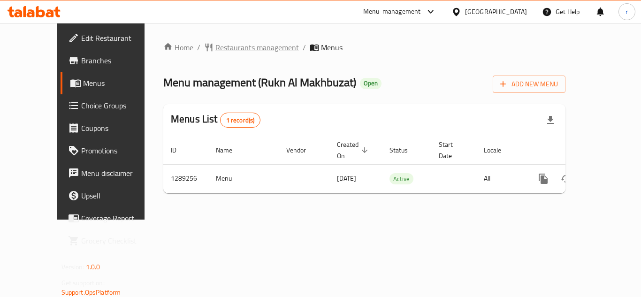
click at [220, 46] on span "Restaurants management" at bounding box center [258, 47] width 84 height 11
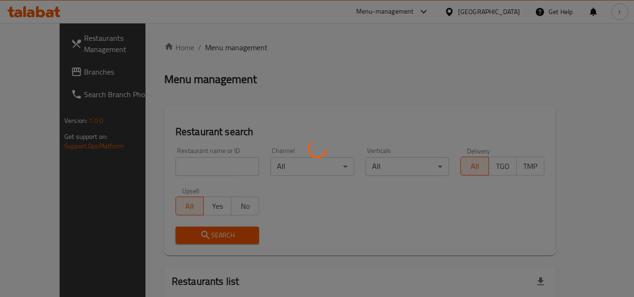
click at [192, 165] on div at bounding box center [317, 148] width 634 height 297
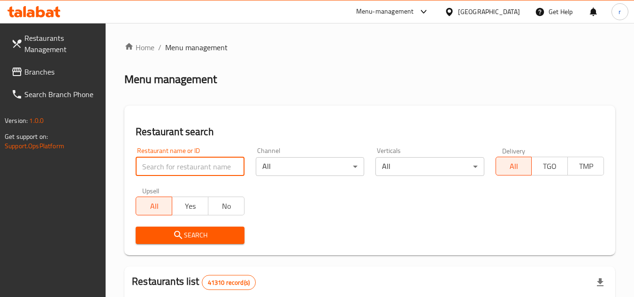
click at [192, 165] on input "search" at bounding box center [190, 166] width 108 height 19
paste input "697591"
type input "697591"
click at [197, 232] on span "Search" at bounding box center [189, 236] width 93 height 12
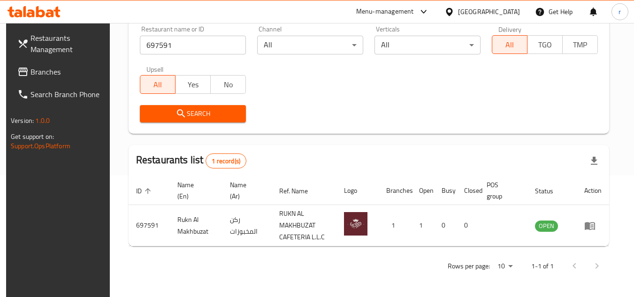
scroll to position [122, 0]
click at [512, 11] on div "[GEOGRAPHIC_DATA]" at bounding box center [489, 12] width 62 height 10
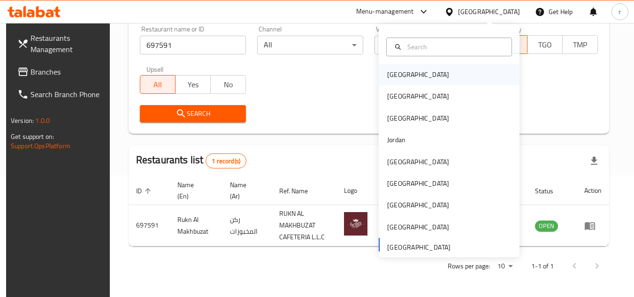
click at [430, 69] on div "[GEOGRAPHIC_DATA]" at bounding box center [449, 75] width 141 height 22
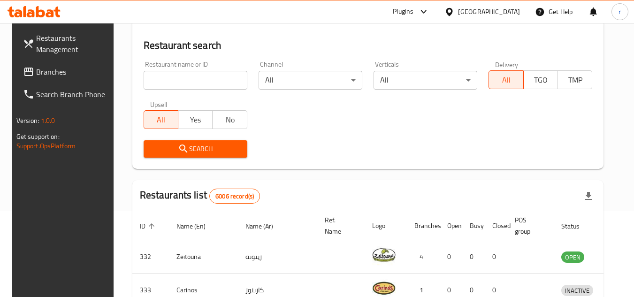
scroll to position [122, 0]
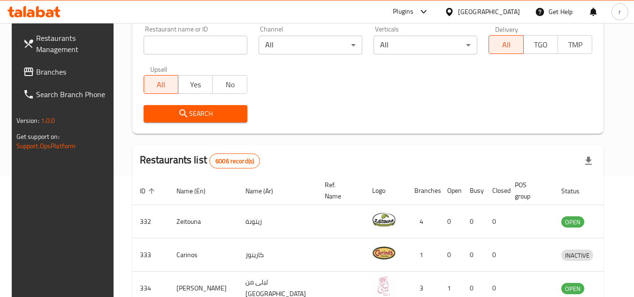
click at [36, 70] on span "Branches" at bounding box center [73, 71] width 74 height 11
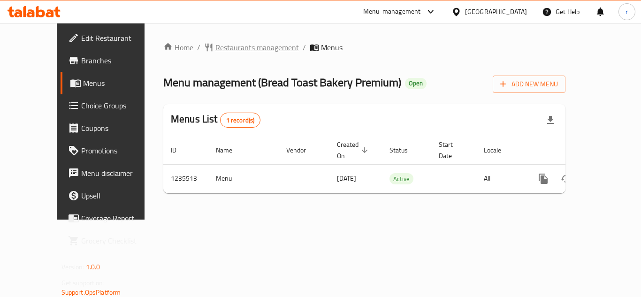
click at [217, 52] on span "Restaurants management" at bounding box center [258, 47] width 84 height 11
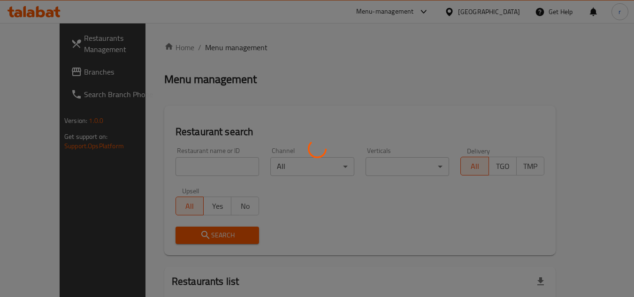
click at [186, 172] on div at bounding box center [317, 148] width 634 height 297
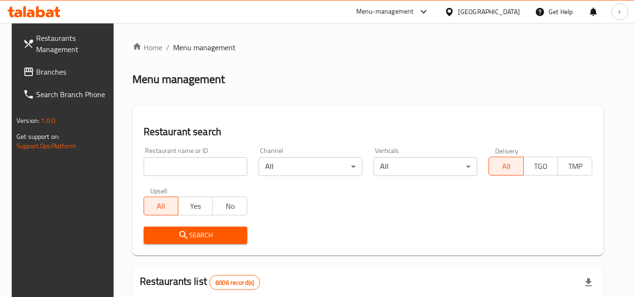
click at [189, 166] on div at bounding box center [317, 148] width 634 height 297
click at [189, 166] on input "search" at bounding box center [196, 166] width 104 height 19
paste input "678744"
type input "678744"
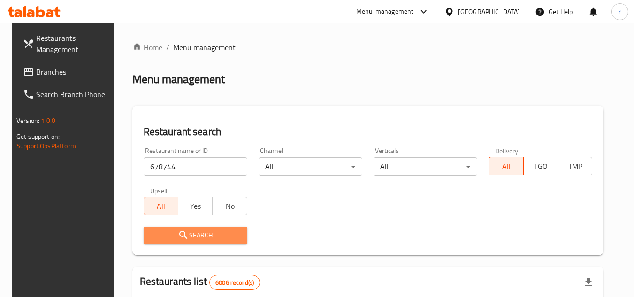
click at [202, 235] on span "Search" at bounding box center [195, 236] width 89 height 12
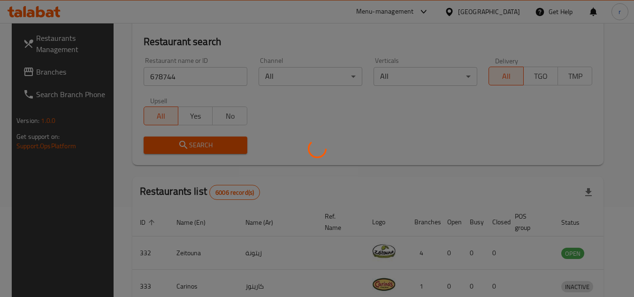
scroll to position [94, 0]
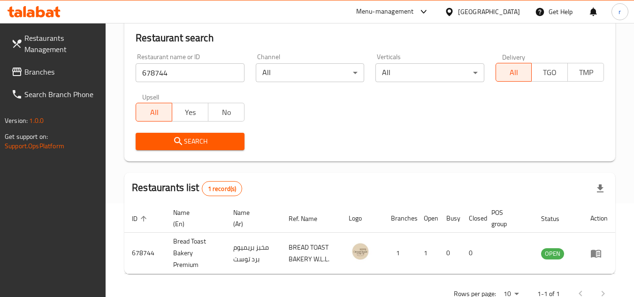
click at [453, 13] on icon at bounding box center [449, 12] width 7 height 8
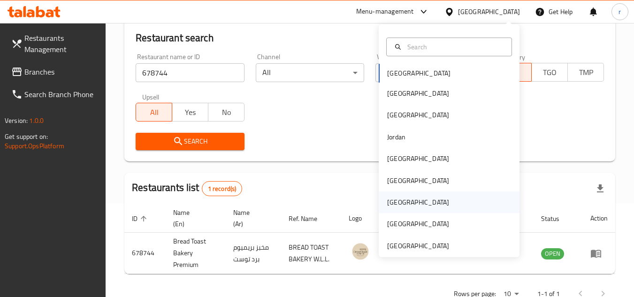
click at [403, 197] on div "[GEOGRAPHIC_DATA]" at bounding box center [418, 203] width 77 height 22
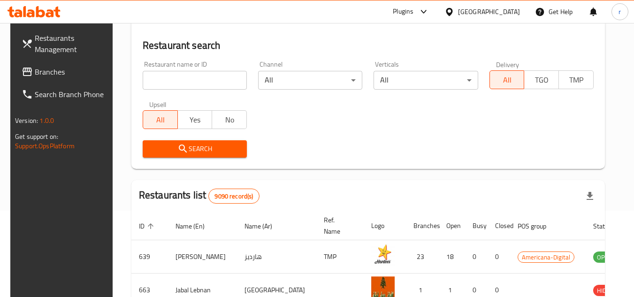
scroll to position [94, 0]
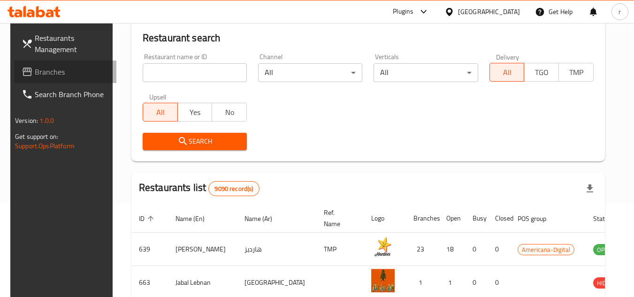
click at [35, 68] on span "Branches" at bounding box center [72, 71] width 74 height 11
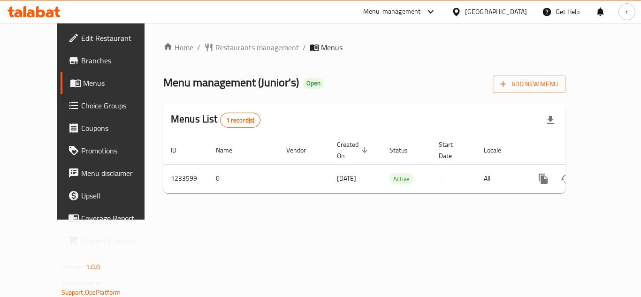
click at [217, 50] on span "Restaurants management" at bounding box center [258, 47] width 84 height 11
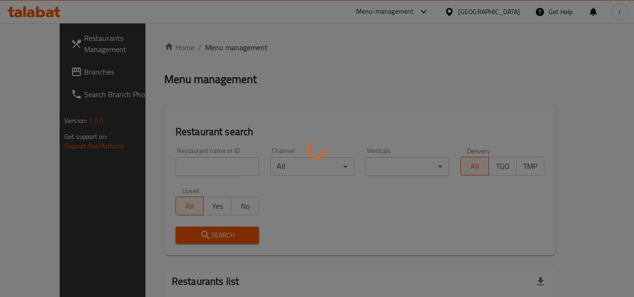
click at [182, 162] on div at bounding box center [317, 148] width 634 height 297
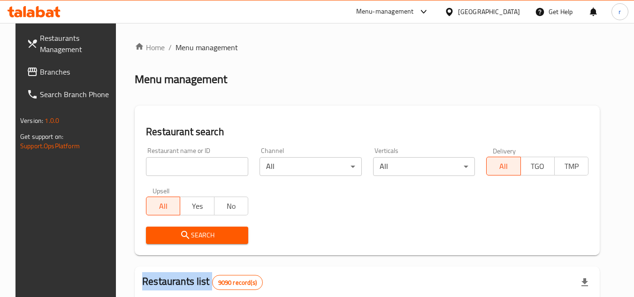
click at [182, 162] on div at bounding box center [317, 148] width 634 height 297
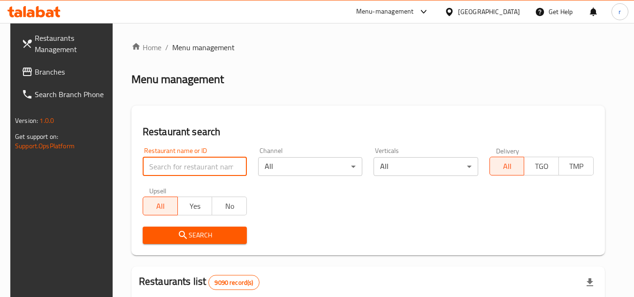
click at [182, 162] on input "search" at bounding box center [195, 166] width 104 height 19
paste input "678193"
type input "678193"
click at [193, 235] on span "Search" at bounding box center [194, 236] width 89 height 12
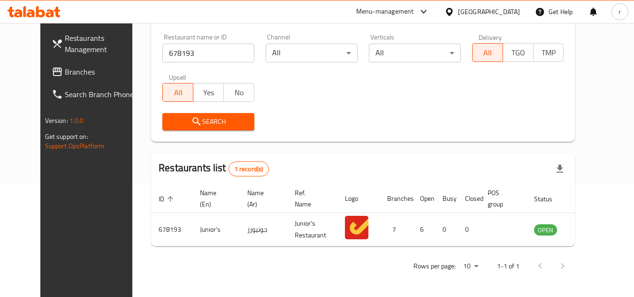
scroll to position [114, 0]
click at [65, 72] on span "Branches" at bounding box center [102, 71] width 74 height 11
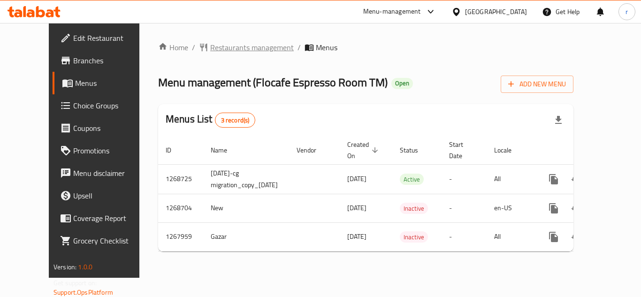
click at [239, 46] on span "Restaurants management" at bounding box center [252, 47] width 84 height 11
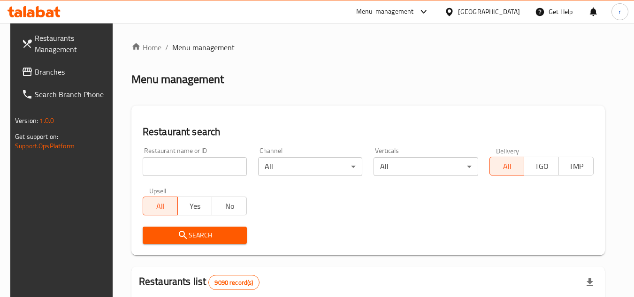
click at [184, 169] on input "search" at bounding box center [195, 166] width 104 height 19
paste input "687878"
type input "687878"
click at [199, 231] on span "Search" at bounding box center [194, 236] width 89 height 12
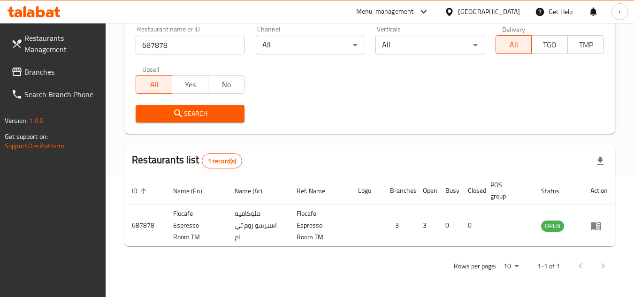
scroll to position [122, 0]
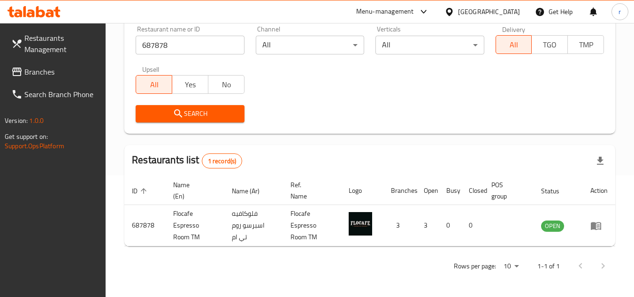
click at [513, 11] on div "[GEOGRAPHIC_DATA]" at bounding box center [489, 12] width 62 height 10
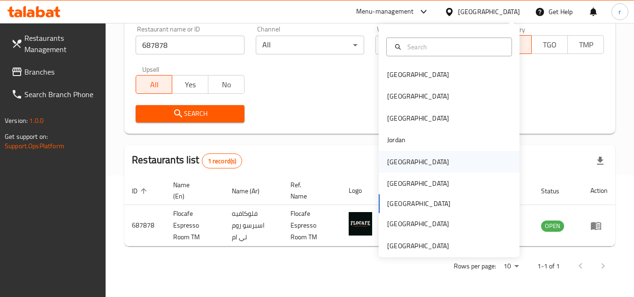
click at [392, 163] on div "[GEOGRAPHIC_DATA]" at bounding box center [418, 162] width 62 height 10
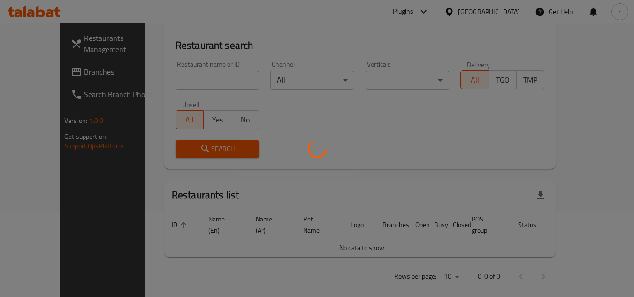
scroll to position [122, 0]
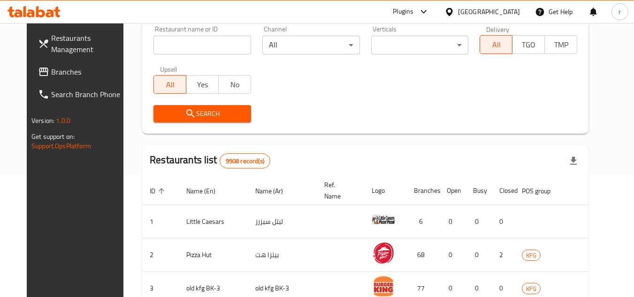
click at [51, 76] on span "Branches" at bounding box center [88, 71] width 74 height 11
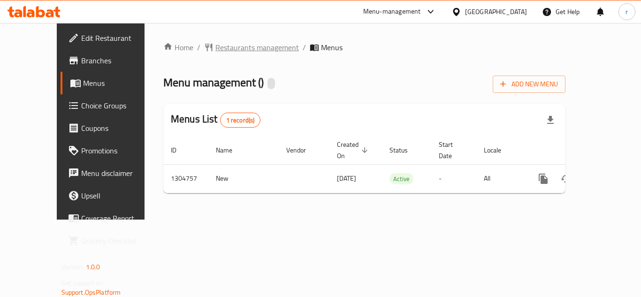
click at [225, 48] on span "Restaurants management" at bounding box center [258, 47] width 84 height 11
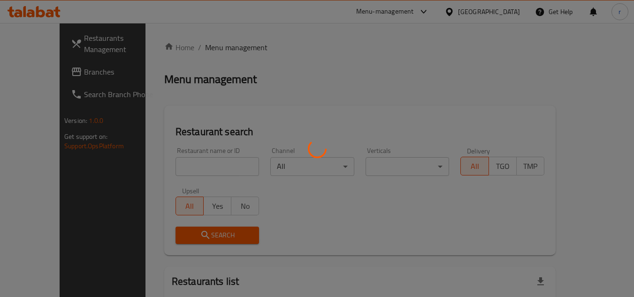
click at [205, 159] on div at bounding box center [317, 148] width 634 height 297
click at [196, 169] on div at bounding box center [317, 148] width 634 height 297
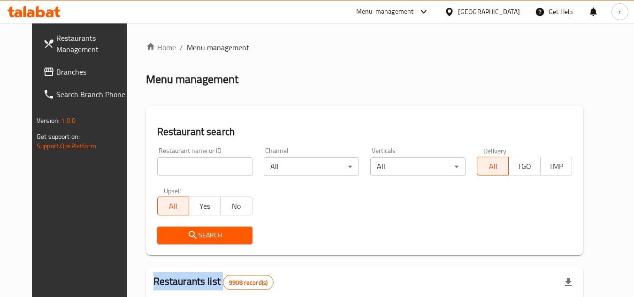
click at [196, 169] on div at bounding box center [317, 148] width 634 height 297
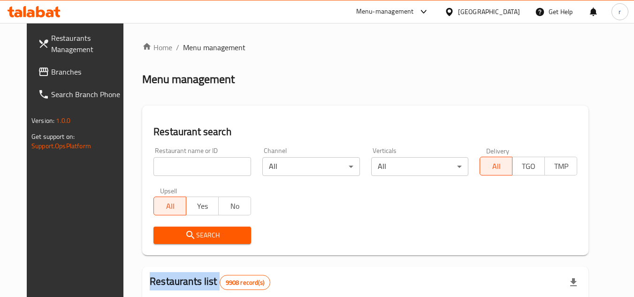
click at [196, 169] on div "Home / Menu management Menu management Restaurant search Restaurant name or ID …" at bounding box center [365, 298] width 447 height 513
click at [196, 169] on input "search" at bounding box center [203, 166] width 98 height 19
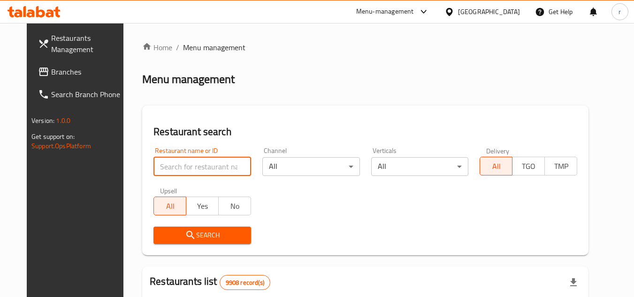
paste input "703401"
type input "703401"
click at [199, 236] on span "Search" at bounding box center [202, 236] width 83 height 12
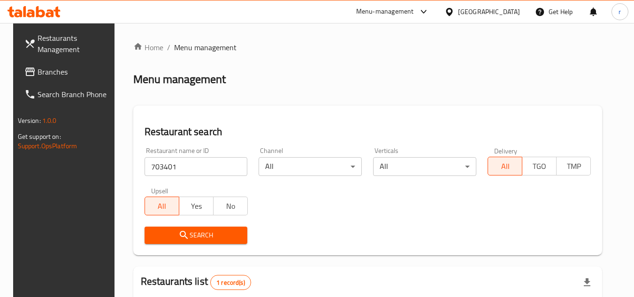
click at [511, 12] on div "Kuwait" at bounding box center [489, 12] width 62 height 10
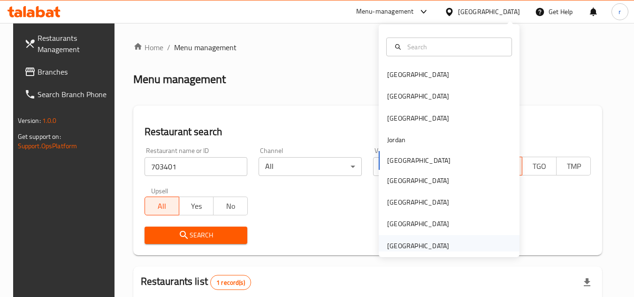
click at [418, 250] on div "[GEOGRAPHIC_DATA]" at bounding box center [418, 246] width 62 height 10
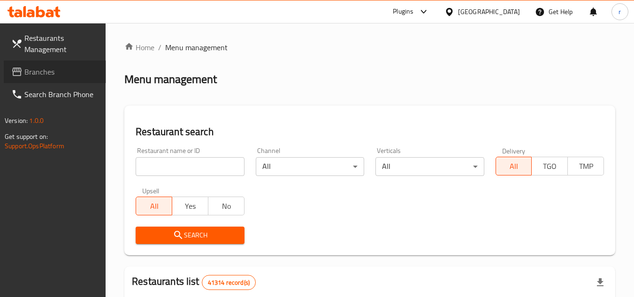
click at [40, 74] on span "Branches" at bounding box center [61, 71] width 74 height 11
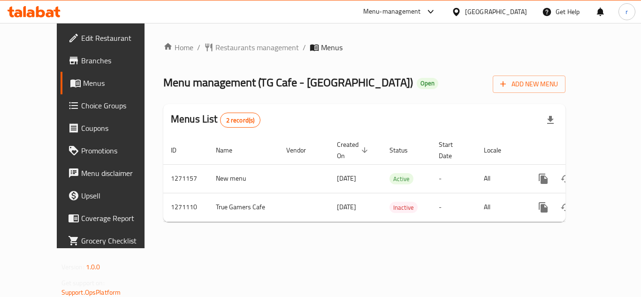
click at [227, 49] on span "Restaurants management" at bounding box center [258, 47] width 84 height 11
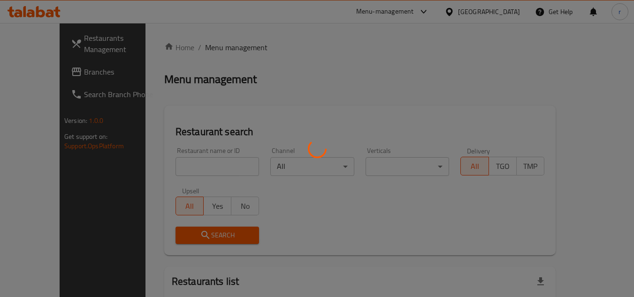
click at [194, 162] on div at bounding box center [317, 148] width 634 height 297
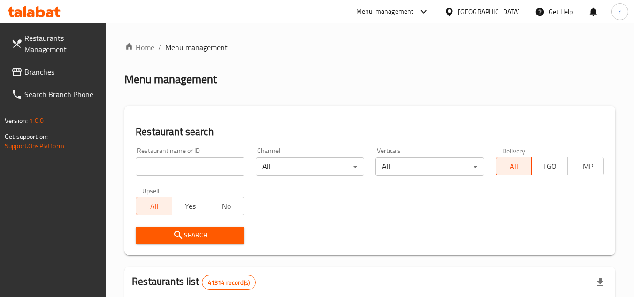
click at [194, 162] on input "search" at bounding box center [190, 166] width 108 height 19
paste input "689479"
type input "689479"
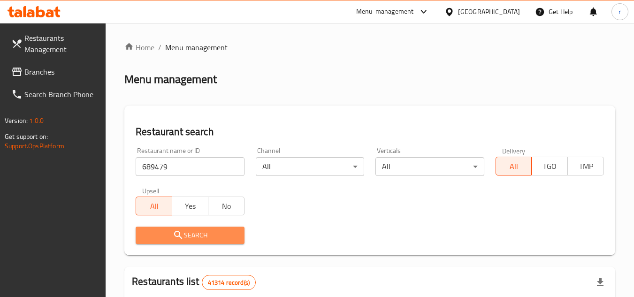
click at [195, 230] on span "Search" at bounding box center [189, 236] width 93 height 12
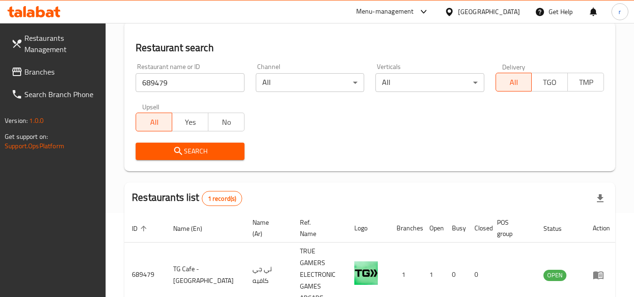
scroll to position [122, 0]
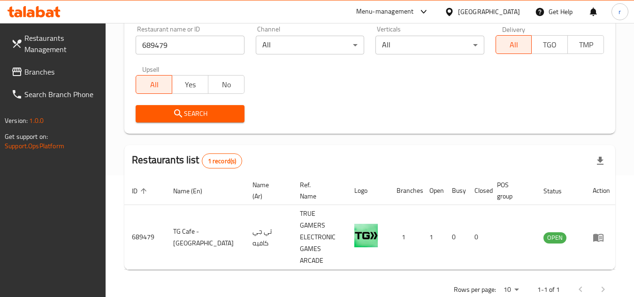
click at [39, 69] on span "Branches" at bounding box center [61, 71] width 74 height 11
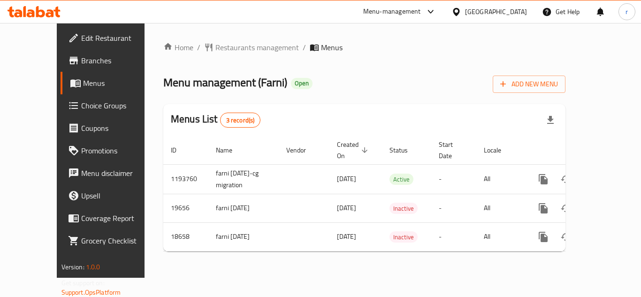
click at [216, 48] on span "Restaurants management" at bounding box center [258, 47] width 84 height 11
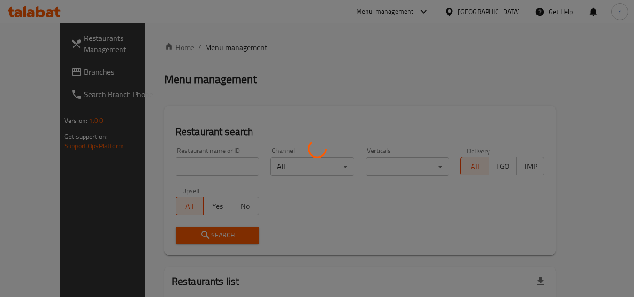
click at [185, 163] on div at bounding box center [317, 148] width 634 height 297
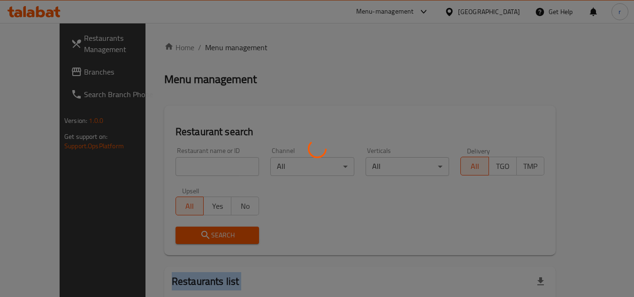
click at [185, 163] on div at bounding box center [317, 148] width 634 height 297
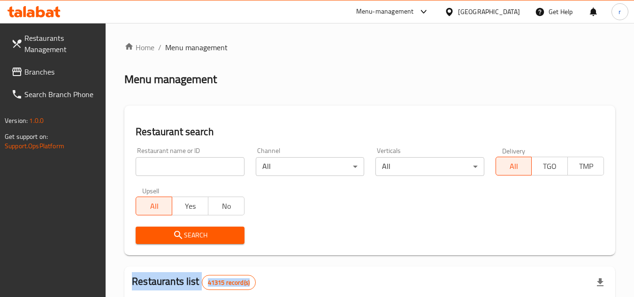
click at [185, 163] on div at bounding box center [317, 148] width 634 height 297
click at [185, 163] on input "search" at bounding box center [190, 166] width 108 height 19
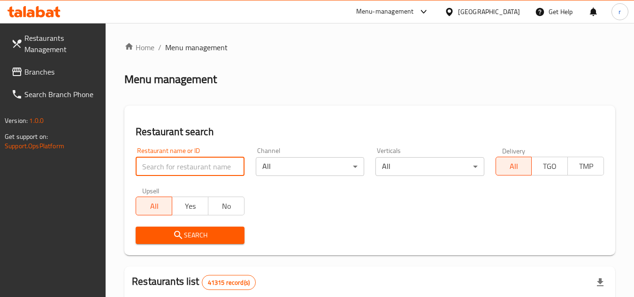
paste input "9921"
type input "9921"
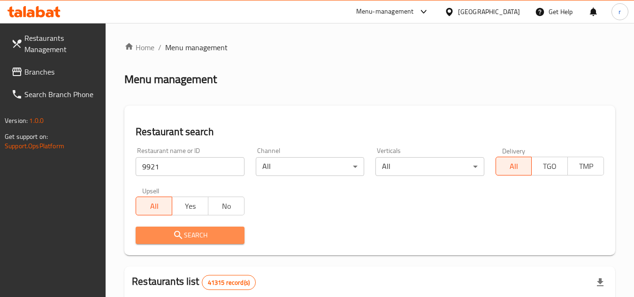
click at [183, 235] on icon "submit" at bounding box center [178, 235] width 11 height 11
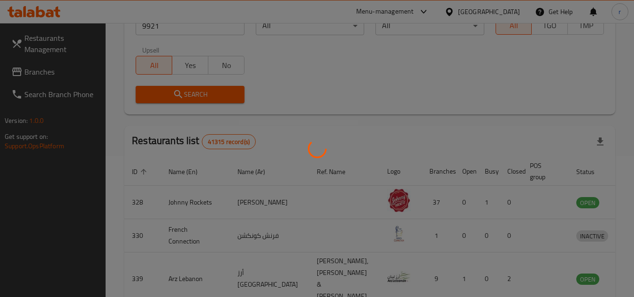
scroll to position [114, 0]
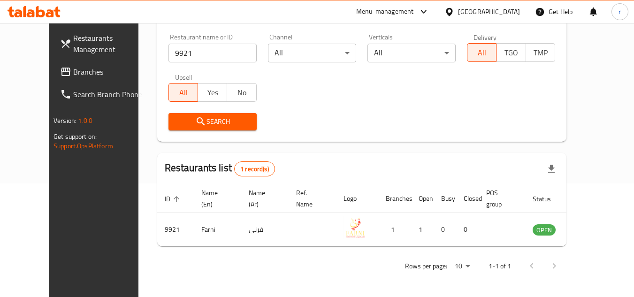
click at [73, 76] on span "Branches" at bounding box center [110, 71] width 74 height 11
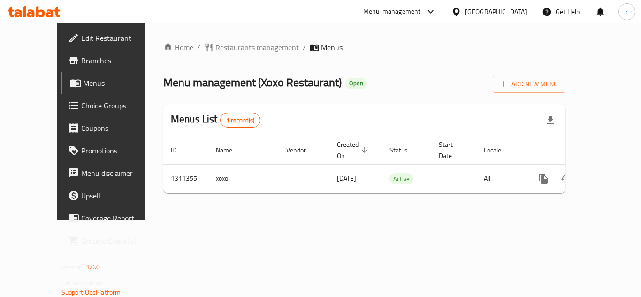
click at [216, 45] on span "Restaurants management" at bounding box center [258, 47] width 84 height 11
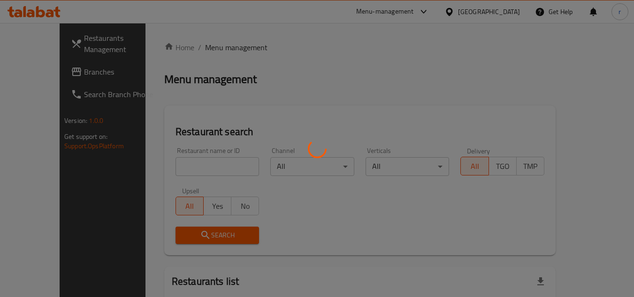
click at [185, 166] on div at bounding box center [317, 148] width 634 height 297
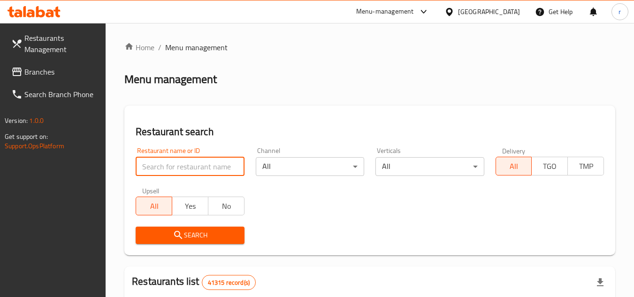
click at [186, 159] on input "search" at bounding box center [190, 166] width 108 height 19
paste input "705796"
type input "705796"
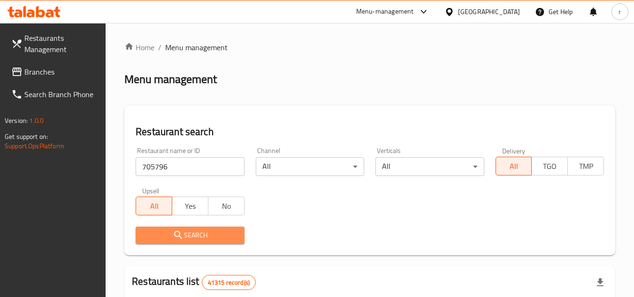
click at [200, 234] on span "Search" at bounding box center [189, 236] width 93 height 12
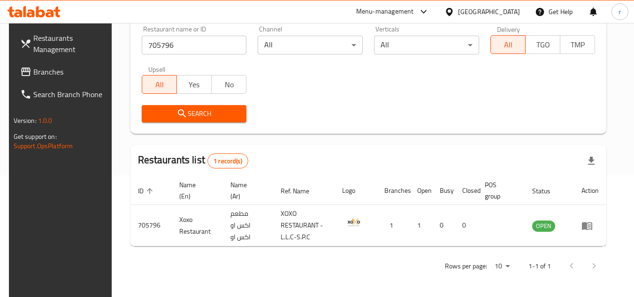
scroll to position [122, 0]
drag, startPoint x: 34, startPoint y: 70, endPoint x: 116, endPoint y: 53, distance: 83.4
click at [34, 70] on span "Branches" at bounding box center [70, 71] width 74 height 11
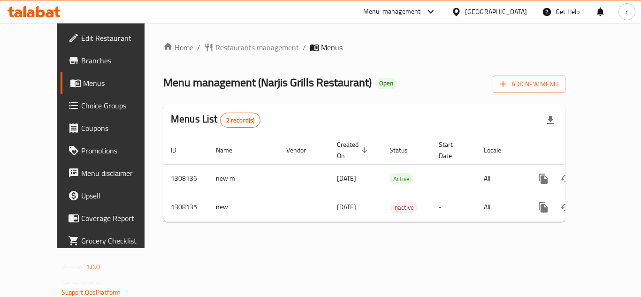
click at [222, 46] on span "Restaurants management" at bounding box center [258, 47] width 84 height 11
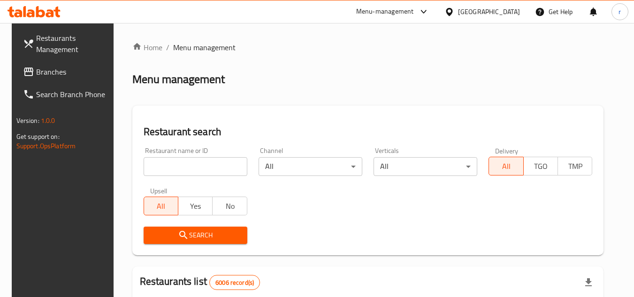
click at [155, 162] on input "search" at bounding box center [196, 166] width 104 height 19
paste input "704812"
type input "704812"
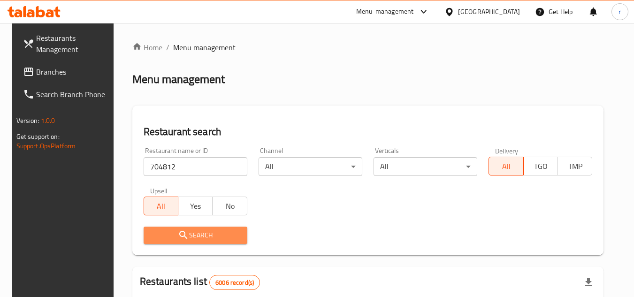
click at [193, 231] on span "Search" at bounding box center [195, 236] width 89 height 12
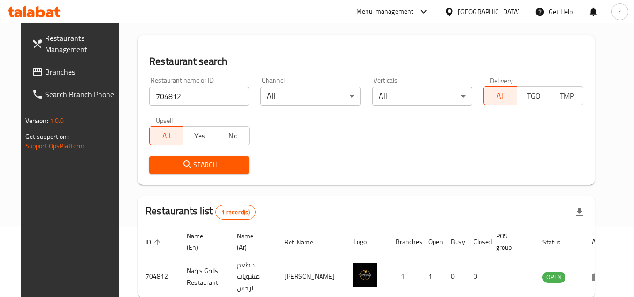
scroll to position [114, 0]
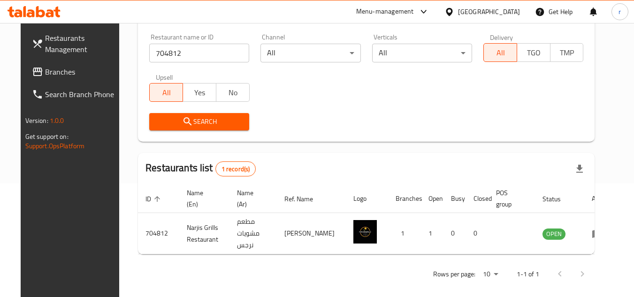
click at [49, 74] on span "Branches" at bounding box center [82, 71] width 74 height 11
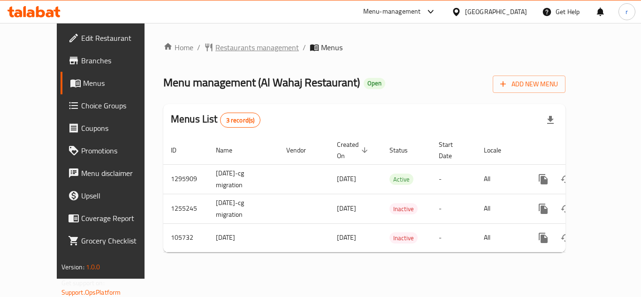
click at [223, 45] on span "Restaurants management" at bounding box center [258, 47] width 84 height 11
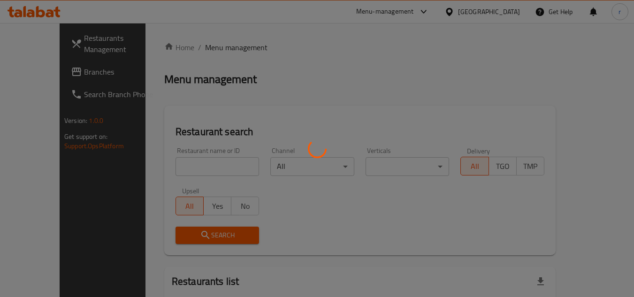
click at [173, 166] on div at bounding box center [317, 148] width 634 height 297
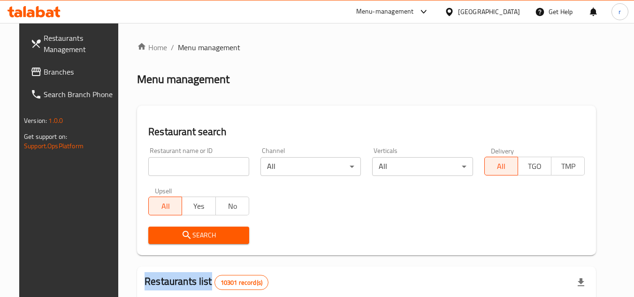
click at [173, 166] on div at bounding box center [317, 148] width 634 height 297
click at [173, 166] on input "search" at bounding box center [198, 166] width 101 height 19
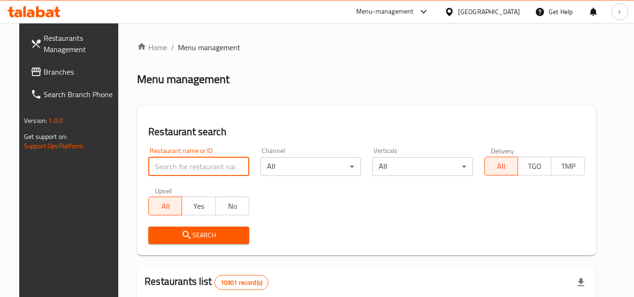
click at [173, 166] on input "search" at bounding box center [198, 166] width 101 height 19
paste input "603120"
type input "603120"
click at [176, 230] on span "Search" at bounding box center [199, 236] width 86 height 12
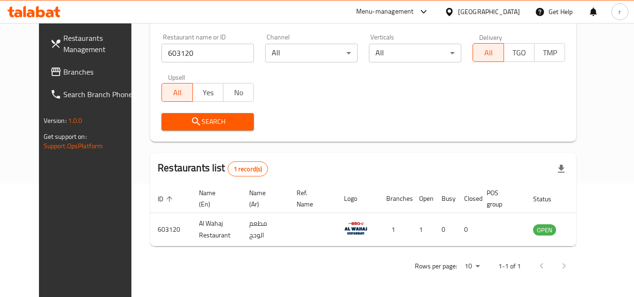
scroll to position [114, 0]
drag, startPoint x: 505, startPoint y: 15, endPoint x: 436, endPoint y: 20, distance: 68.7
click at [504, 15] on div "Oman" at bounding box center [489, 12] width 62 height 10
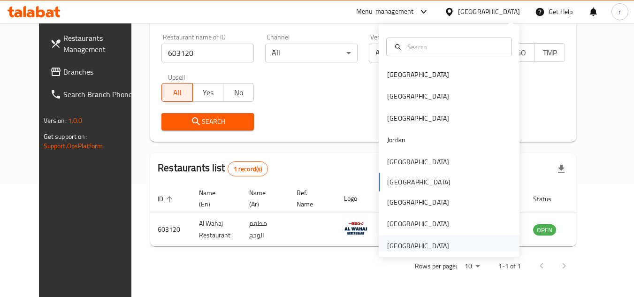
click at [403, 242] on div "[GEOGRAPHIC_DATA]" at bounding box center [418, 246] width 62 height 10
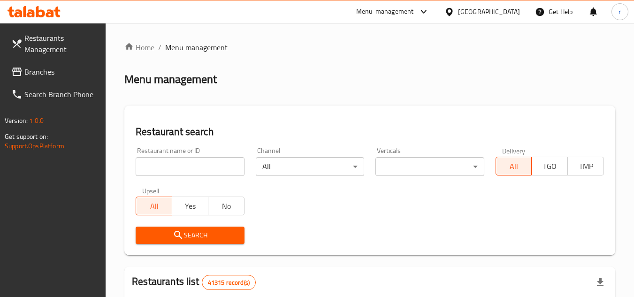
click at [50, 77] on span "Branches" at bounding box center [61, 71] width 74 height 11
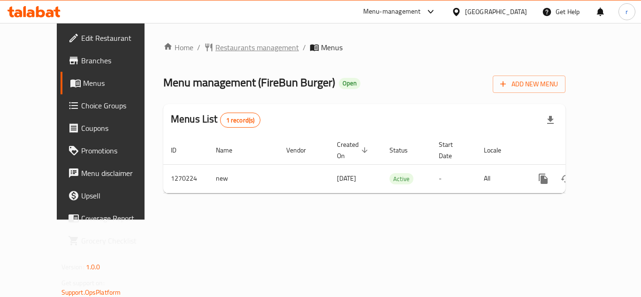
click at [216, 46] on span "Restaurants management" at bounding box center [258, 47] width 84 height 11
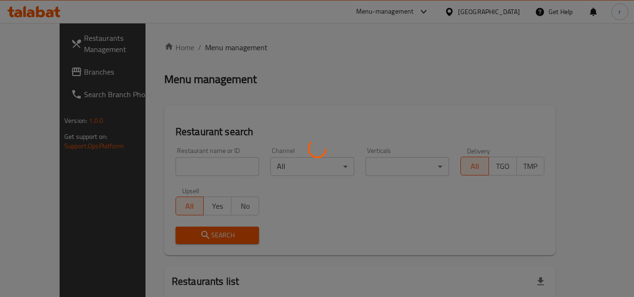
click at [186, 159] on div at bounding box center [317, 148] width 634 height 297
click at [182, 165] on div at bounding box center [317, 148] width 634 height 297
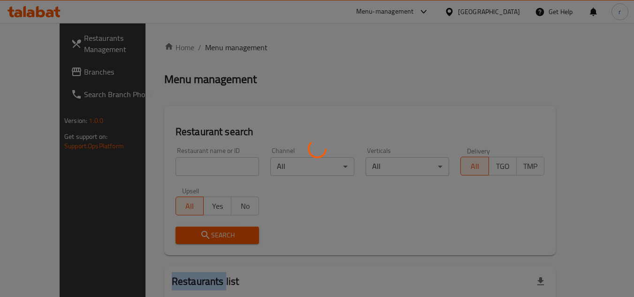
click at [182, 165] on div at bounding box center [317, 148] width 634 height 297
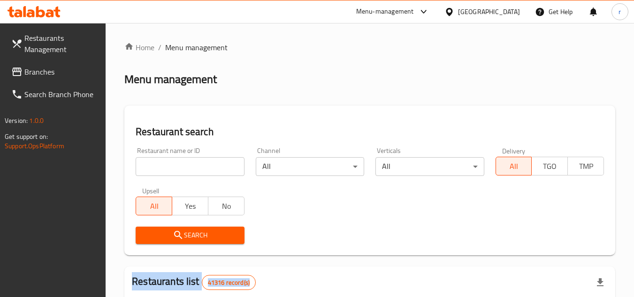
click at [182, 165] on div at bounding box center [317, 148] width 634 height 297
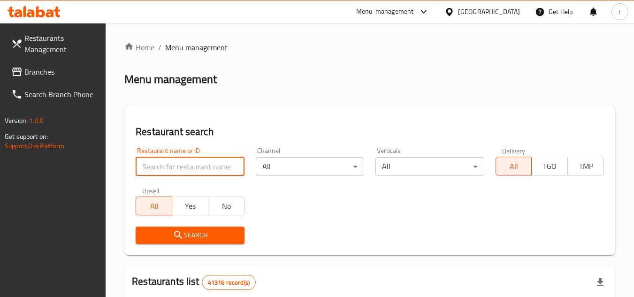
click at [182, 165] on input "search" at bounding box center [190, 166] width 108 height 19
paste input "689077"
type input "689077"
click at [195, 234] on span "Search" at bounding box center [189, 236] width 93 height 12
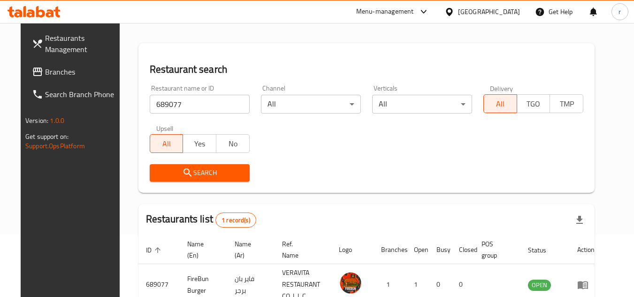
scroll to position [122, 0]
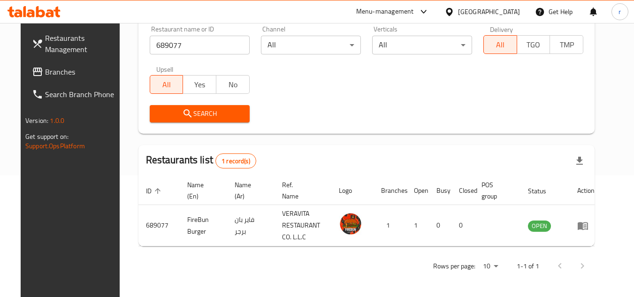
click at [477, 15] on div "[GEOGRAPHIC_DATA]" at bounding box center [489, 12] width 62 height 10
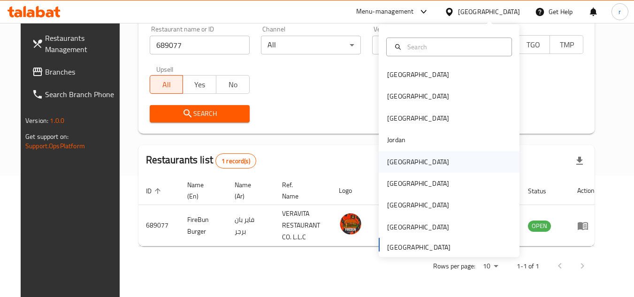
click at [405, 161] on div "Kuwait" at bounding box center [418, 162] width 77 height 22
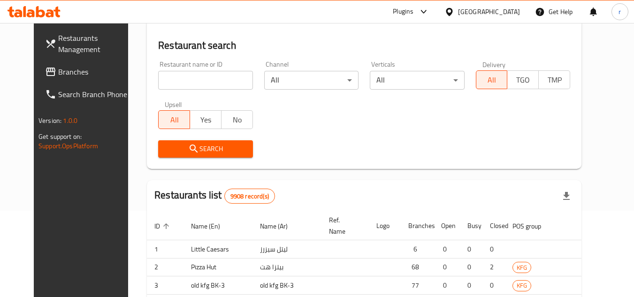
scroll to position [122, 0]
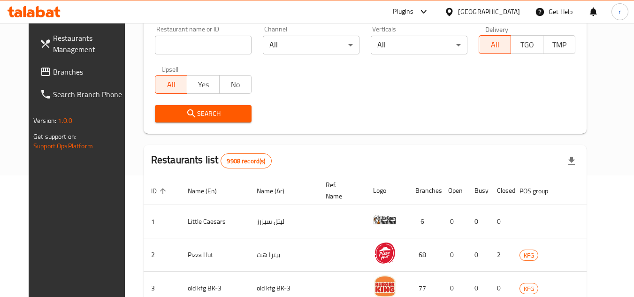
drag, startPoint x: 39, startPoint y: 70, endPoint x: 93, endPoint y: 55, distance: 55.9
click at [53, 70] on span "Branches" at bounding box center [90, 71] width 74 height 11
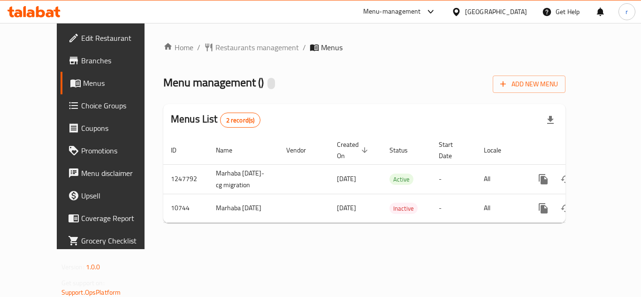
click at [228, 47] on span "Restaurants management" at bounding box center [258, 47] width 84 height 11
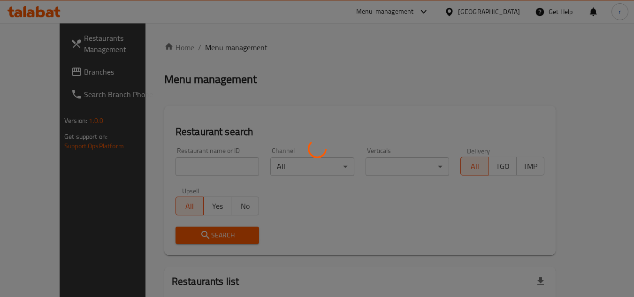
click at [201, 168] on div at bounding box center [317, 148] width 634 height 297
click at [201, 166] on div at bounding box center [317, 148] width 634 height 297
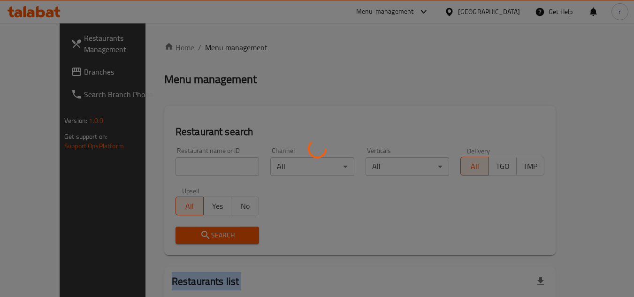
click at [201, 166] on div at bounding box center [317, 148] width 634 height 297
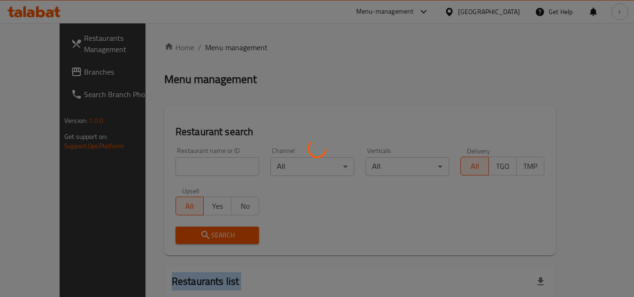
click at [201, 166] on div at bounding box center [317, 148] width 634 height 297
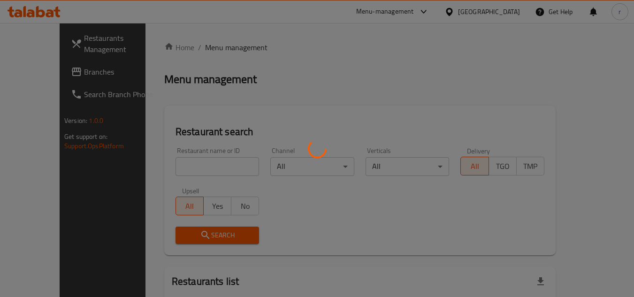
click at [179, 163] on div at bounding box center [317, 148] width 634 height 297
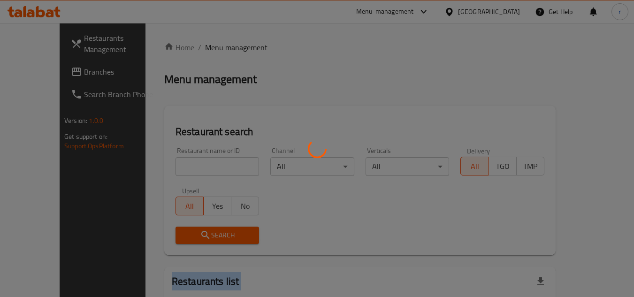
click at [179, 163] on div at bounding box center [317, 148] width 634 height 297
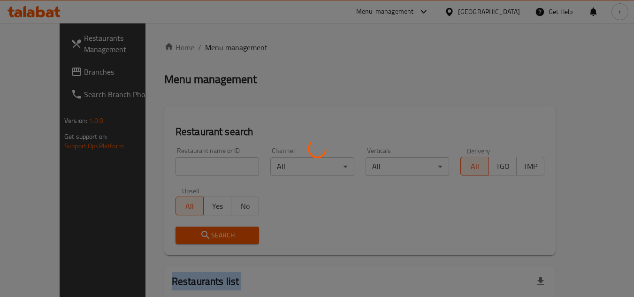
click at [179, 163] on div at bounding box center [317, 148] width 634 height 297
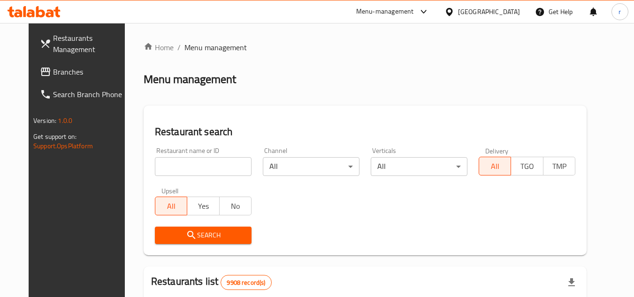
click at [184, 169] on input "search" at bounding box center [203, 166] width 97 height 19
paste input "6646"
type input "6646"
drag, startPoint x: 189, startPoint y: 229, endPoint x: 210, endPoint y: 193, distance: 42.1
click at [189, 229] on button "Search" at bounding box center [203, 235] width 97 height 17
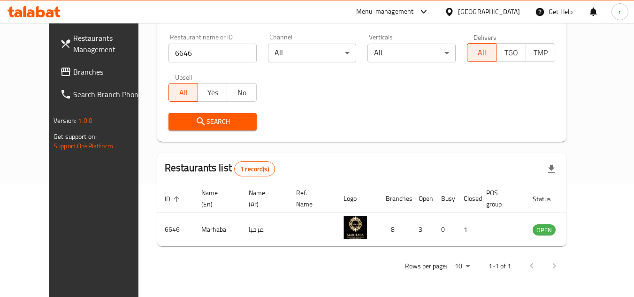
scroll to position [114, 0]
click at [458, 8] on div at bounding box center [452, 12] width 14 height 10
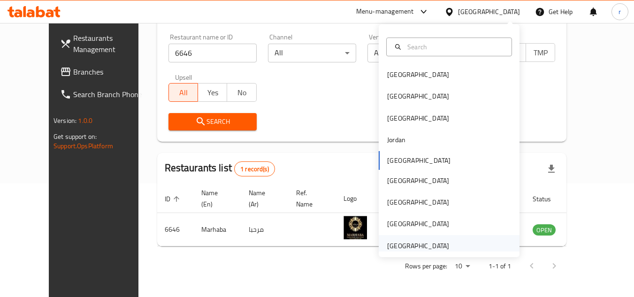
click at [423, 245] on div "[GEOGRAPHIC_DATA]" at bounding box center [418, 246] width 62 height 10
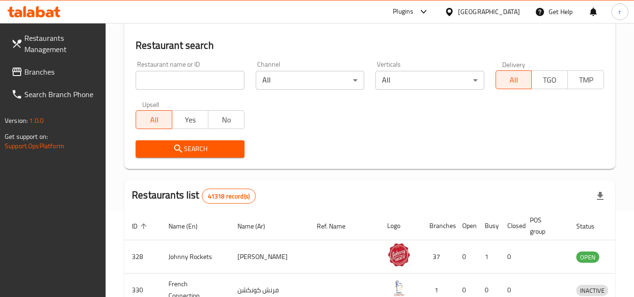
scroll to position [114, 0]
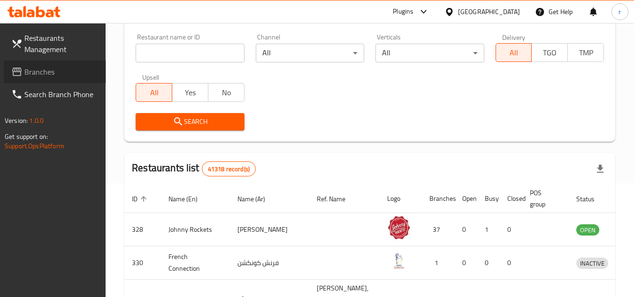
click at [30, 77] on span "Branches" at bounding box center [61, 71] width 74 height 11
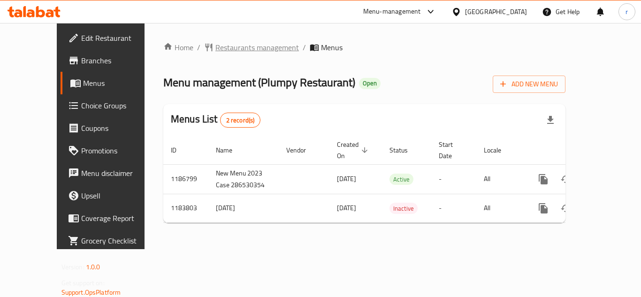
click at [221, 49] on span "Restaurants management" at bounding box center [258, 47] width 84 height 11
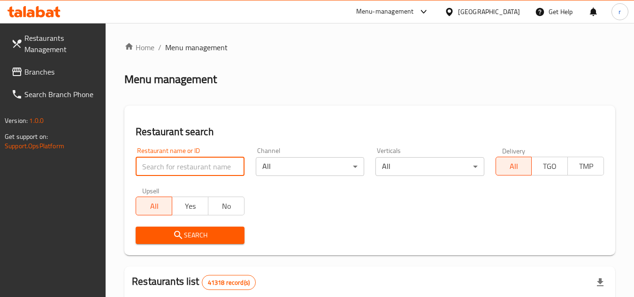
click at [175, 160] on input "search" at bounding box center [190, 166] width 108 height 19
paste input "من بلومبي مع الحب – ارتدِه، استمتع به، وعِش به. المقاسات: صغيرة، متوسطة، كبيرة،…"
type input "من بلومبي مع الحب – ارتدِه، استمتع به، وعِش به. المقاسات: صغيرة، متوسطة، كبيرة،…"
click at [234, 167] on input "من بلومبي مع الحب – ارتدِه، استمتع به، وعِش به. المقاسات: صغيرة، متوسطة، كبيرة،…" at bounding box center [190, 166] width 108 height 19
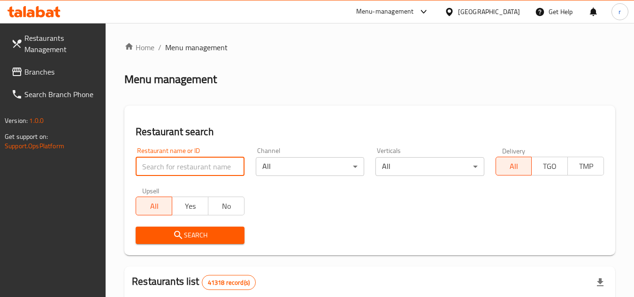
scroll to position [0, 0]
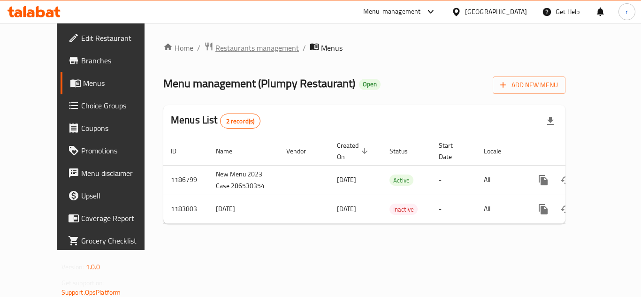
click at [226, 48] on span "Restaurants management" at bounding box center [258, 47] width 84 height 11
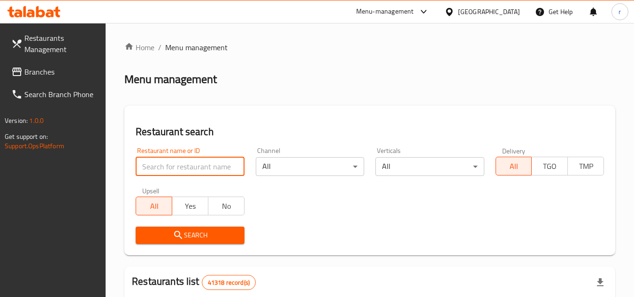
click at [188, 171] on input "search" at bounding box center [190, 166] width 108 height 19
paste input "666518"
type input "666518"
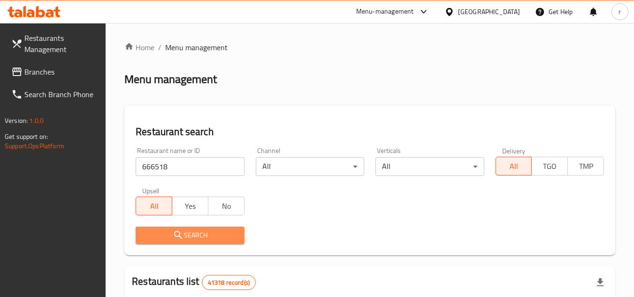
click at [192, 233] on span "Search" at bounding box center [189, 236] width 93 height 12
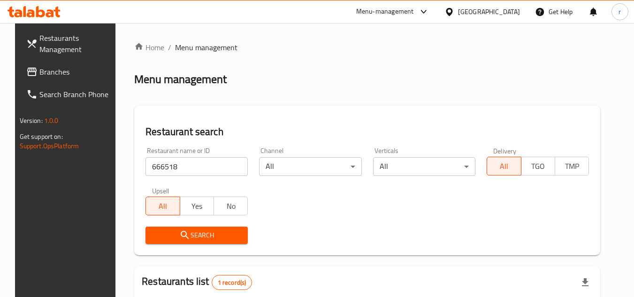
scroll to position [122, 0]
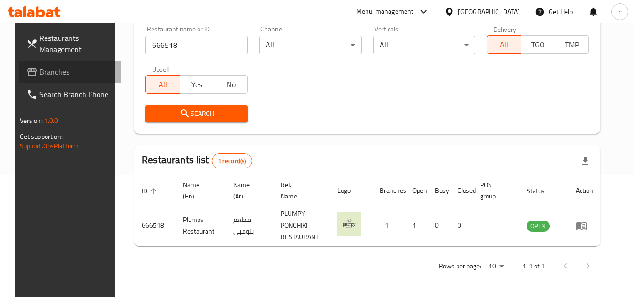
drag, startPoint x: 66, startPoint y: 71, endPoint x: 146, endPoint y: 44, distance: 84.5
click at [68, 71] on span "Branches" at bounding box center [76, 71] width 74 height 11
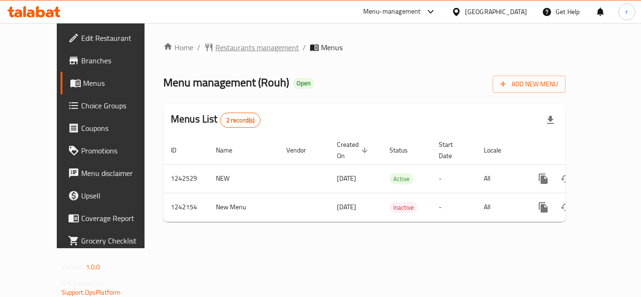
click at [218, 47] on span "Restaurants management" at bounding box center [258, 47] width 84 height 11
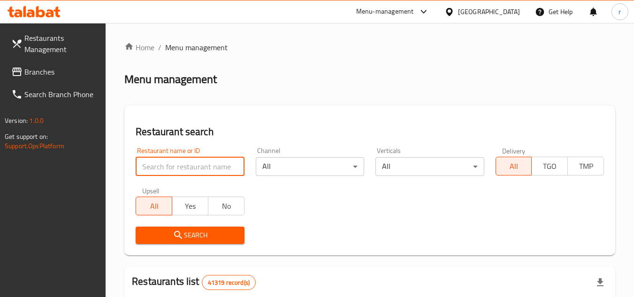
click at [182, 165] on input "search" at bounding box center [190, 166] width 108 height 19
paste input "681023"
type input "681023"
click at [174, 239] on icon "submit" at bounding box center [178, 235] width 11 height 11
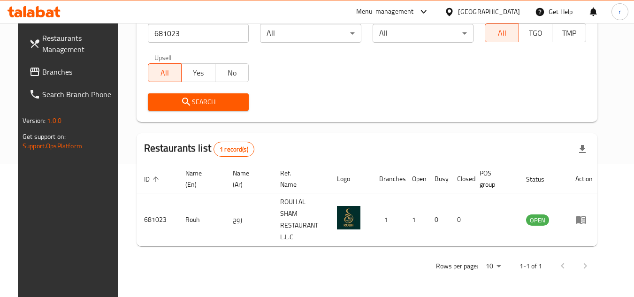
scroll to position [114, 0]
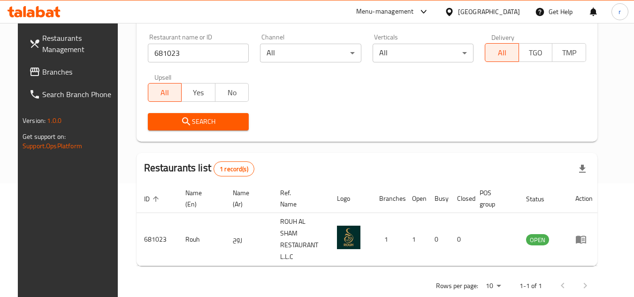
drag, startPoint x: 68, startPoint y: 72, endPoint x: 76, endPoint y: 70, distance: 8.3
click at [68, 72] on span "Branches" at bounding box center [79, 71] width 74 height 11
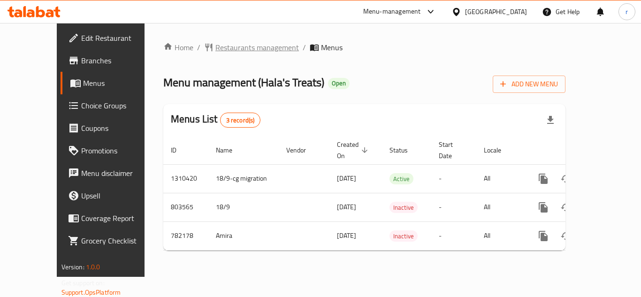
click at [225, 49] on span "Restaurants management" at bounding box center [258, 47] width 84 height 11
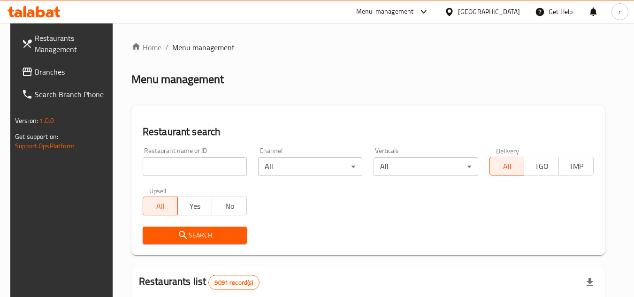
click at [170, 166] on input "search" at bounding box center [195, 166] width 104 height 19
paste input "652719"
type input "652719"
click button "Search" at bounding box center [195, 235] width 104 height 17
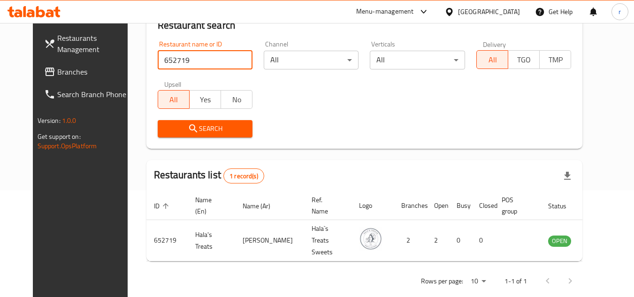
scroll to position [114, 0]
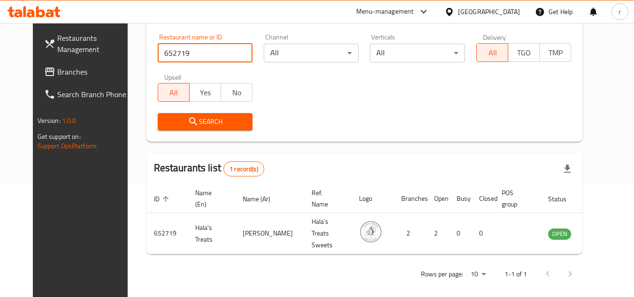
drag, startPoint x: 48, startPoint y: 83, endPoint x: 49, endPoint y: 74, distance: 8.5
click at [49, 82] on link "Branches" at bounding box center [88, 72] width 102 height 23
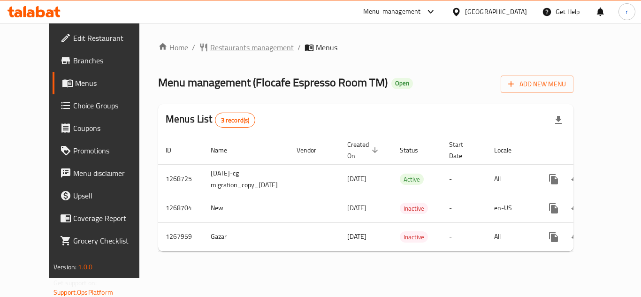
click at [229, 46] on span "Restaurants management" at bounding box center [252, 47] width 84 height 11
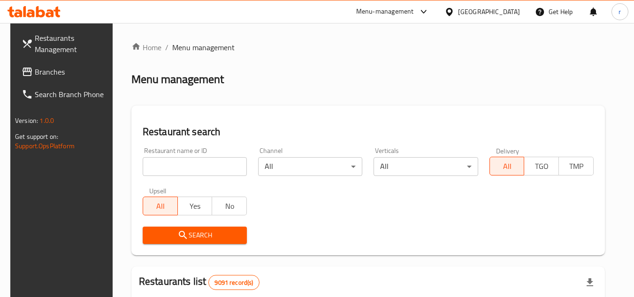
click at [190, 169] on input "search" at bounding box center [195, 166] width 104 height 19
paste input "687878"
type input "687878"
click at [194, 233] on span "Search" at bounding box center [194, 236] width 89 height 12
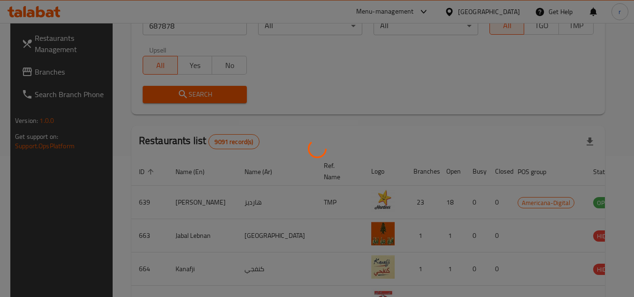
scroll to position [122, 0]
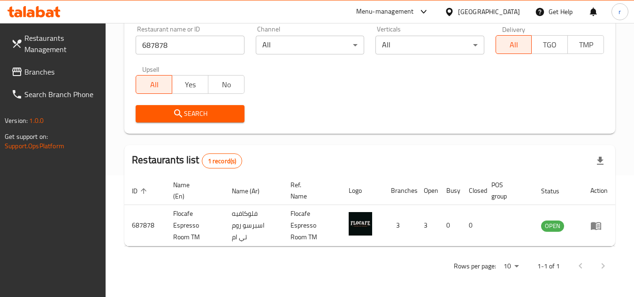
click at [504, 9] on div "Qatar" at bounding box center [489, 12] width 62 height 10
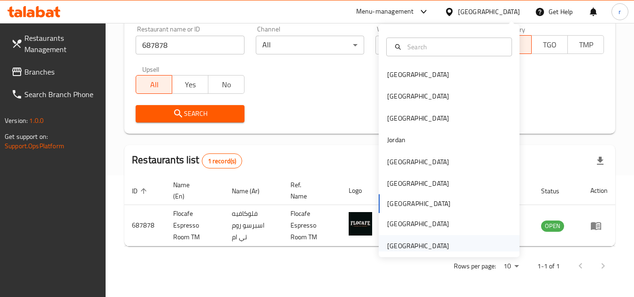
click at [409, 247] on div "[GEOGRAPHIC_DATA]" at bounding box center [418, 246] width 62 height 10
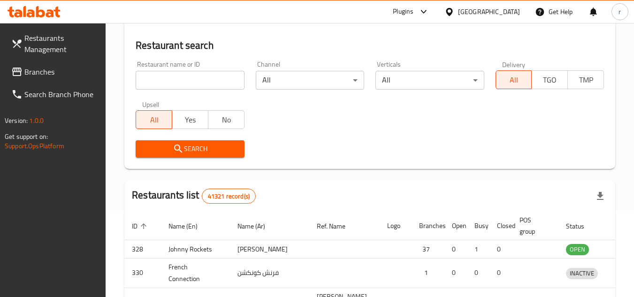
scroll to position [122, 0]
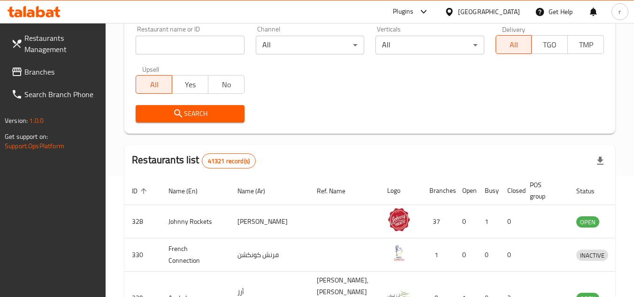
drag, startPoint x: 42, startPoint y: 74, endPoint x: 72, endPoint y: 61, distance: 32.4
click at [42, 74] on span "Branches" at bounding box center [61, 71] width 74 height 11
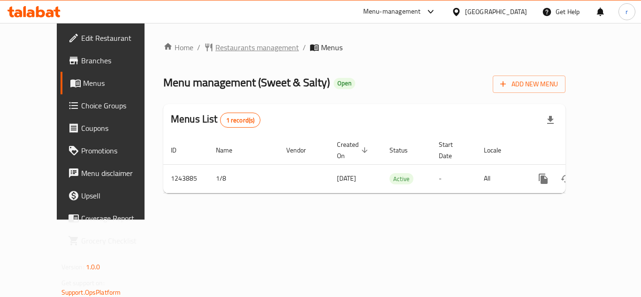
click at [218, 52] on span "Restaurants management" at bounding box center [258, 47] width 84 height 11
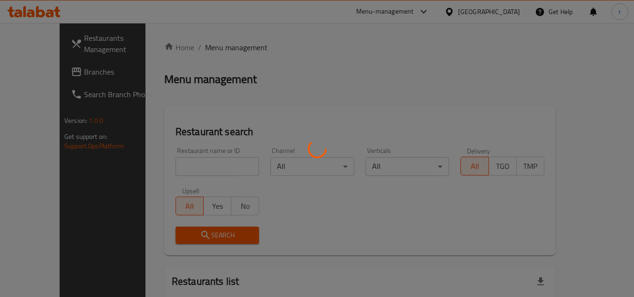
click at [181, 164] on div at bounding box center [317, 148] width 634 height 297
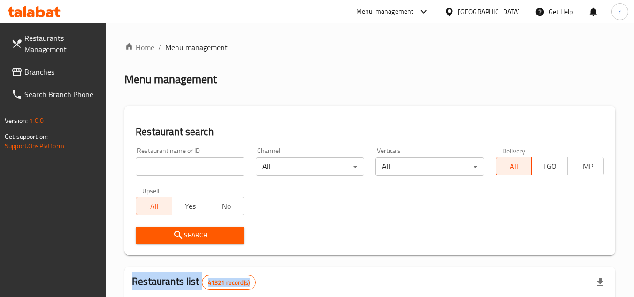
click at [181, 164] on div at bounding box center [317, 148] width 634 height 297
click at [181, 164] on input "search" at bounding box center [190, 166] width 108 height 19
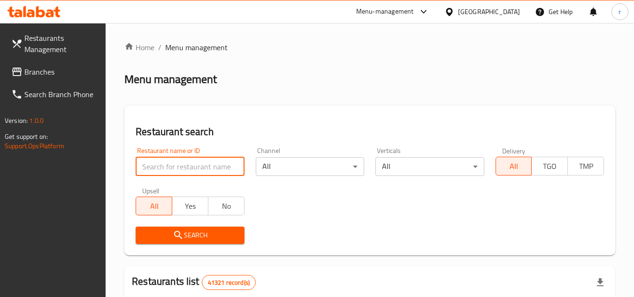
click at [181, 164] on input "search" at bounding box center [190, 166] width 108 height 19
paste input "681815"
type input "681815"
click at [190, 238] on span "Search" at bounding box center [189, 236] width 93 height 12
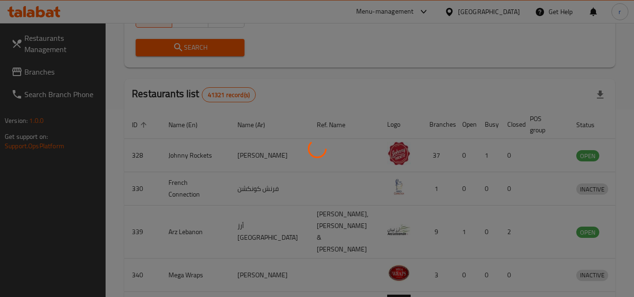
scroll to position [122, 0]
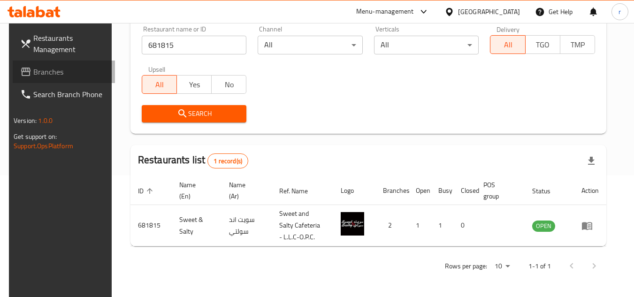
click at [38, 70] on span "Branches" at bounding box center [70, 71] width 74 height 11
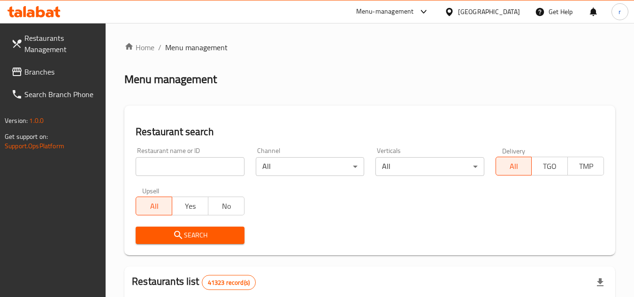
click at [456, 11] on div at bounding box center [452, 12] width 14 height 10
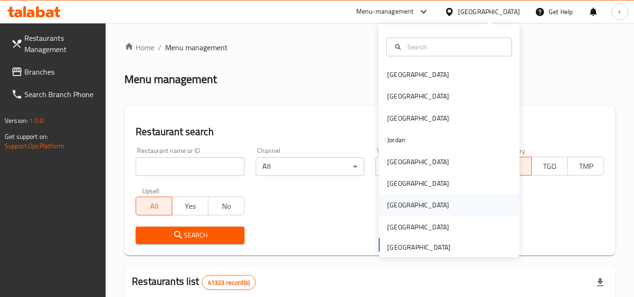
click at [400, 202] on div "[GEOGRAPHIC_DATA]" at bounding box center [418, 205] width 77 height 22
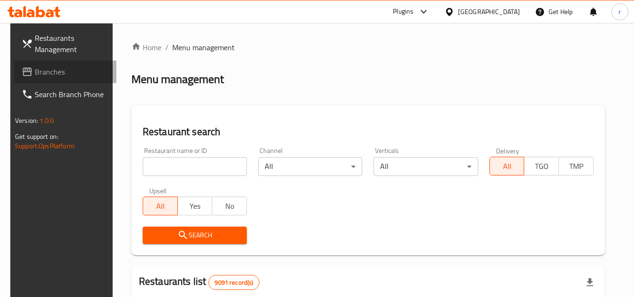
drag, startPoint x: 46, startPoint y: 68, endPoint x: 75, endPoint y: 62, distance: 29.1
click at [46, 68] on span "Branches" at bounding box center [72, 71] width 74 height 11
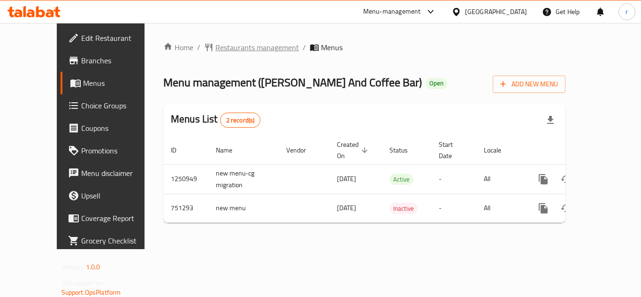
click at [222, 50] on span "Restaurants management" at bounding box center [258, 47] width 84 height 11
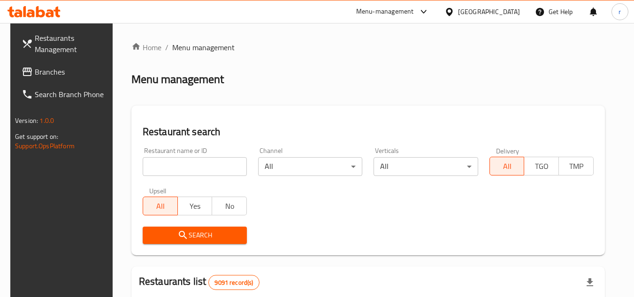
click at [185, 168] on input "search" at bounding box center [195, 166] width 104 height 19
paste input "649075"
type input "649075"
click at [198, 233] on span "Search" at bounding box center [194, 236] width 89 height 12
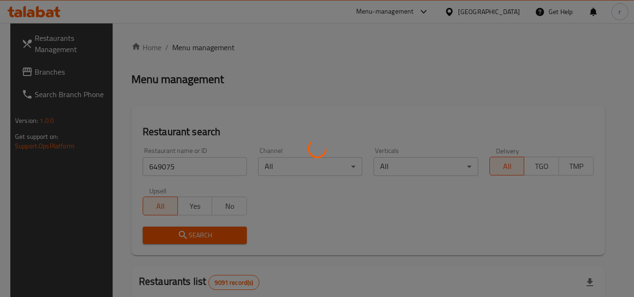
scroll to position [94, 0]
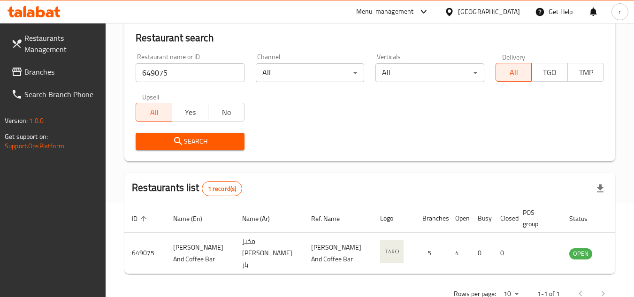
click at [508, 12] on div "[GEOGRAPHIC_DATA]" at bounding box center [489, 12] width 62 height 10
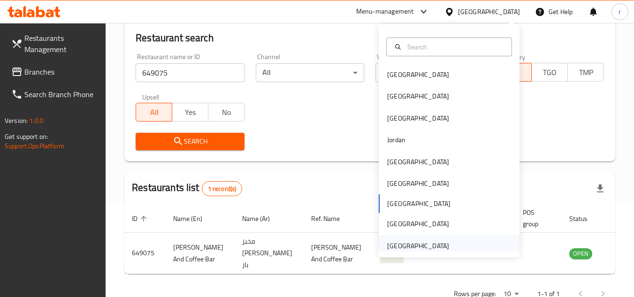
click at [426, 246] on div "[GEOGRAPHIC_DATA]" at bounding box center [418, 246] width 62 height 10
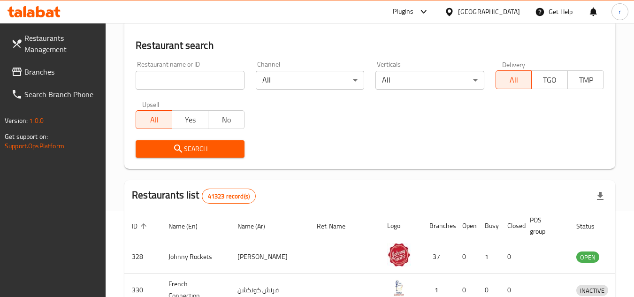
scroll to position [94, 0]
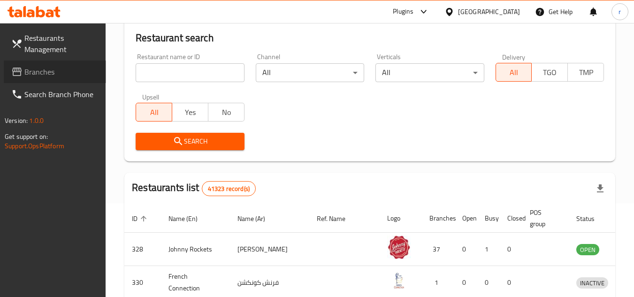
click at [41, 69] on span "Branches" at bounding box center [61, 71] width 74 height 11
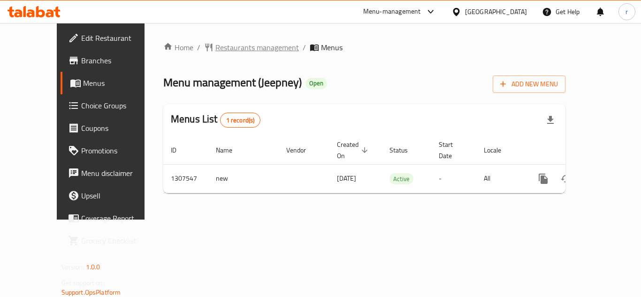
click at [219, 53] on span "Restaurants management" at bounding box center [258, 47] width 84 height 11
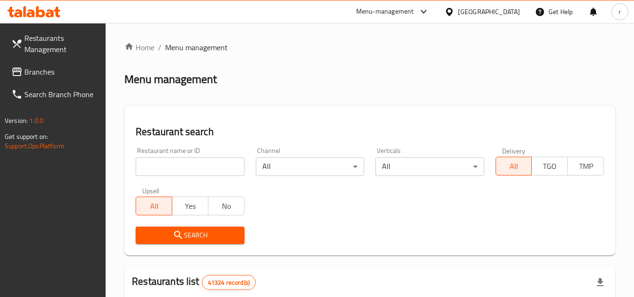
click at [185, 164] on input "search" at bounding box center [190, 166] width 108 height 19
paste input "704235"
type input "704235"
click at [194, 234] on span "Search" at bounding box center [189, 236] width 93 height 12
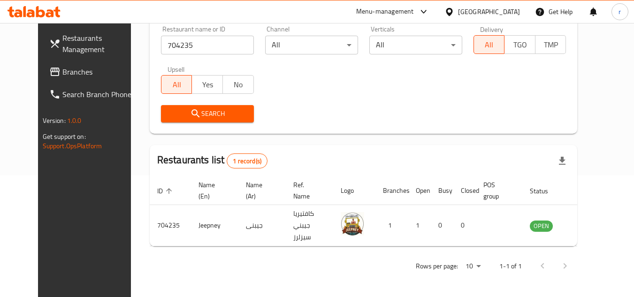
scroll to position [114, 0]
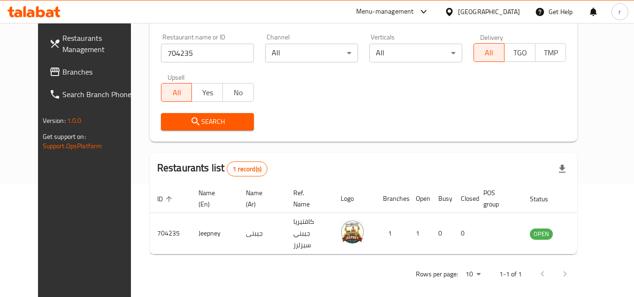
click at [487, 9] on div "[GEOGRAPHIC_DATA]" at bounding box center [489, 12] width 62 height 10
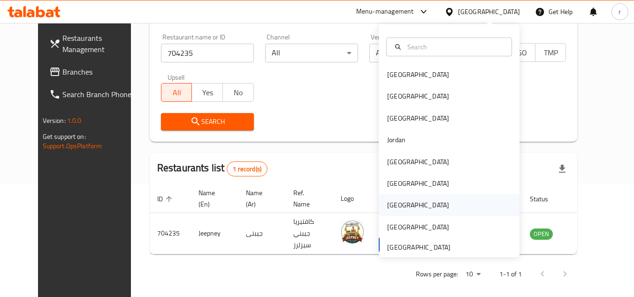
click at [380, 203] on div "[GEOGRAPHIC_DATA]" at bounding box center [418, 205] width 77 height 22
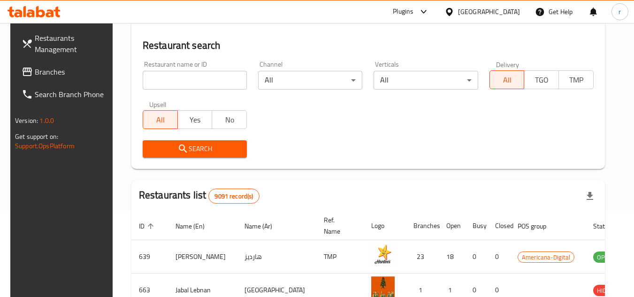
scroll to position [114, 0]
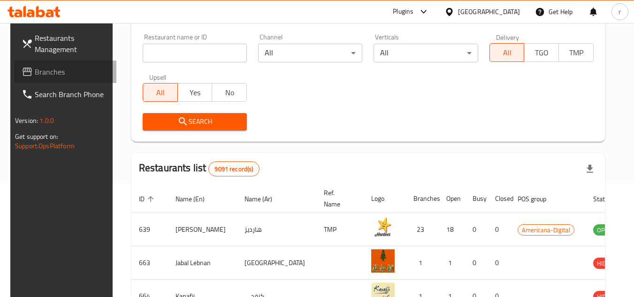
click at [38, 77] on span "Branches" at bounding box center [72, 71] width 74 height 11
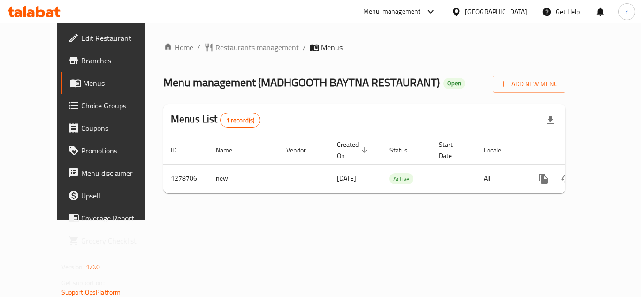
click at [231, 49] on span "Restaurants management" at bounding box center [258, 47] width 84 height 11
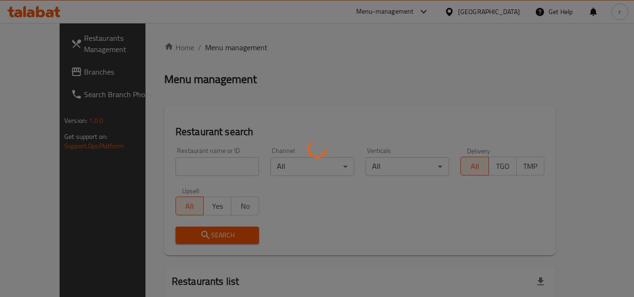
click at [204, 166] on div at bounding box center [317, 148] width 634 height 297
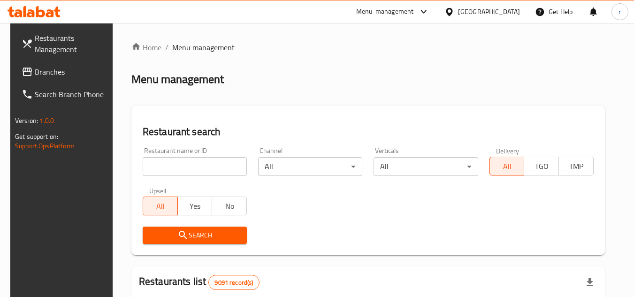
click at [204, 166] on input "search" at bounding box center [195, 166] width 104 height 19
paste input "692998"
type input "692998"
click at [193, 236] on span "Search" at bounding box center [194, 236] width 89 height 12
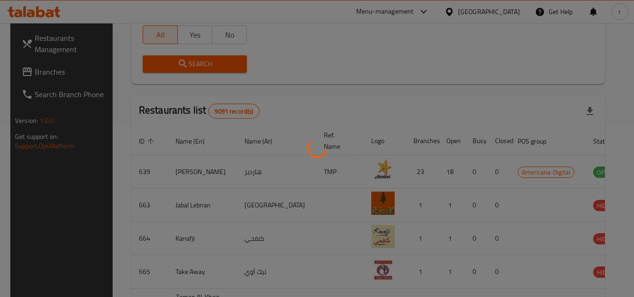
scroll to position [122, 0]
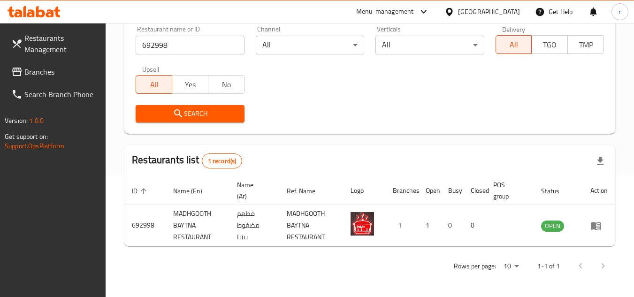
click at [455, 13] on icon at bounding box center [450, 12] width 10 height 10
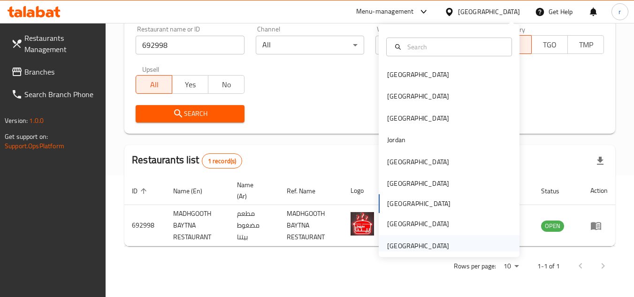
click at [397, 243] on div "[GEOGRAPHIC_DATA]" at bounding box center [418, 246] width 62 height 10
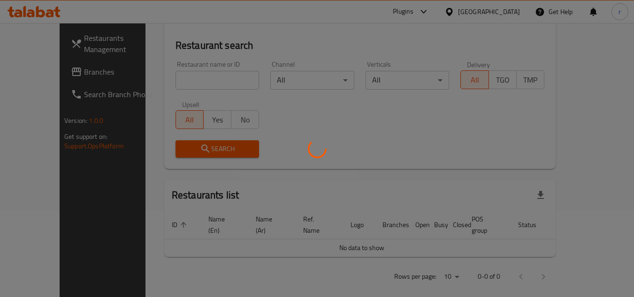
scroll to position [122, 0]
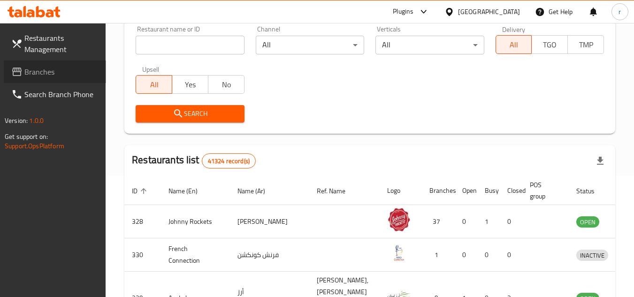
click at [13, 70] on icon at bounding box center [16, 72] width 9 height 8
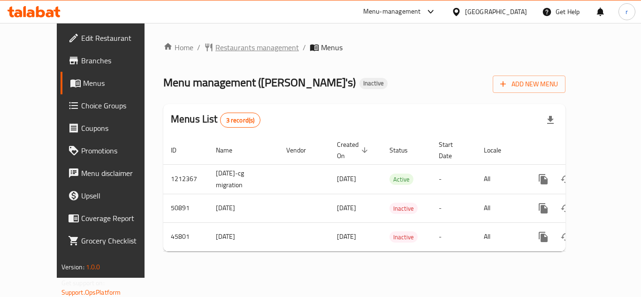
click at [222, 48] on span "Restaurants management" at bounding box center [258, 47] width 84 height 11
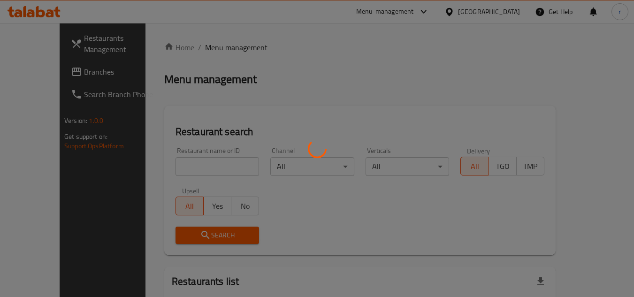
click at [194, 165] on div at bounding box center [317, 148] width 634 height 297
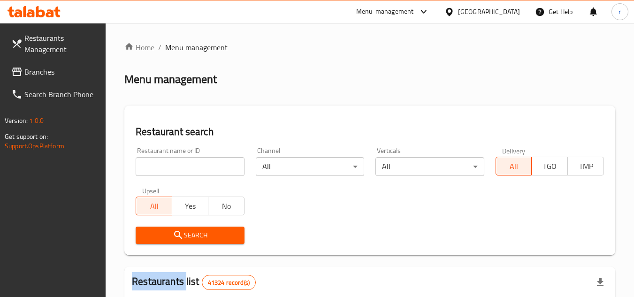
click at [194, 165] on div at bounding box center [317, 148] width 634 height 297
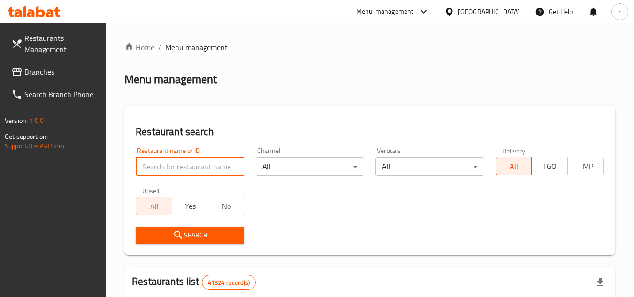
click at [194, 165] on input "search" at bounding box center [190, 166] width 108 height 19
paste input "23442"
type input "23442"
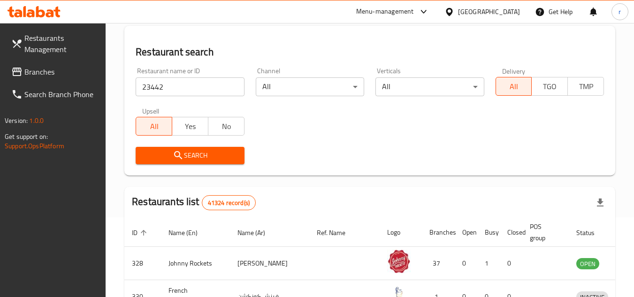
scroll to position [188, 0]
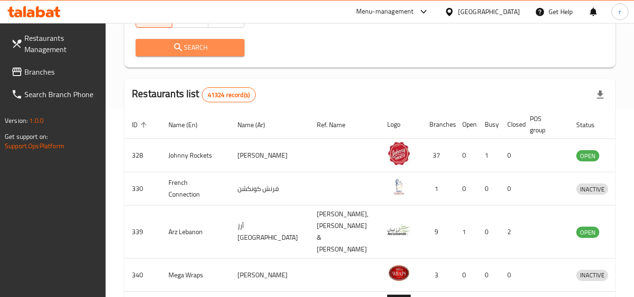
click at [189, 51] on span "Search" at bounding box center [189, 48] width 93 height 12
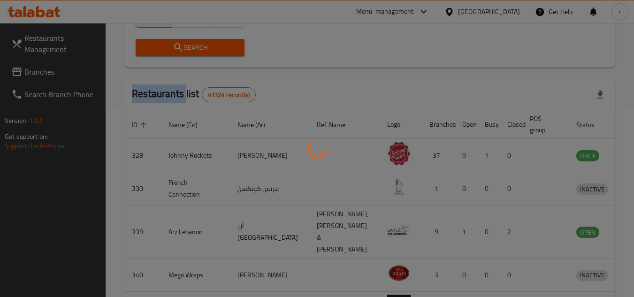
click at [189, 51] on div at bounding box center [317, 148] width 634 height 297
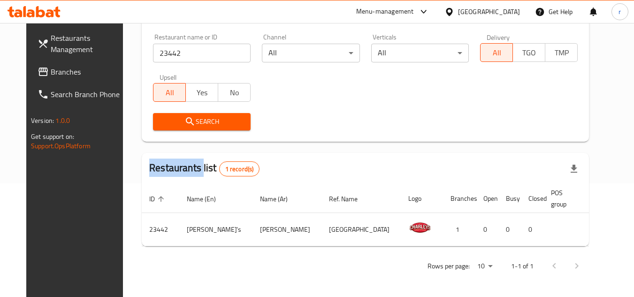
scroll to position [114, 0]
click at [51, 74] on span "Branches" at bounding box center [88, 71] width 74 height 11
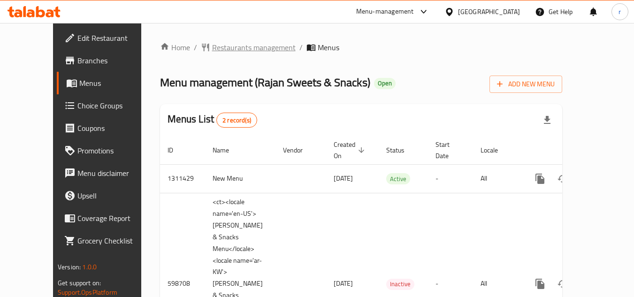
click at [215, 49] on span "Restaurants management" at bounding box center [254, 47] width 84 height 11
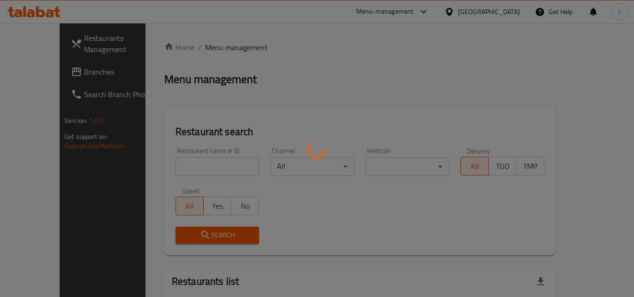
click at [206, 170] on div at bounding box center [317, 148] width 634 height 297
click at [203, 170] on div at bounding box center [317, 148] width 634 height 297
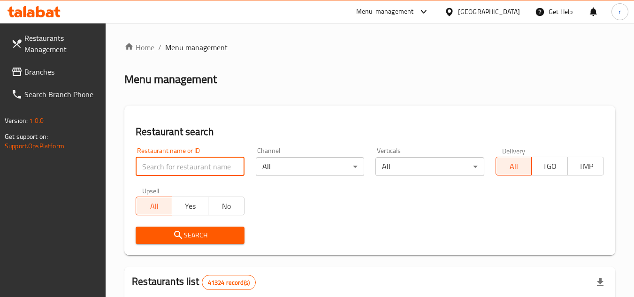
click at [203, 169] on input "search" at bounding box center [190, 166] width 108 height 19
paste input "637607"
type input "637607"
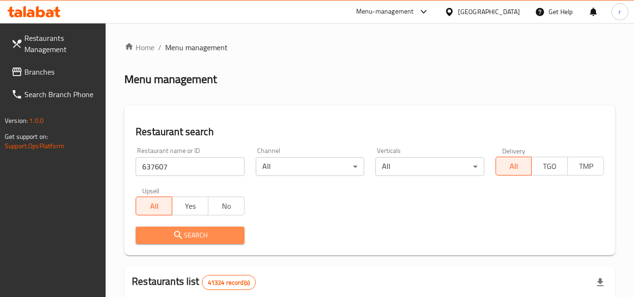
click at [193, 240] on span "Search" at bounding box center [189, 236] width 93 height 12
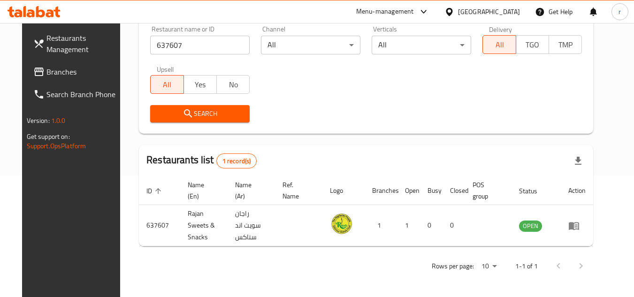
scroll to position [114, 0]
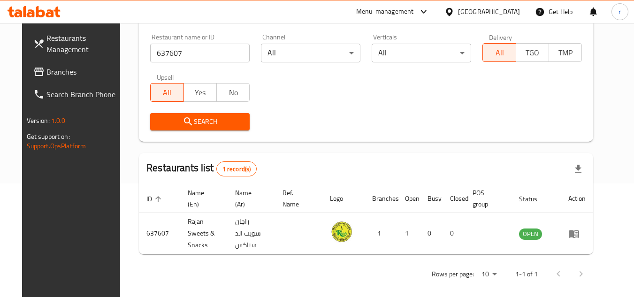
click at [46, 66] on span "Branches" at bounding box center [83, 71] width 74 height 11
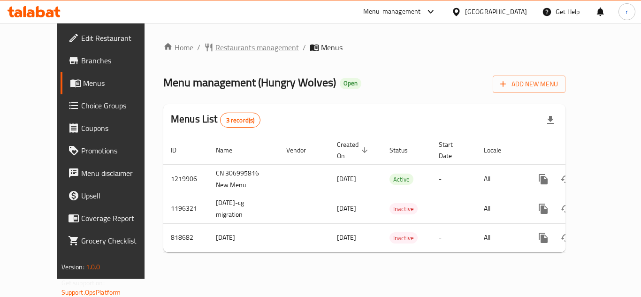
click at [216, 50] on span "Restaurants management" at bounding box center [258, 47] width 84 height 11
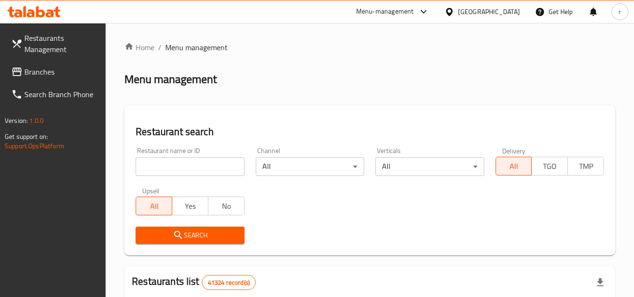
click at [200, 170] on input "search" at bounding box center [190, 166] width 108 height 19
paste input "643594"
type input "643594"
click at [207, 234] on span "Search" at bounding box center [189, 236] width 93 height 12
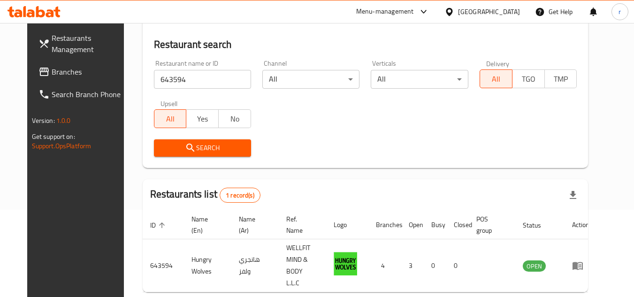
scroll to position [67, 0]
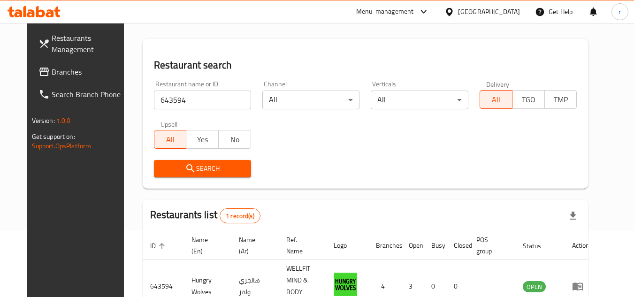
drag, startPoint x: 23, startPoint y: 65, endPoint x: 35, endPoint y: 65, distance: 12.7
click at [31, 65] on link "Branches" at bounding box center [82, 72] width 102 height 23
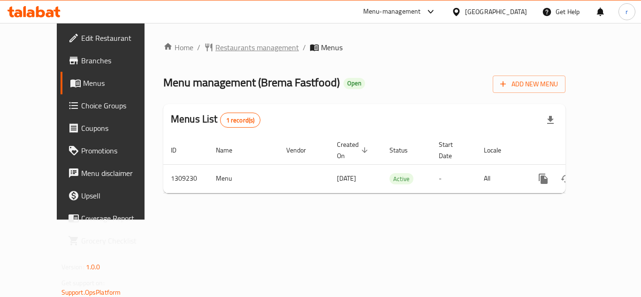
click at [232, 47] on span "Restaurants management" at bounding box center [258, 47] width 84 height 11
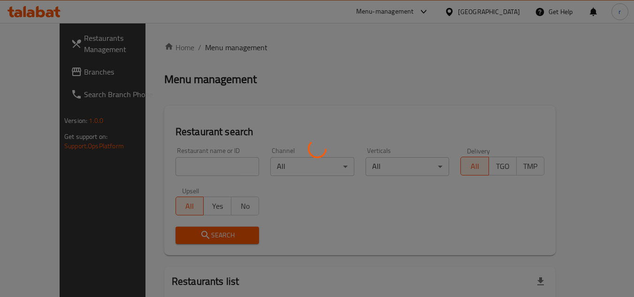
click at [200, 164] on div at bounding box center [317, 148] width 634 height 297
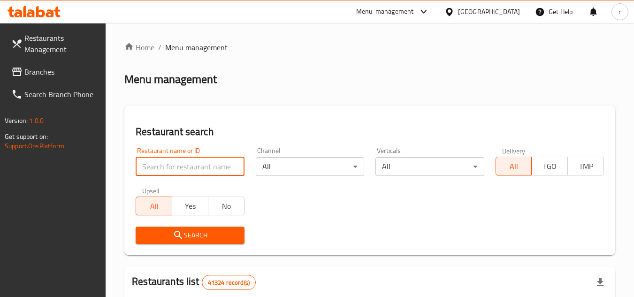
click at [200, 164] on input "search" at bounding box center [190, 166] width 108 height 19
paste input "705178"
type input "705178"
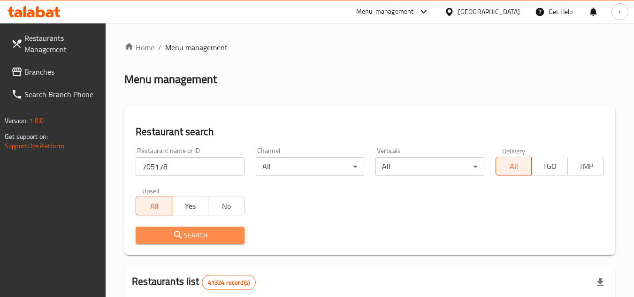
click at [187, 235] on span "Search" at bounding box center [189, 236] width 93 height 12
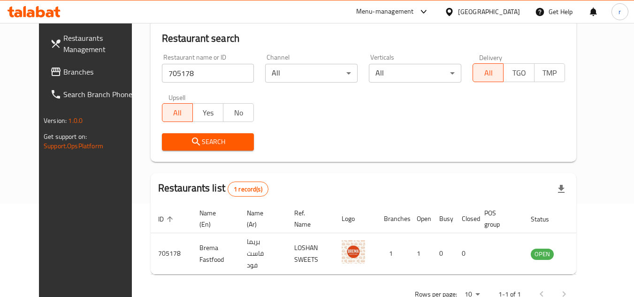
scroll to position [94, 0]
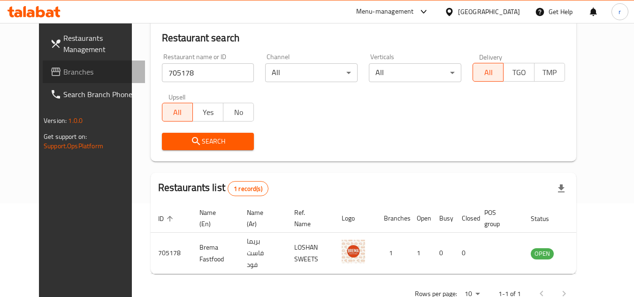
click at [63, 68] on span "Branches" at bounding box center [100, 71] width 74 height 11
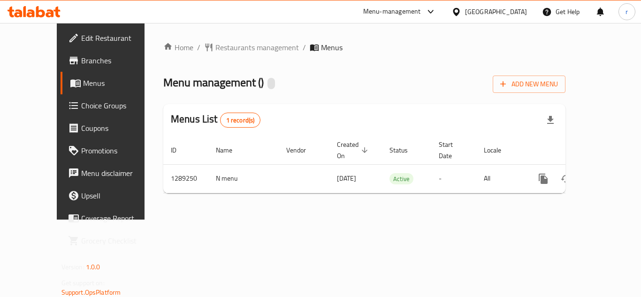
click at [216, 48] on span "Restaurants management" at bounding box center [258, 47] width 84 height 11
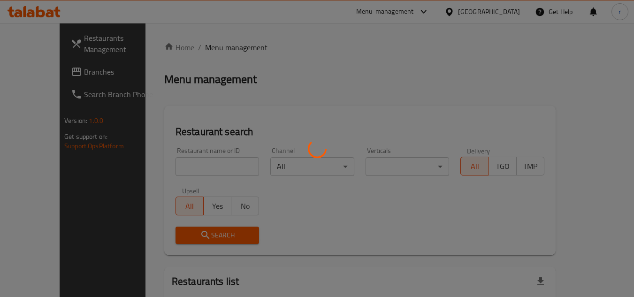
click at [188, 161] on div at bounding box center [317, 148] width 634 height 297
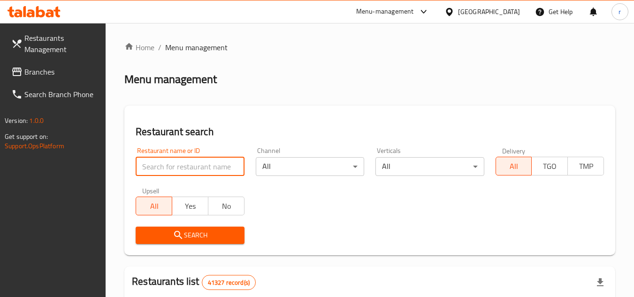
click at [183, 167] on input "search" at bounding box center [190, 166] width 108 height 19
paste input "697598"
type input "697598"
click at [189, 229] on button "Search" at bounding box center [190, 235] width 108 height 17
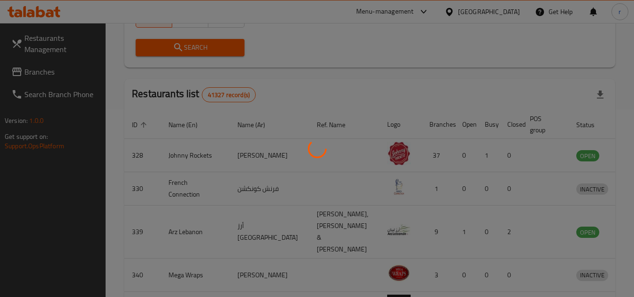
scroll to position [122, 0]
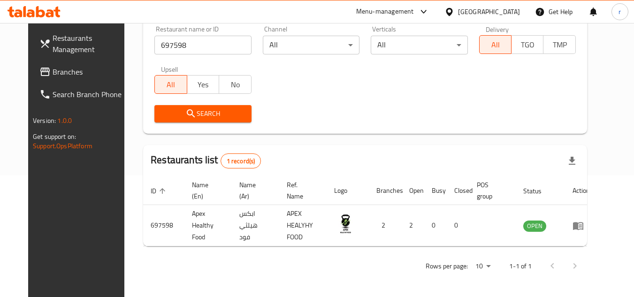
click at [475, 3] on div "[GEOGRAPHIC_DATA]" at bounding box center [482, 11] width 91 height 23
click at [474, 10] on div "[GEOGRAPHIC_DATA]" at bounding box center [489, 12] width 62 height 10
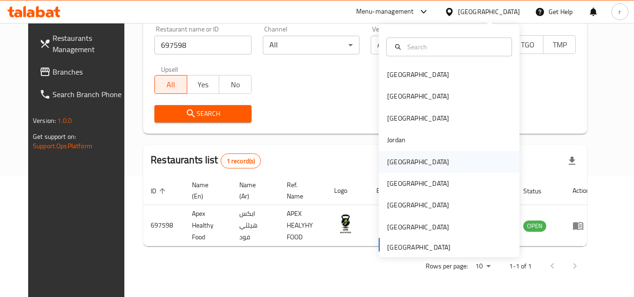
click at [392, 159] on div "[GEOGRAPHIC_DATA]" at bounding box center [418, 162] width 62 height 10
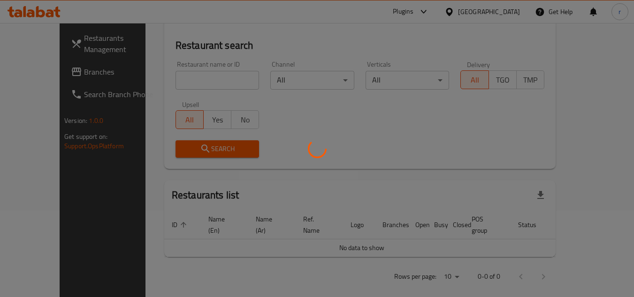
scroll to position [122, 0]
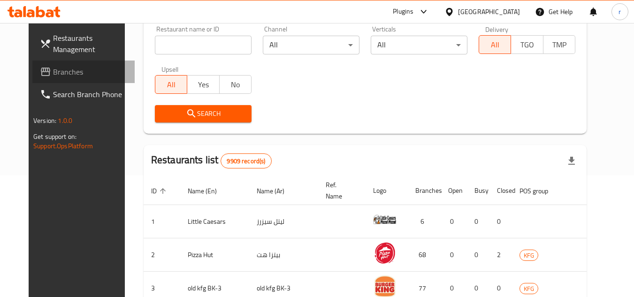
click at [53, 67] on span "Branches" at bounding box center [90, 71] width 74 height 11
